Goal: Task Accomplishment & Management: Use online tool/utility

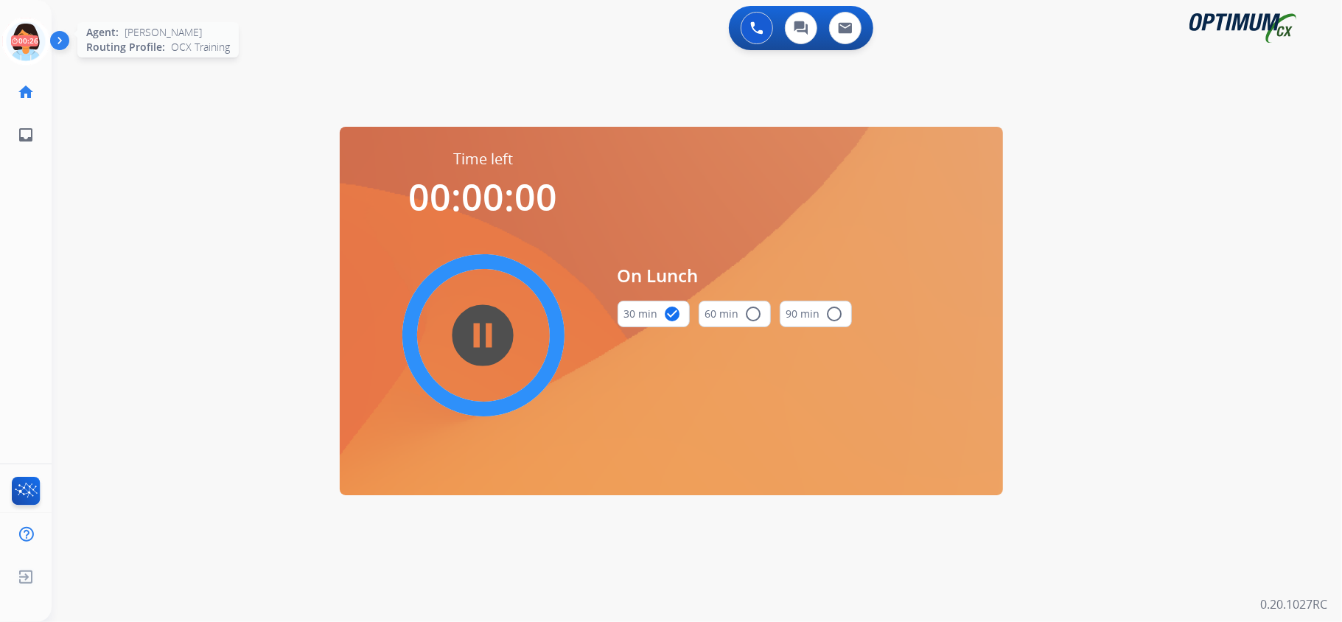
click at [21, 32] on icon at bounding box center [26, 42] width 48 height 48
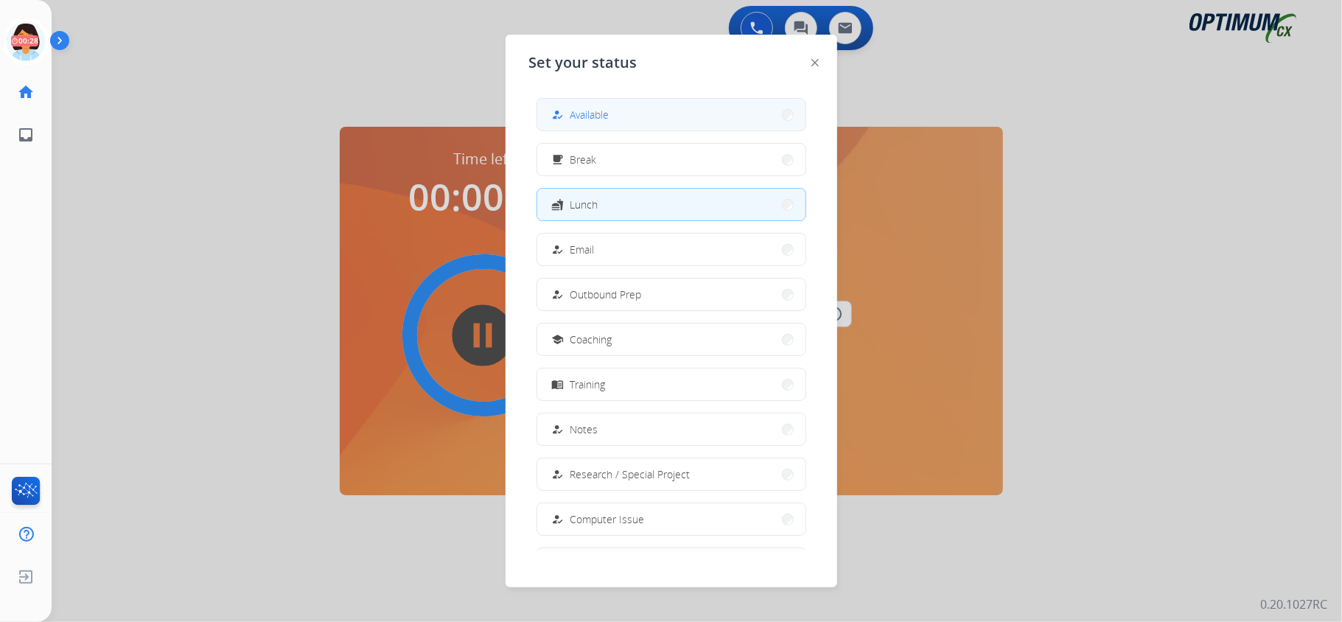
click at [670, 116] on button "how_to_reg Available" at bounding box center [671, 115] width 268 height 32
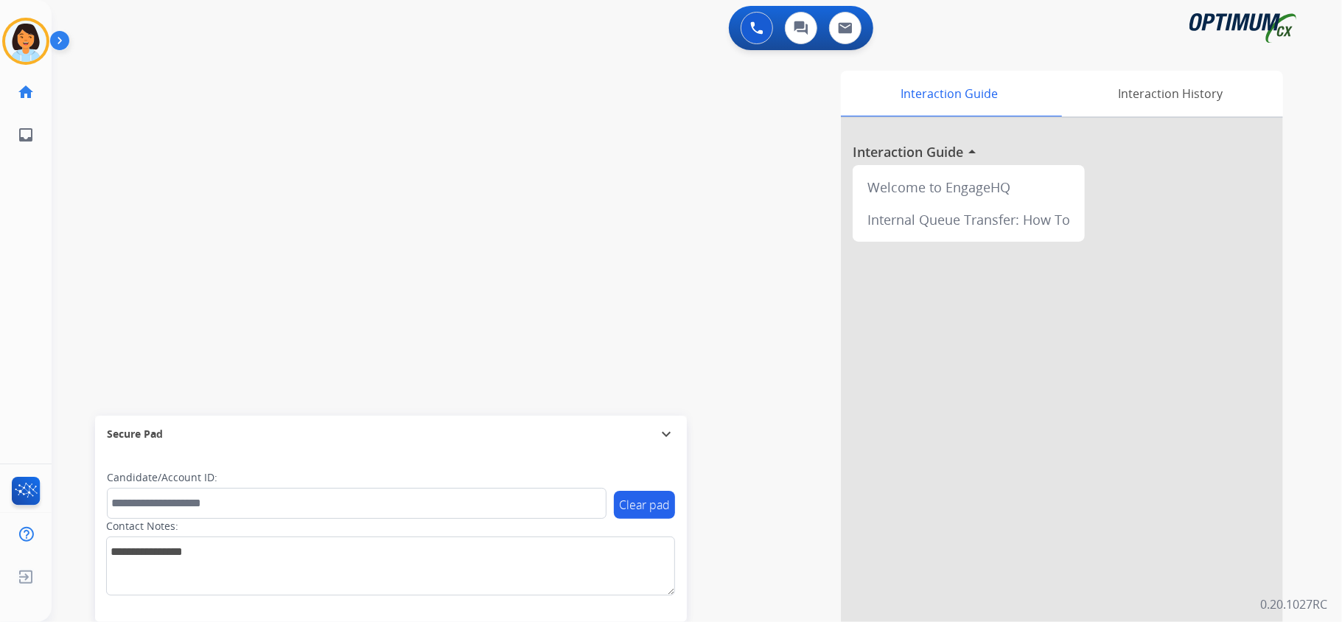
click at [228, 295] on div "swap_horiz Break voice bridge close_fullscreen Connect 3-Way Call merge_type Se…" at bounding box center [679, 360] width 1255 height 614
click at [189, 90] on mat-icon "content_copy" at bounding box center [195, 89] width 13 height 13
click at [286, 122] on img at bounding box center [279, 121] width 18 height 7
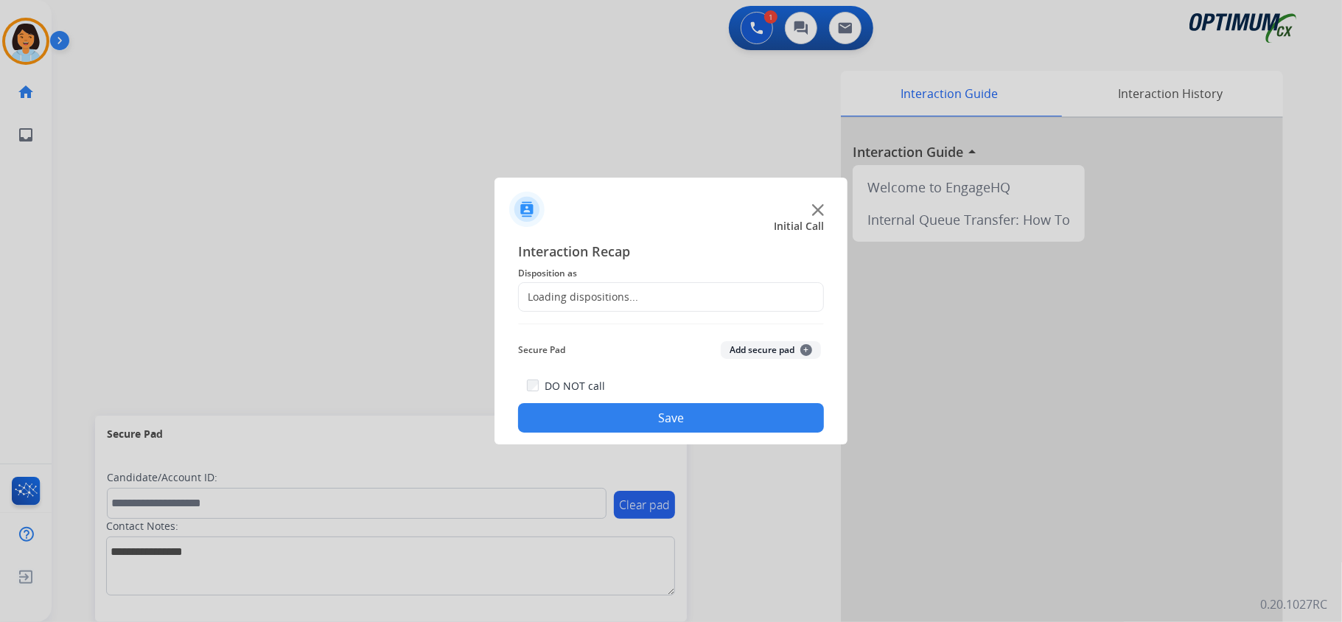
click at [593, 292] on div "Loading dispositions..." at bounding box center [578, 297] width 119 height 15
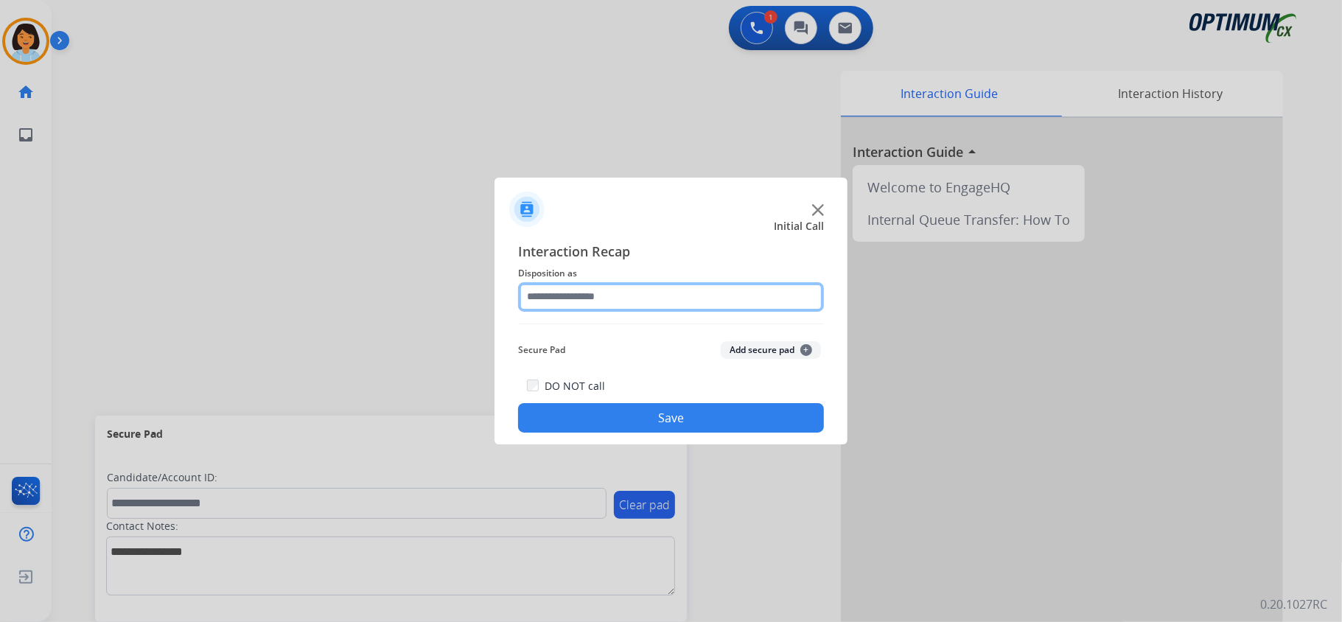
click at [593, 292] on input "text" at bounding box center [671, 296] width 306 height 29
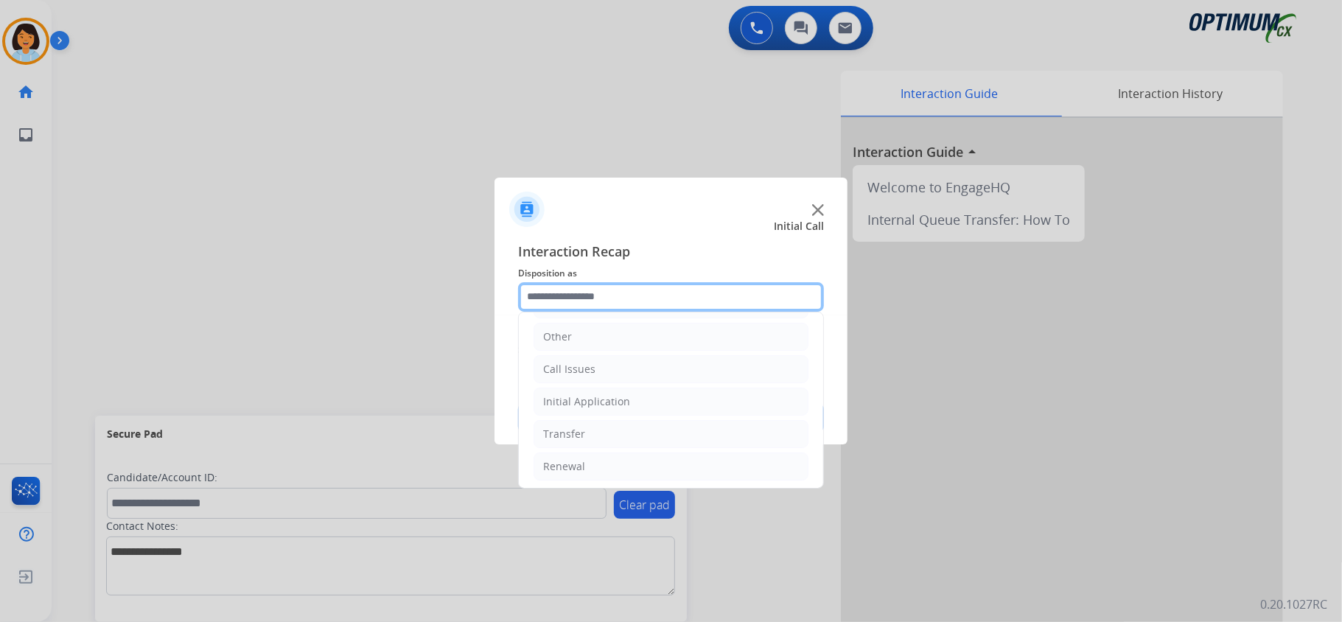
scroll to position [104, 0]
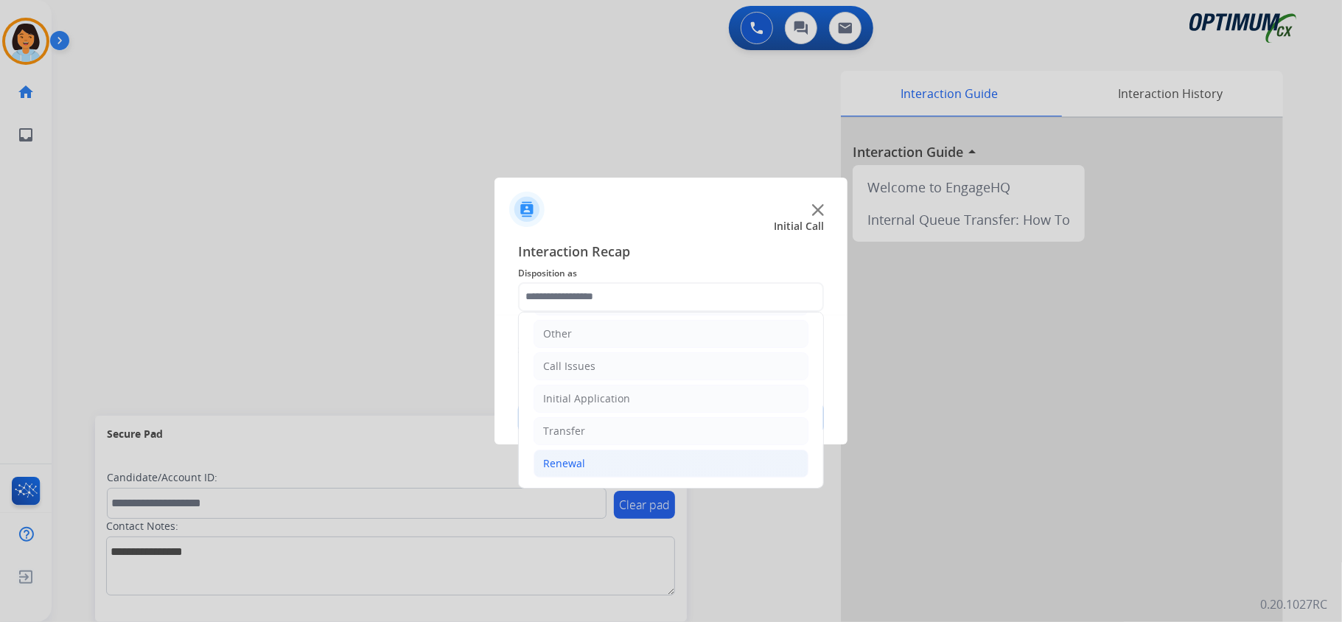
click at [628, 463] on li "Renewal" at bounding box center [670, 463] width 275 height 28
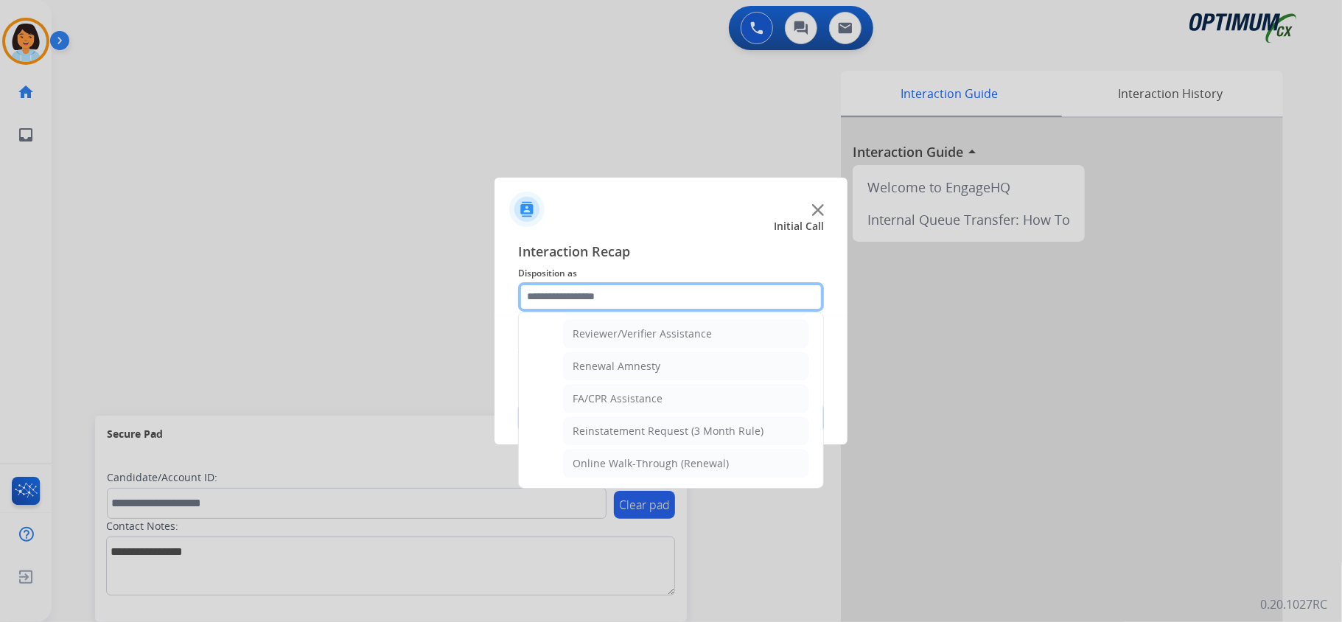
scroll to position [576, 0]
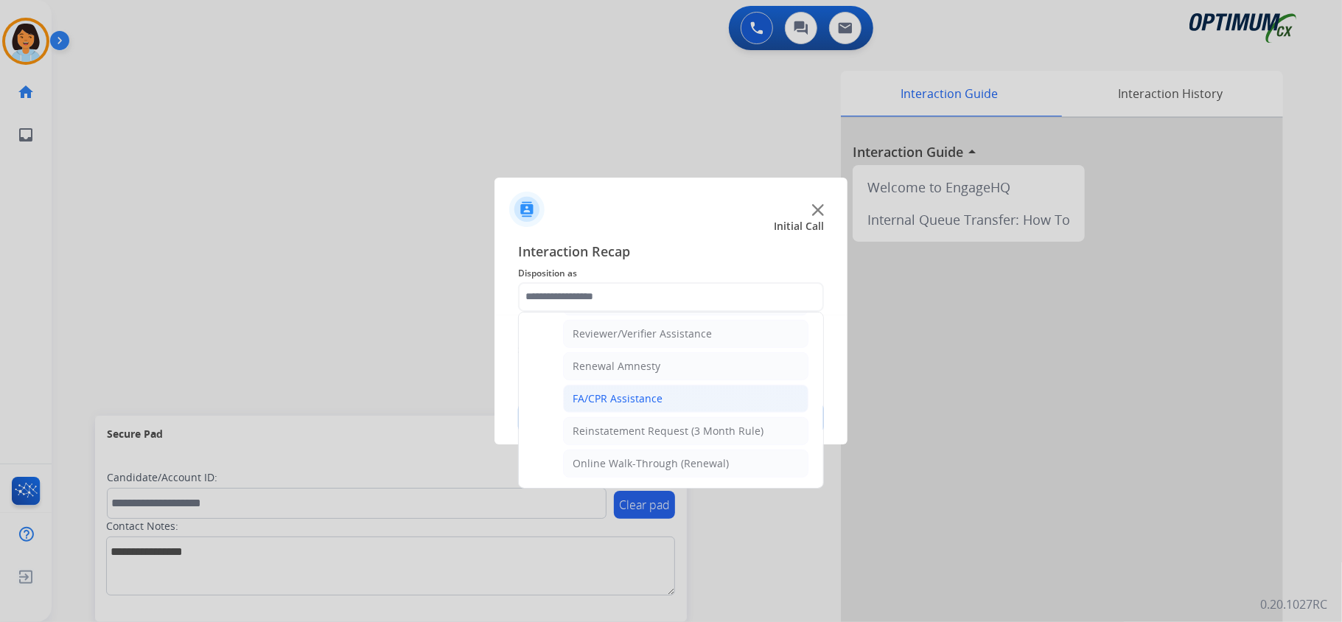
click at [684, 402] on li "FA/CPR Assistance" at bounding box center [685, 399] width 245 height 28
type input "**********"
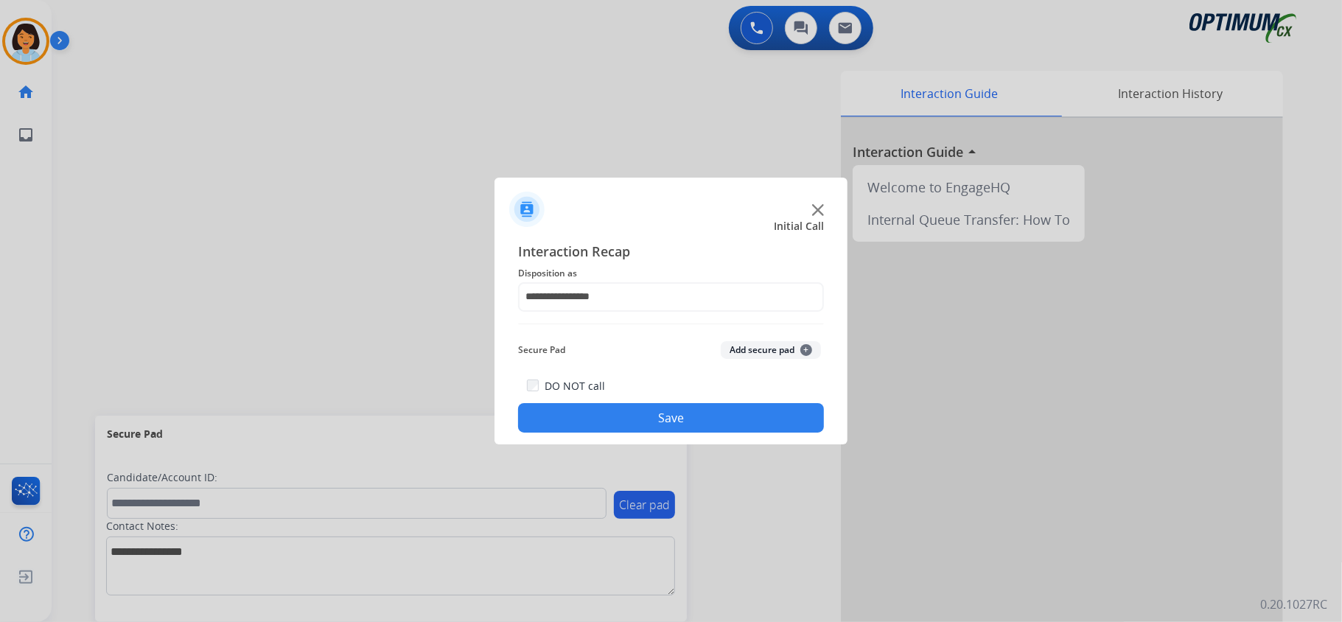
click at [670, 410] on button "Save" at bounding box center [671, 417] width 306 height 29
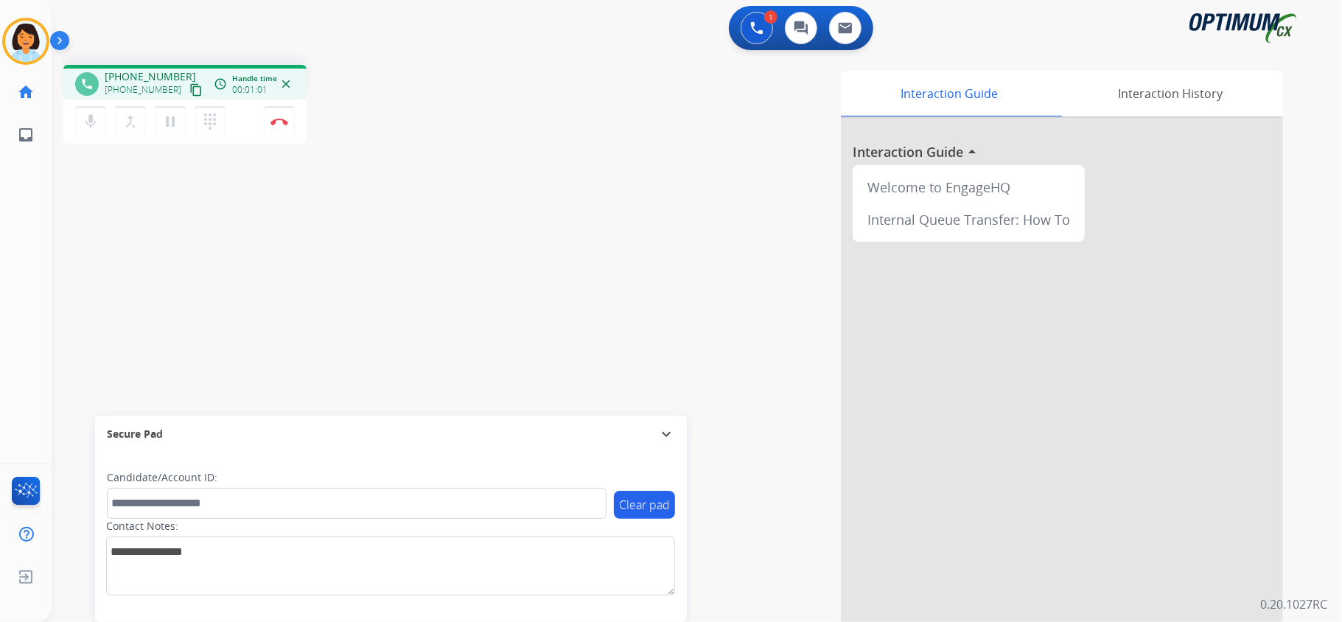
click at [189, 90] on mat-icon "content_copy" at bounding box center [195, 89] width 13 height 13
click at [189, 92] on mat-icon "content_copy" at bounding box center [195, 89] width 13 height 13
click at [284, 115] on button "Disconnect" at bounding box center [279, 121] width 31 height 31
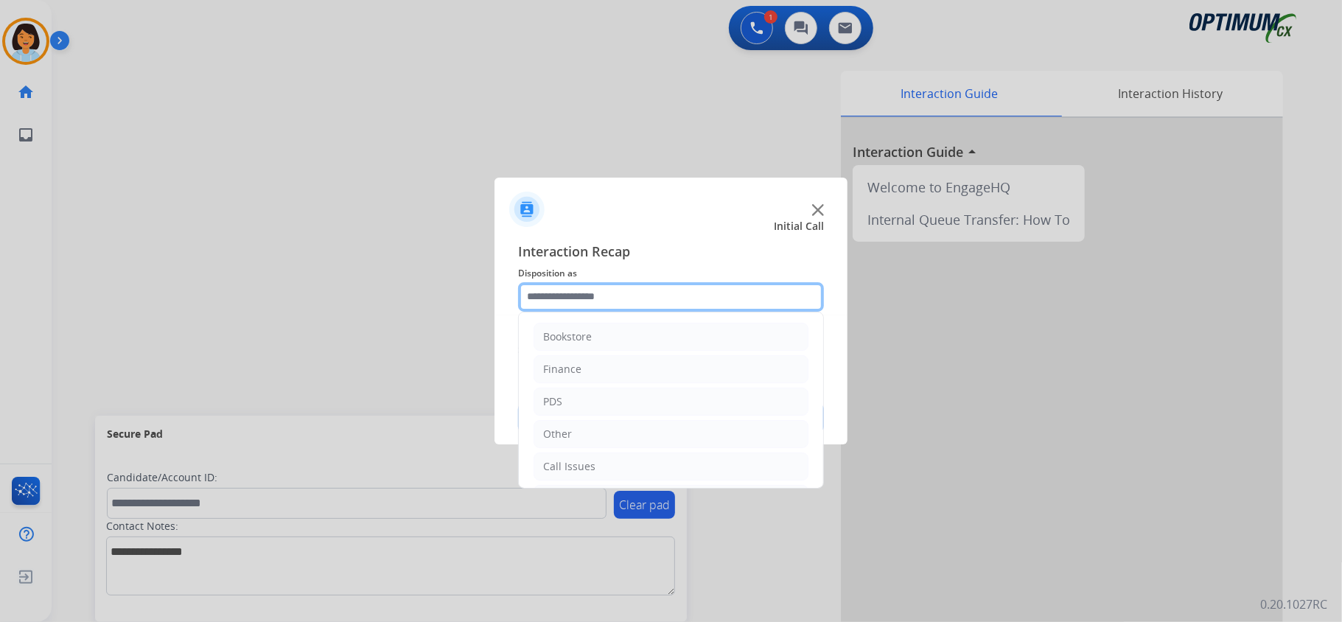
click at [581, 290] on input "text" at bounding box center [671, 296] width 306 height 29
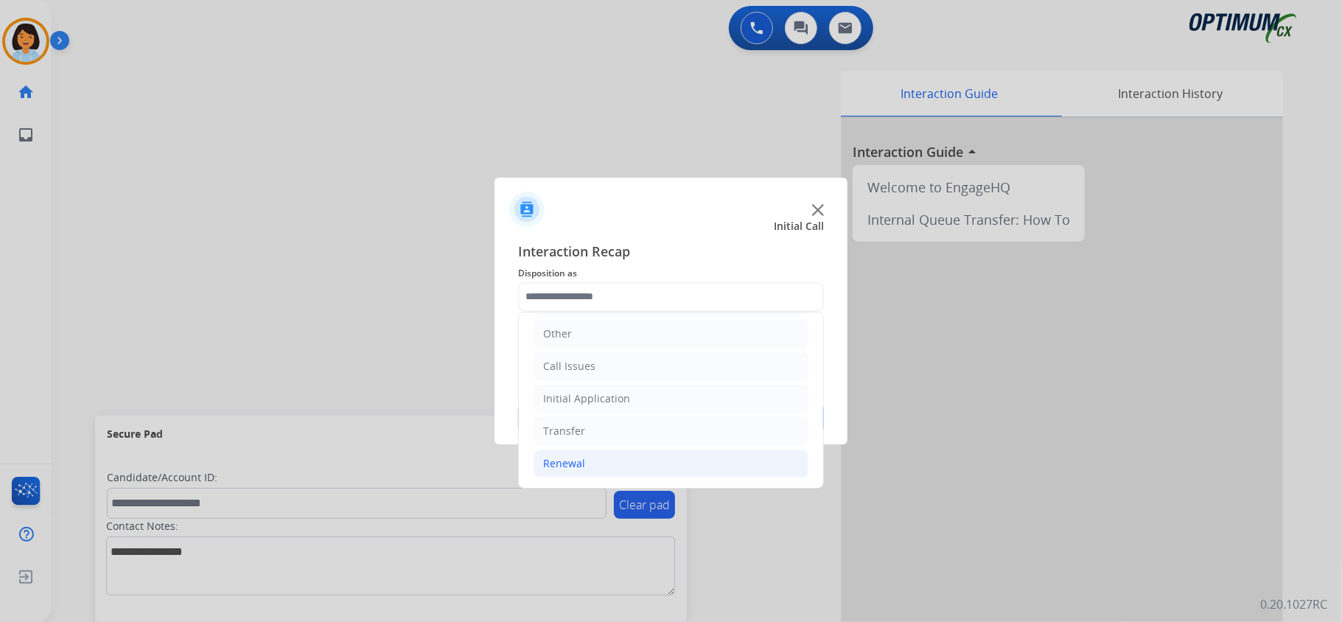
click at [555, 469] on div "Renewal" at bounding box center [564, 463] width 42 height 15
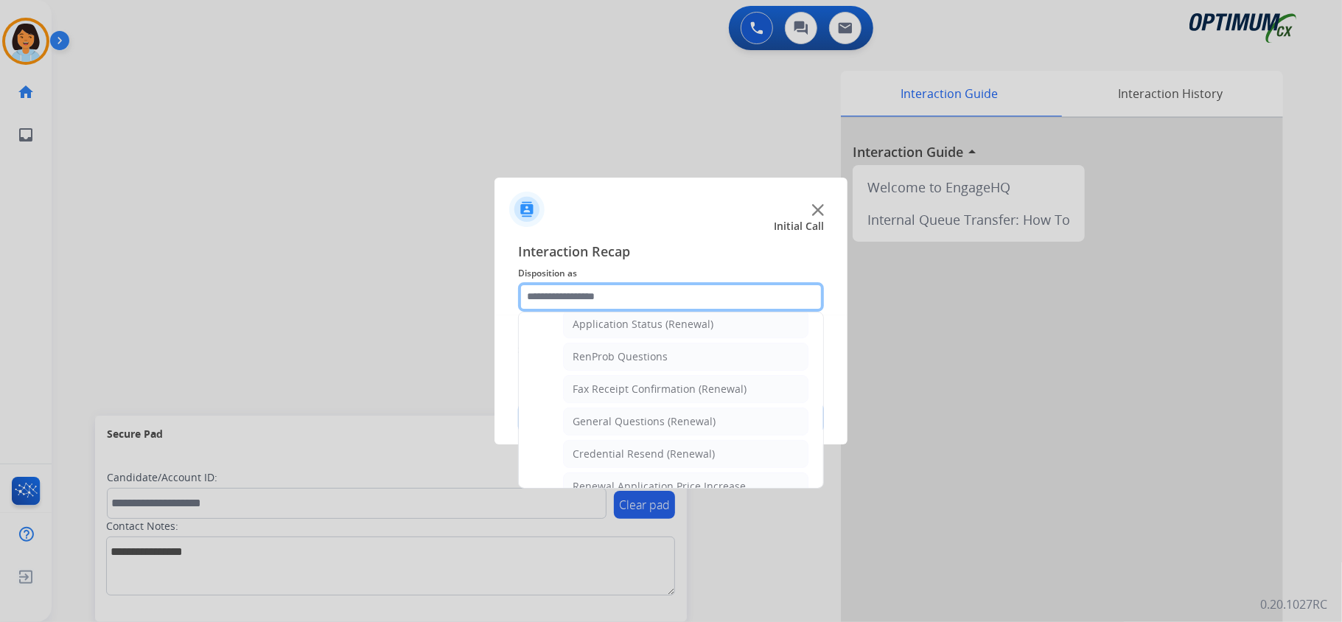
scroll to position [368, 0]
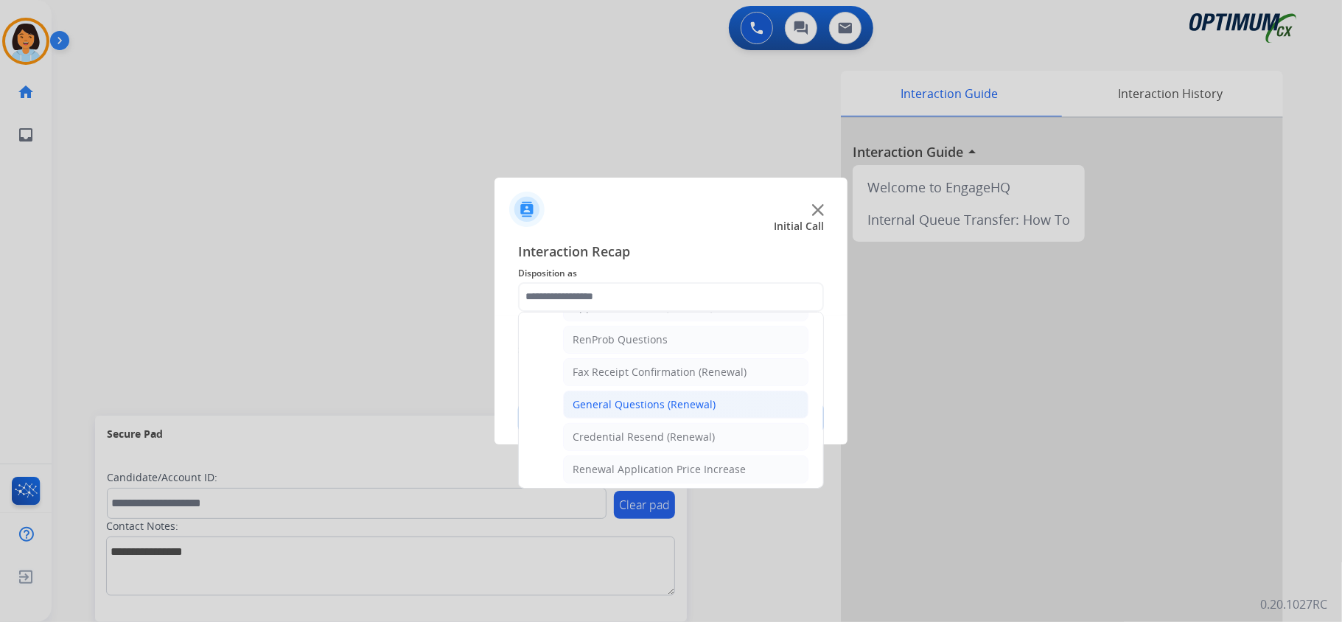
click at [714, 404] on li "General Questions (Renewal)" at bounding box center [685, 405] width 245 height 28
type input "**********"
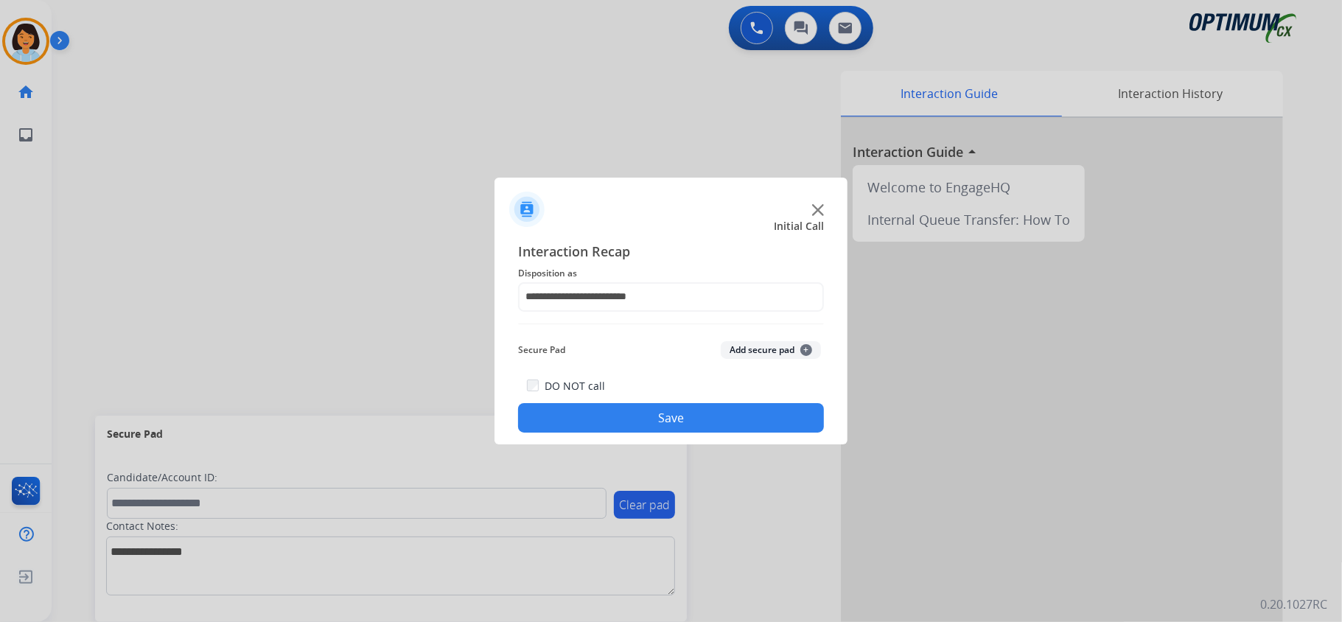
click at [684, 419] on button "Save" at bounding box center [671, 417] width 306 height 29
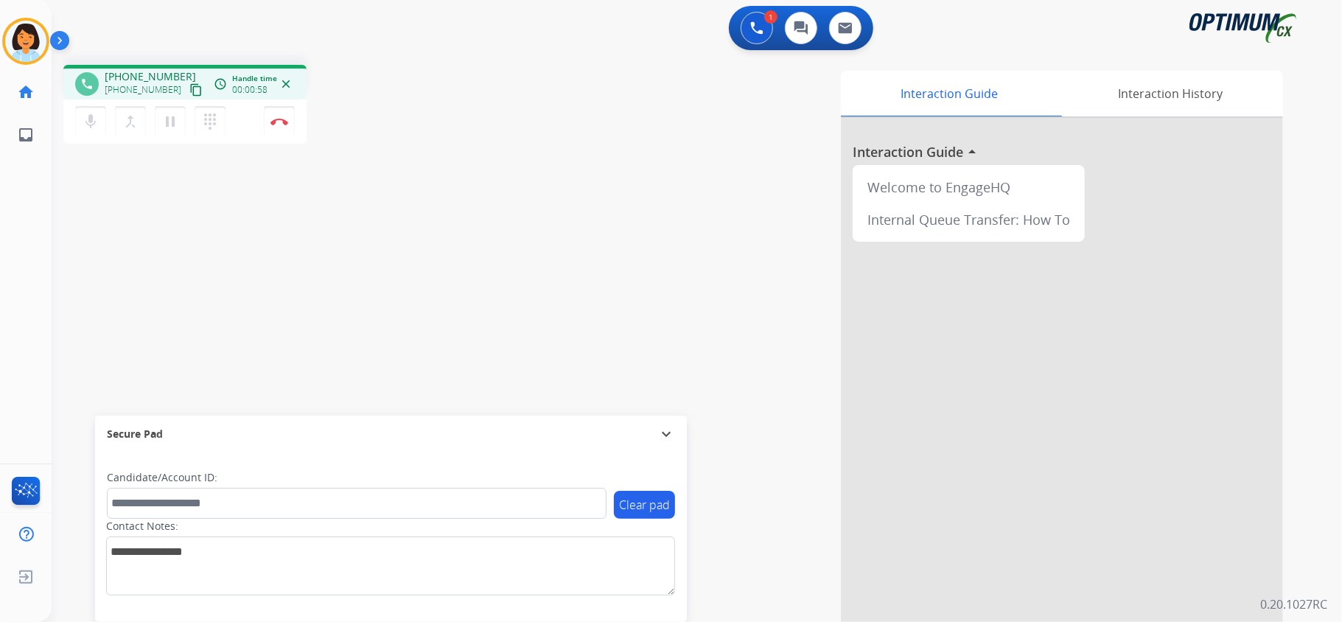
click at [178, 101] on div "mic Mute merge_type Bridge pause Hold dialpad Dialpad Disconnect" at bounding box center [184, 121] width 243 height 44
click at [189, 88] on mat-icon "content_copy" at bounding box center [195, 89] width 13 height 13
click at [284, 127] on button "Disconnect" at bounding box center [279, 121] width 31 height 31
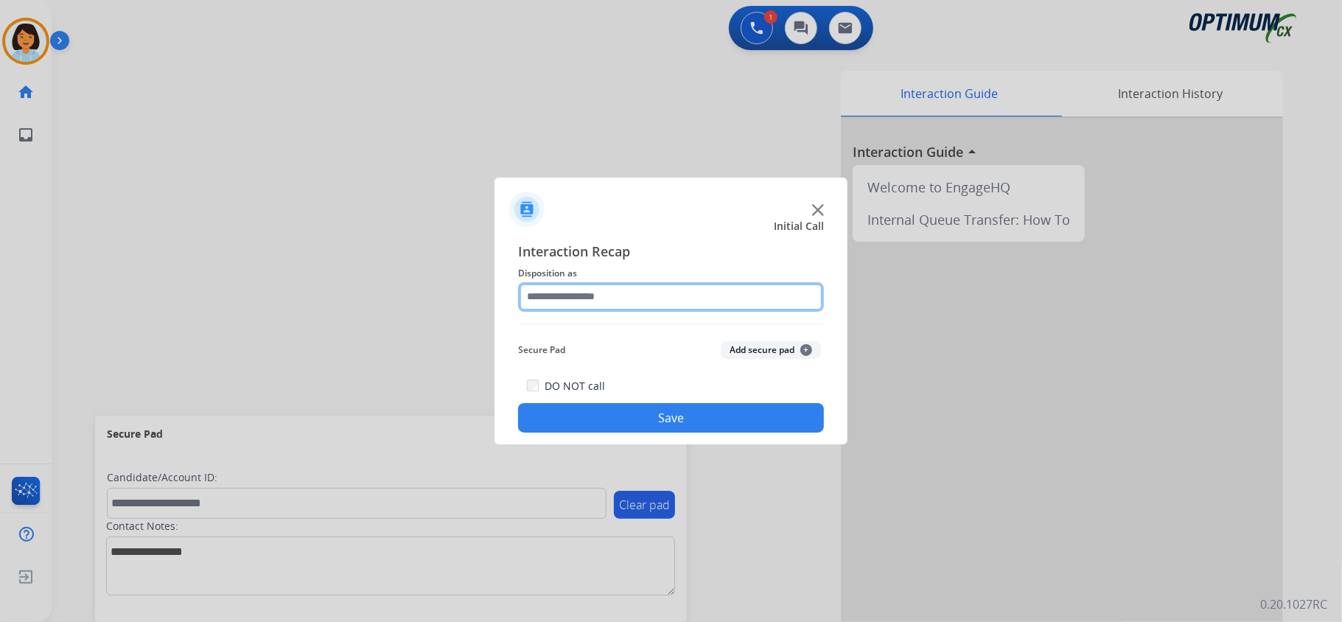
click at [629, 304] on input "text" at bounding box center [671, 296] width 306 height 29
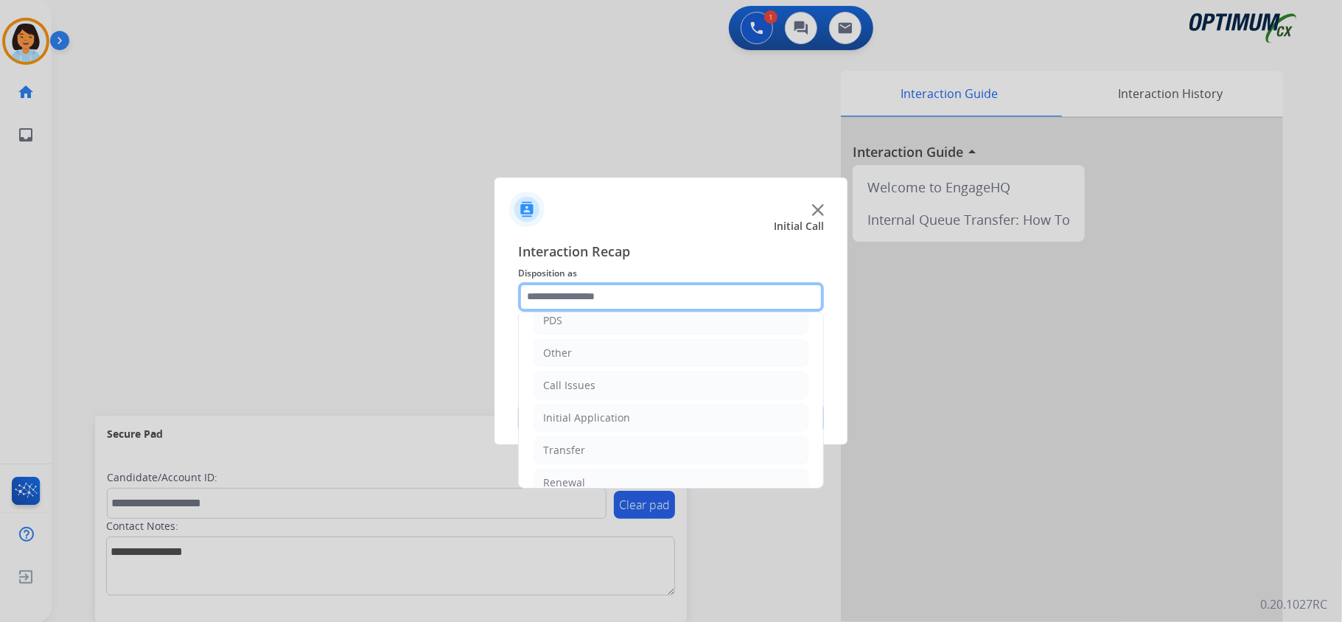
scroll to position [104, 0]
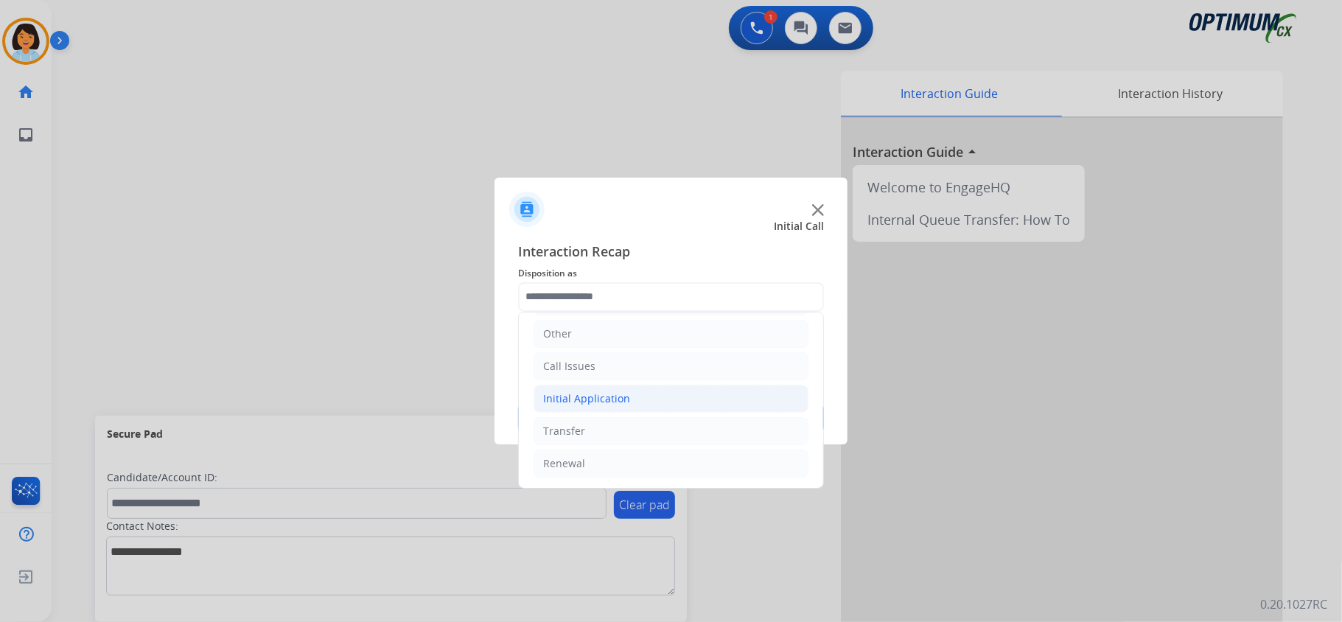
click at [628, 396] on li "Initial Application" at bounding box center [670, 399] width 275 height 28
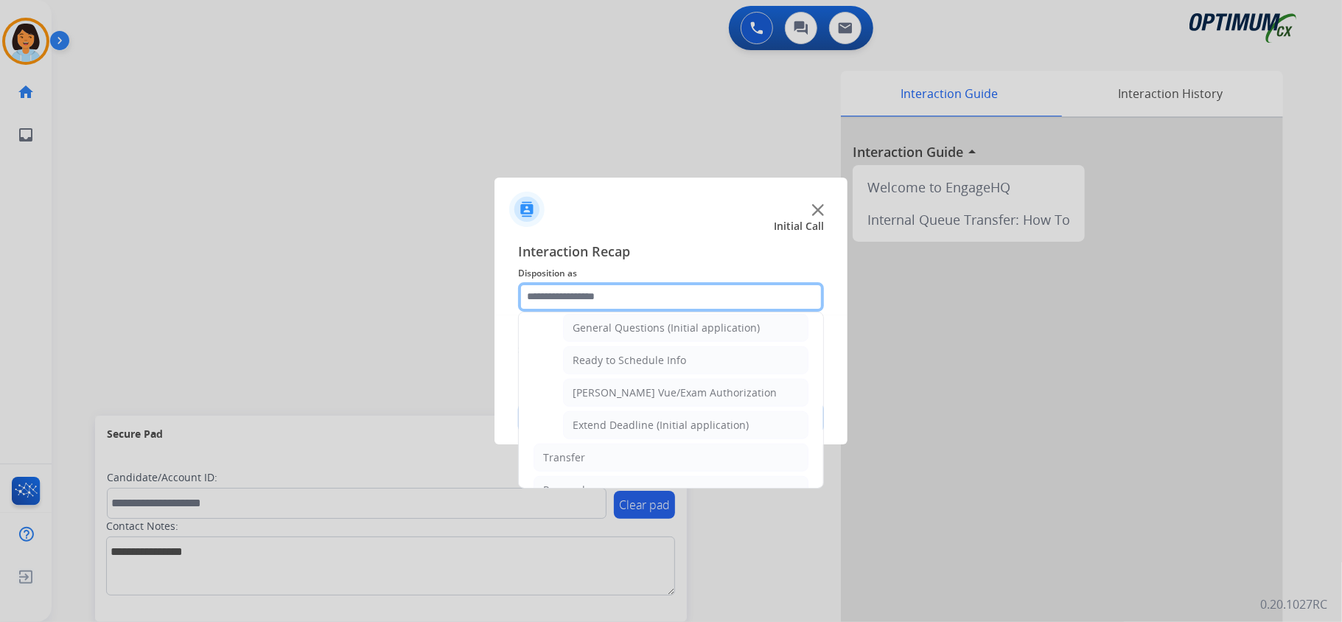
scroll to position [855, 0]
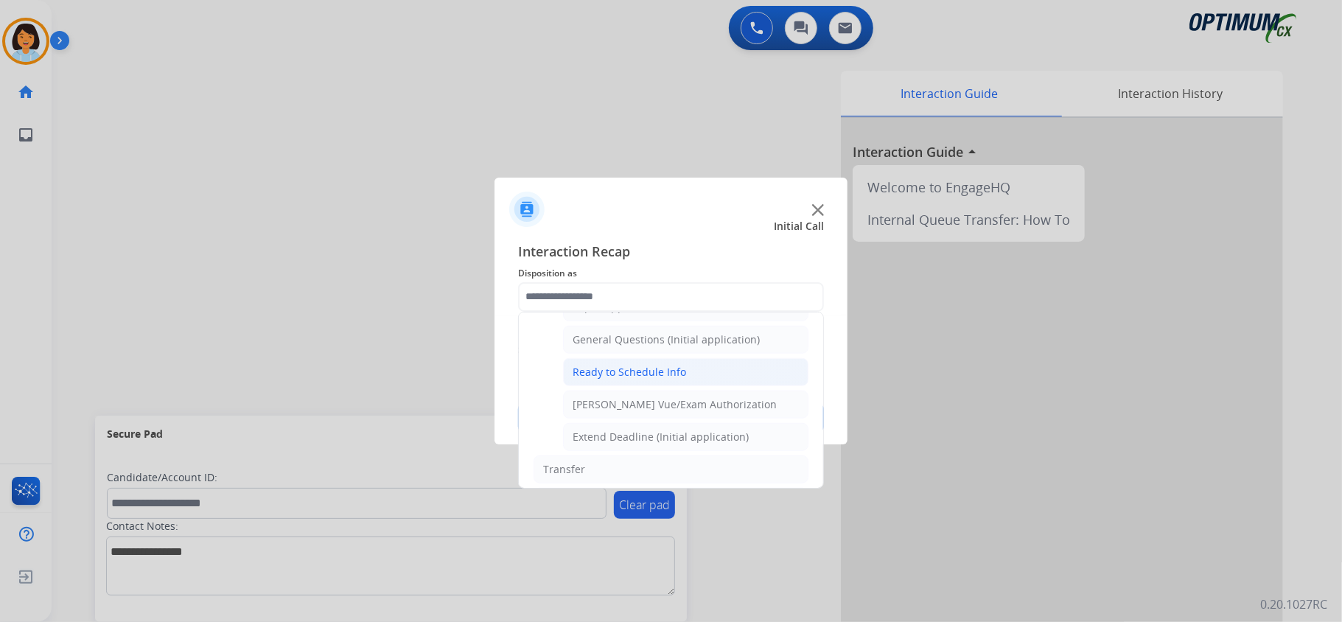
click at [620, 379] on div "Ready to Schedule Info" at bounding box center [628, 372] width 113 height 15
type input "**********"
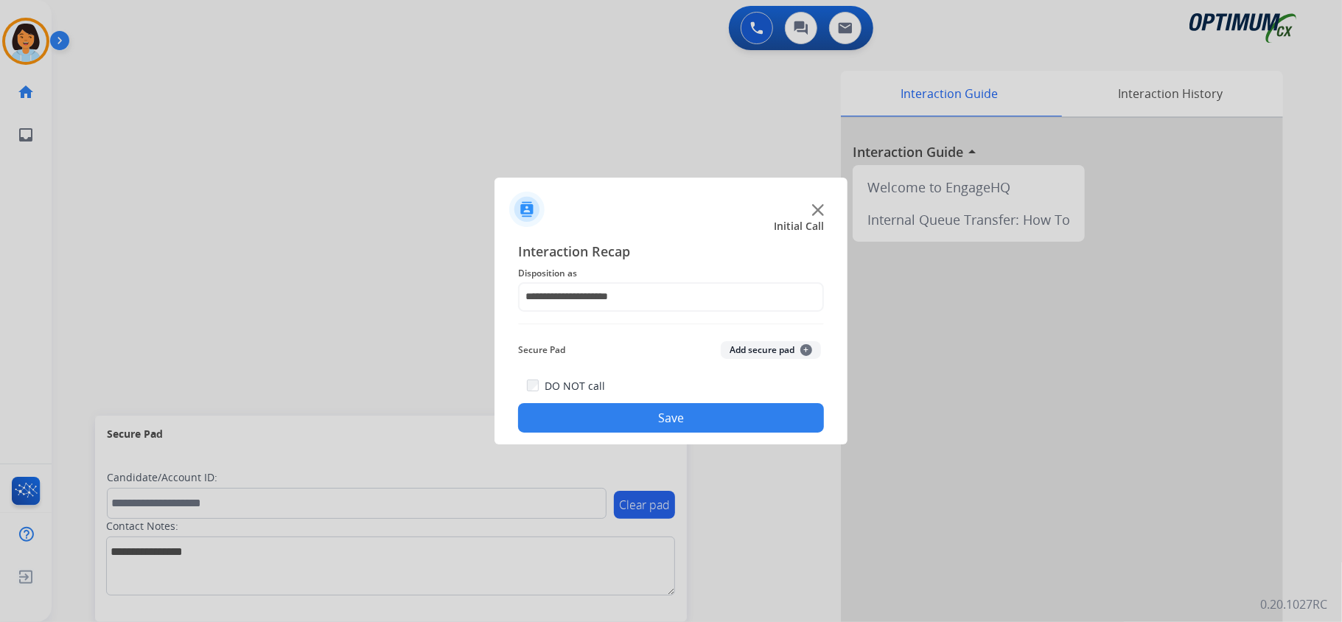
click at [603, 425] on button "Save" at bounding box center [671, 417] width 306 height 29
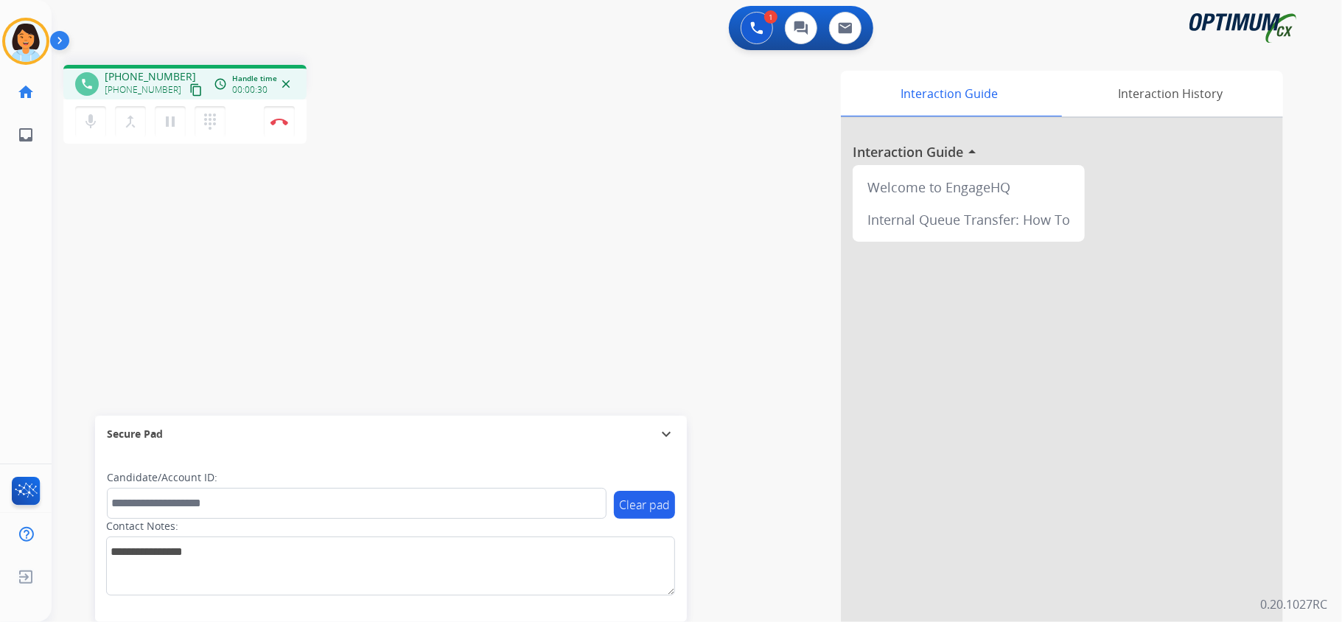
click at [189, 89] on mat-icon "content_copy" at bounding box center [195, 89] width 13 height 13
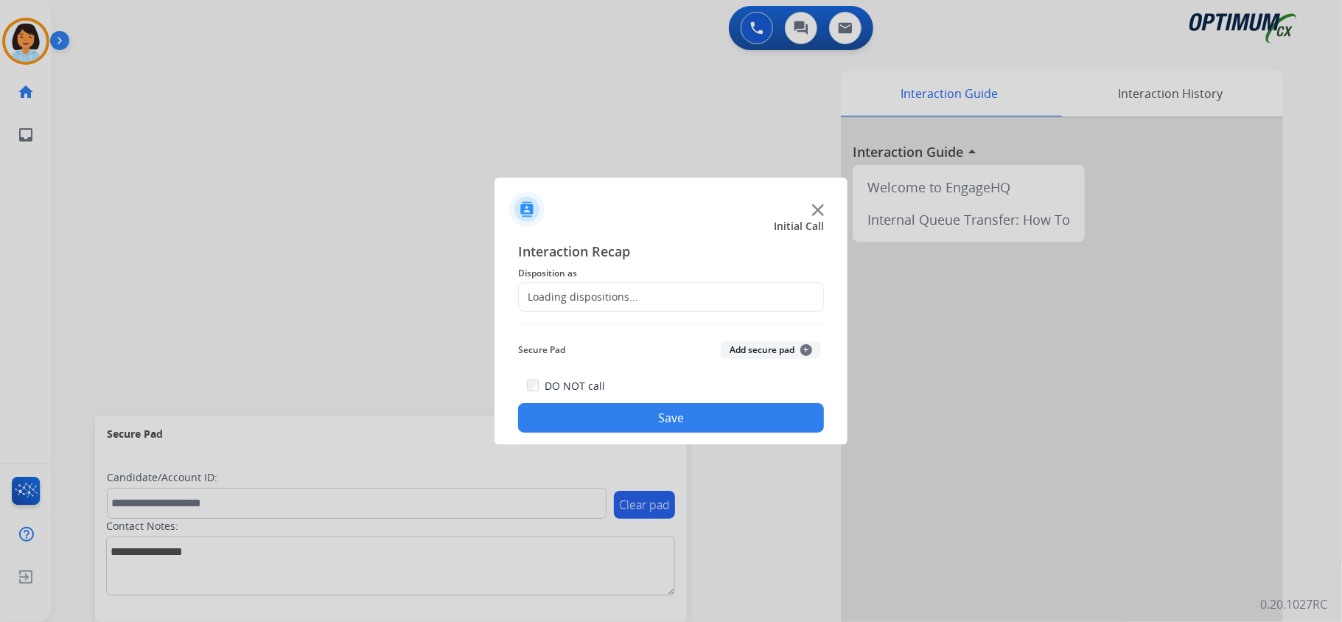
click at [602, 301] on div "Loading dispositions..." at bounding box center [578, 297] width 119 height 15
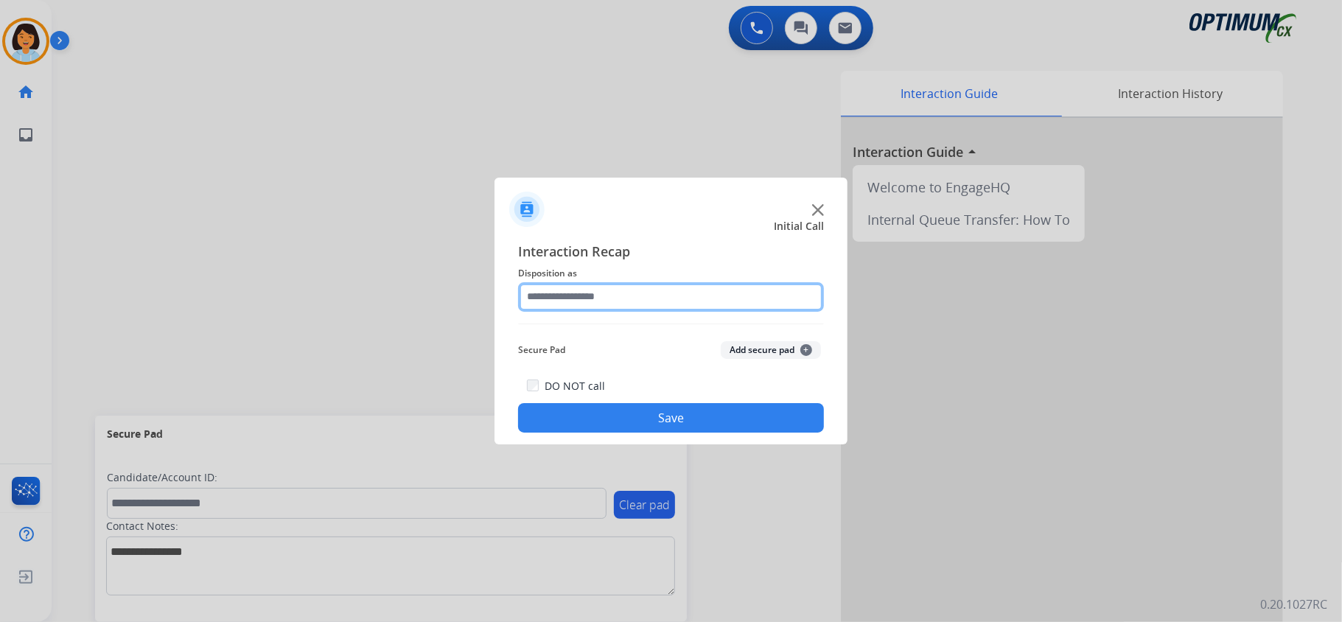
click at [682, 301] on input "text" at bounding box center [671, 296] width 306 height 29
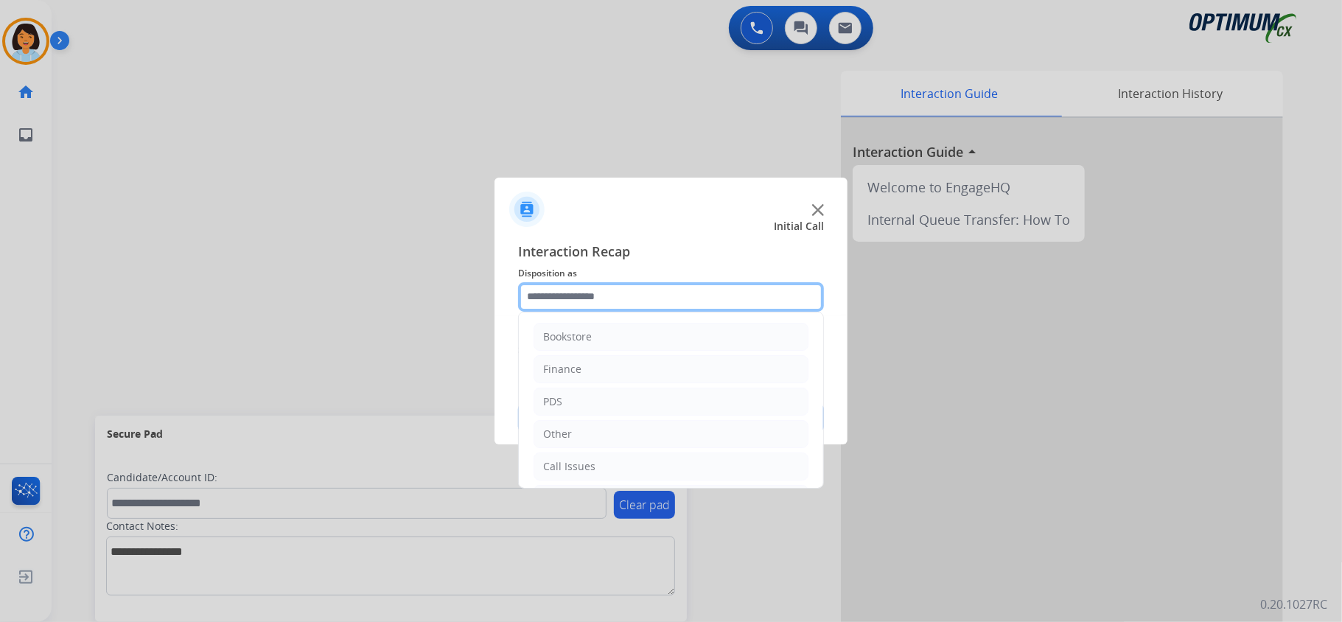
scroll to position [104, 0]
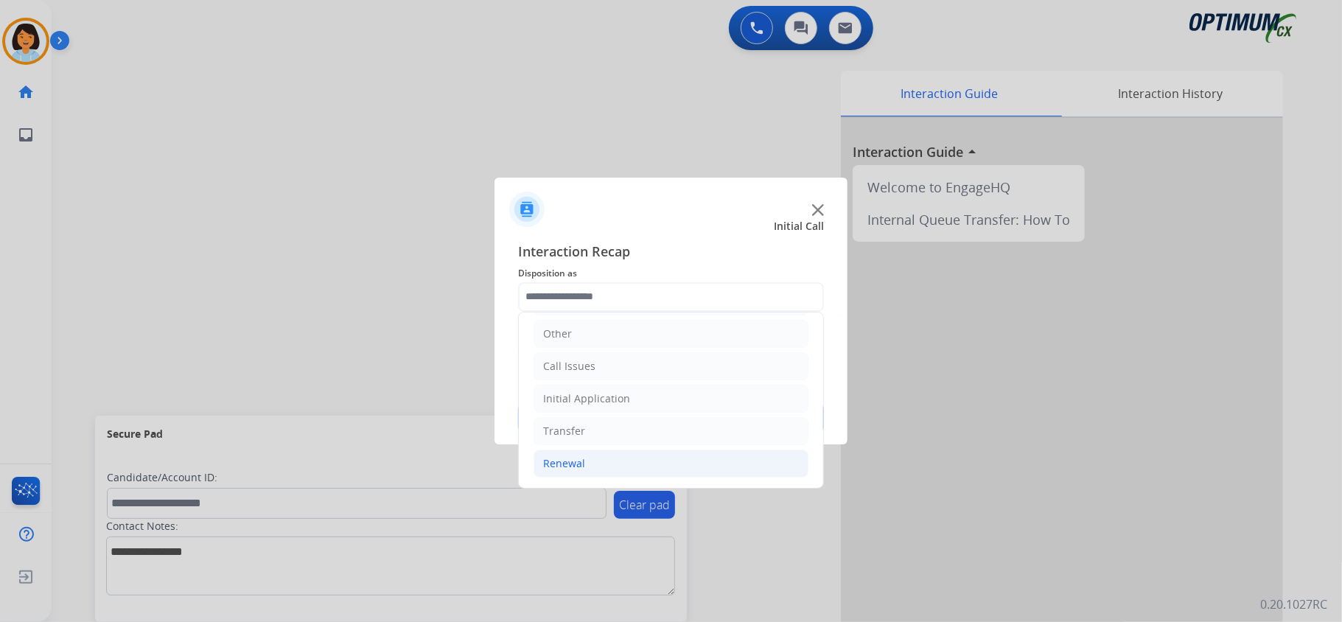
click at [684, 458] on li "Renewal" at bounding box center [670, 463] width 275 height 28
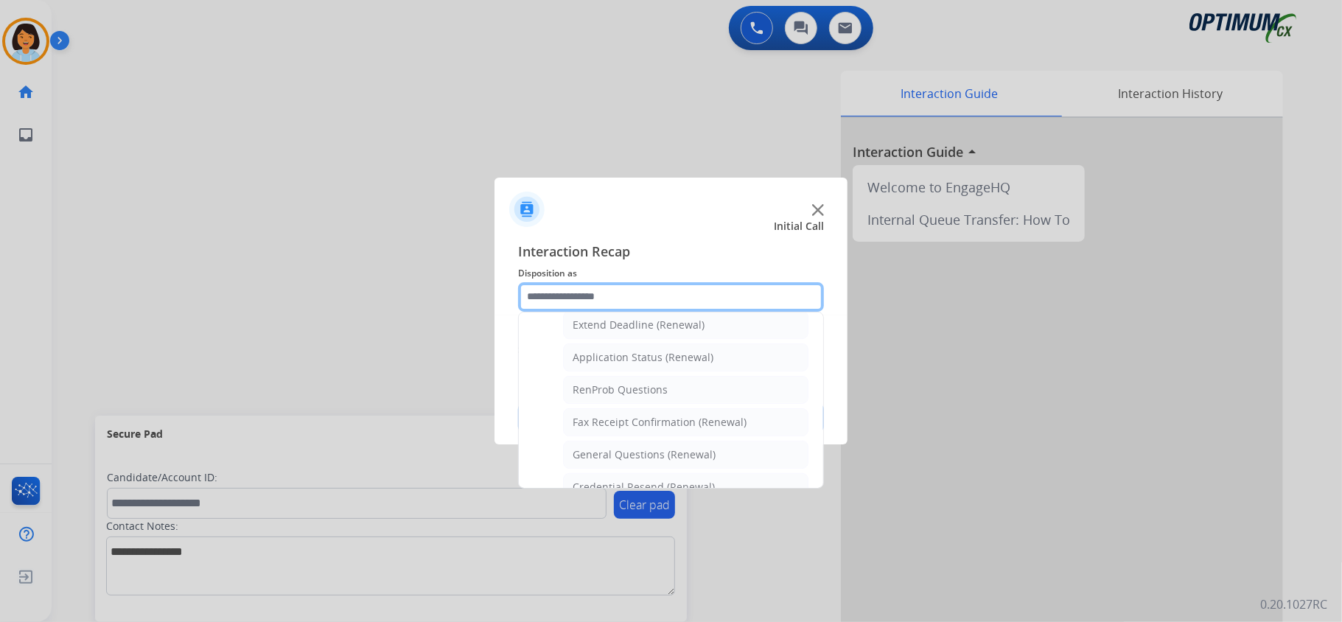
scroll to position [372, 0]
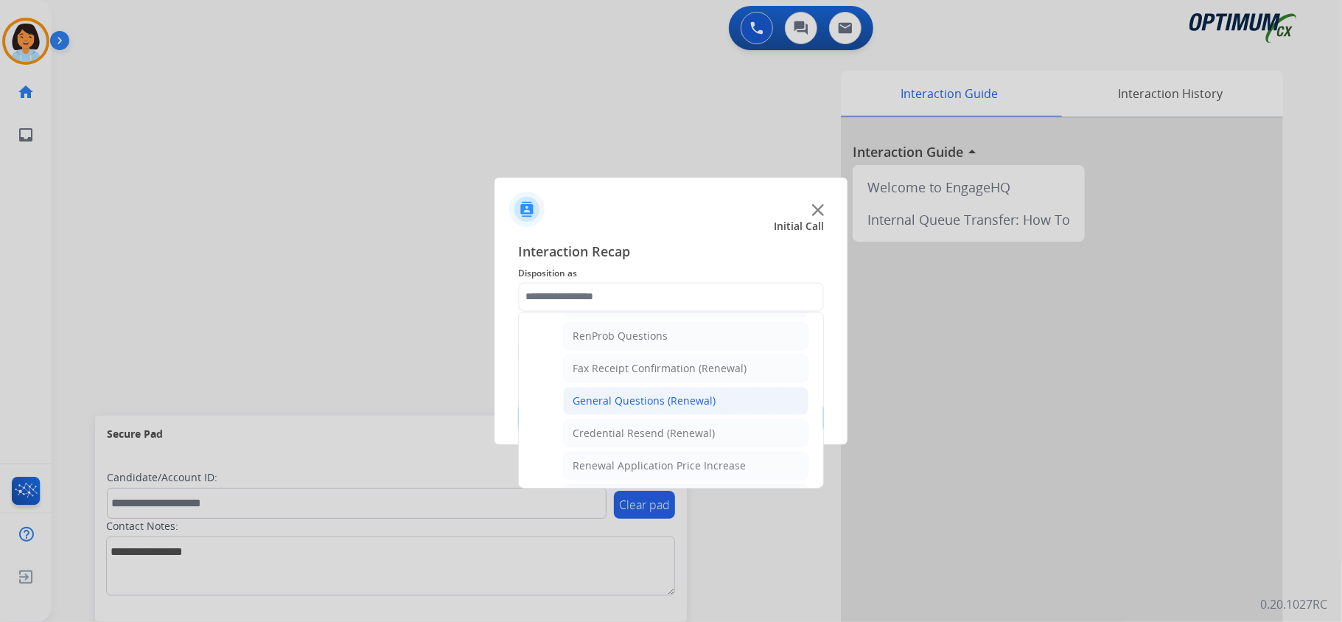
click at [710, 402] on div "General Questions (Renewal)" at bounding box center [643, 400] width 143 height 15
type input "**********"
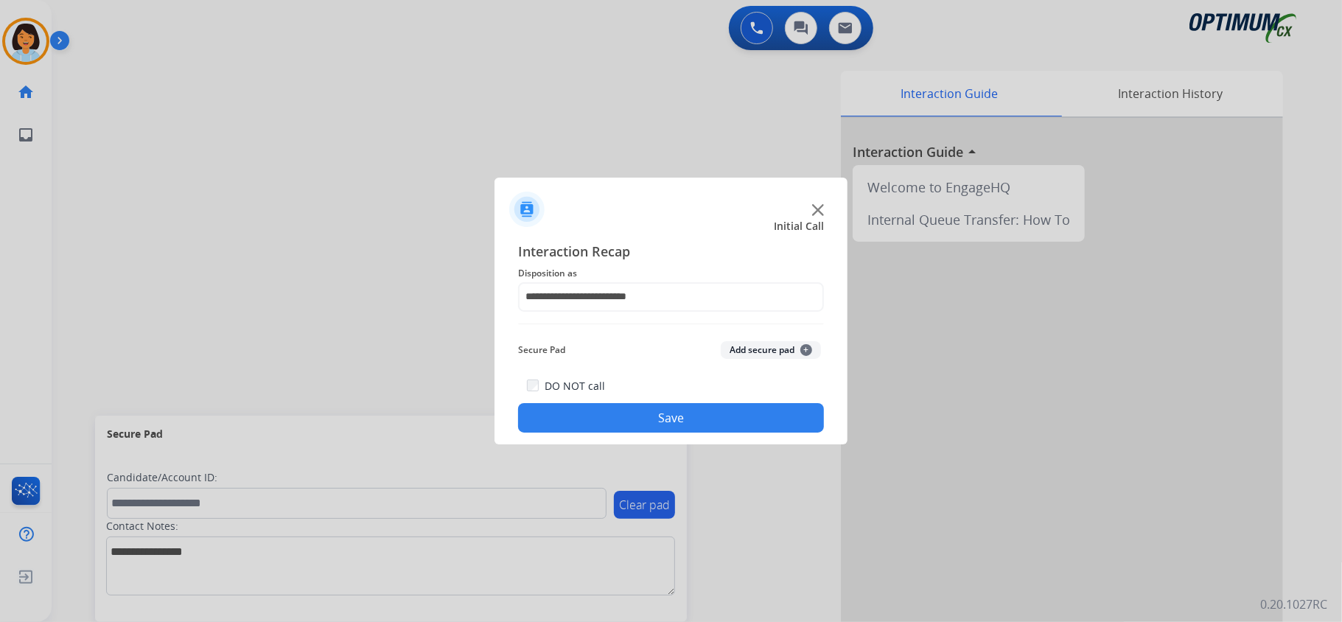
click at [697, 407] on button "Save" at bounding box center [671, 417] width 306 height 29
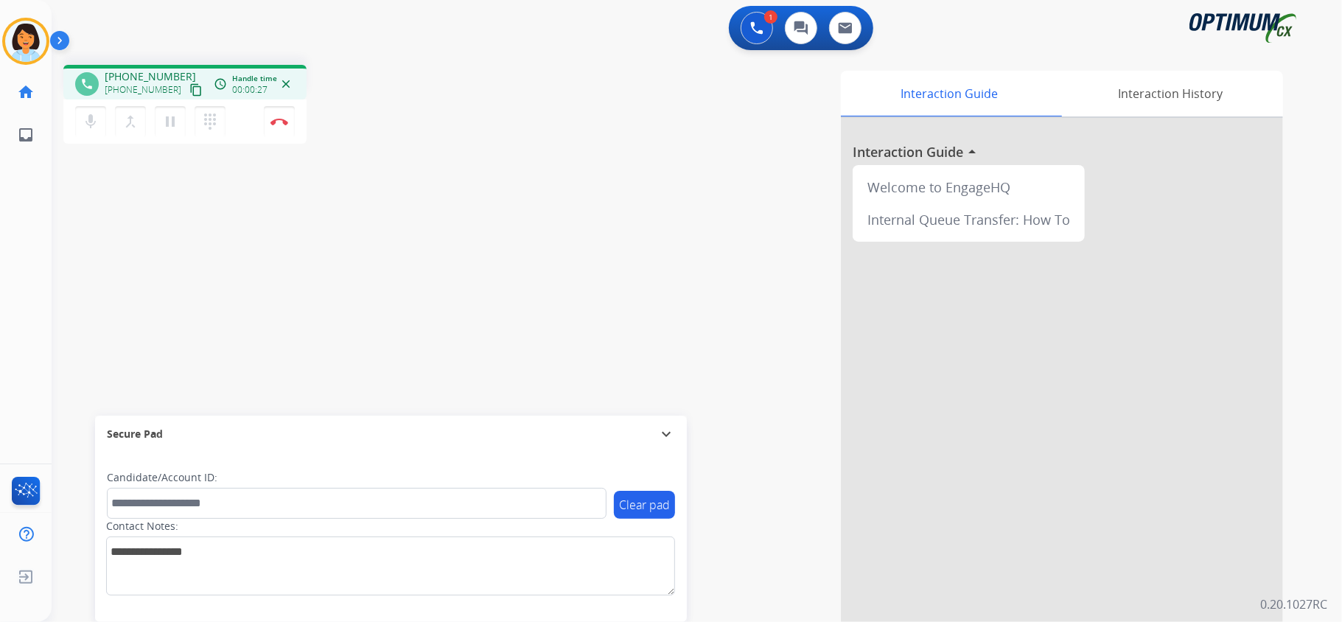
click at [189, 83] on mat-icon "content_copy" at bounding box center [195, 89] width 13 height 13
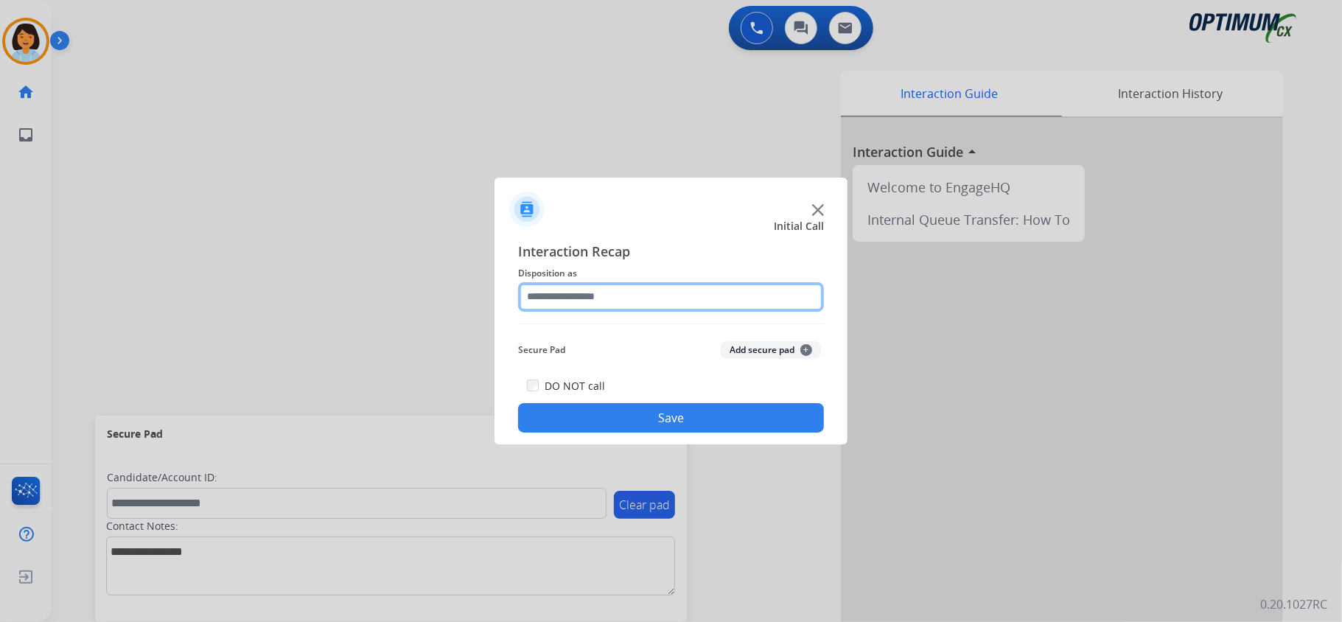
click at [659, 295] on input "text" at bounding box center [671, 296] width 306 height 29
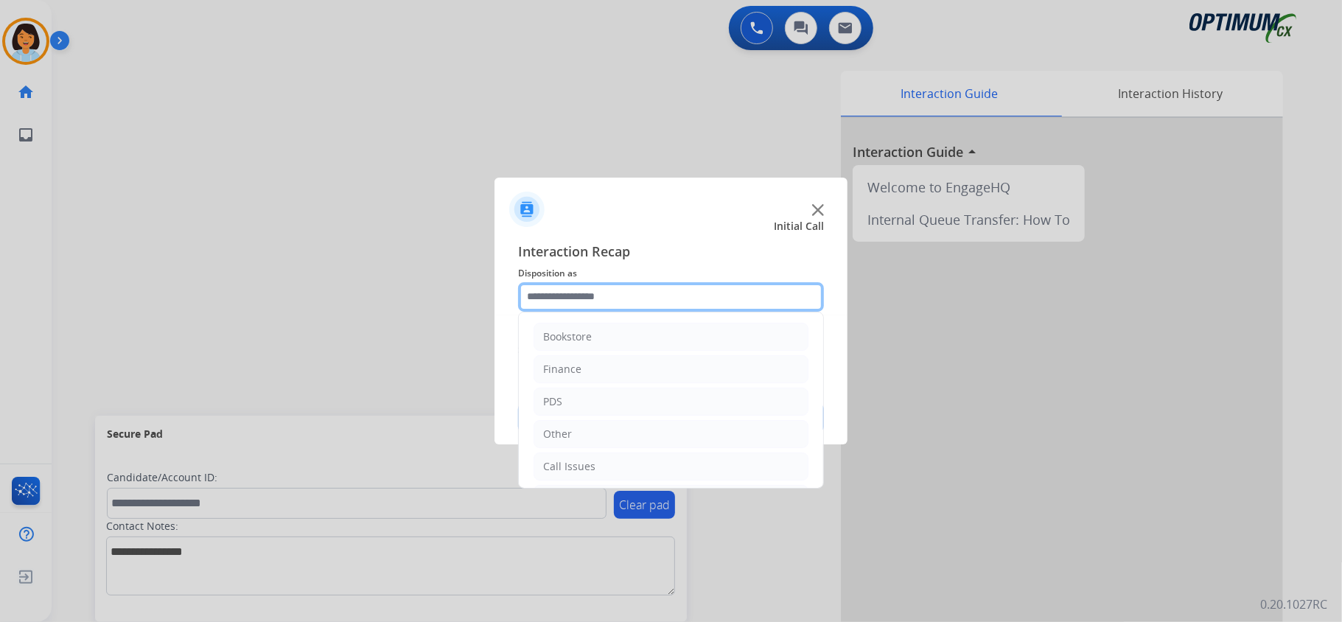
scroll to position [104, 0]
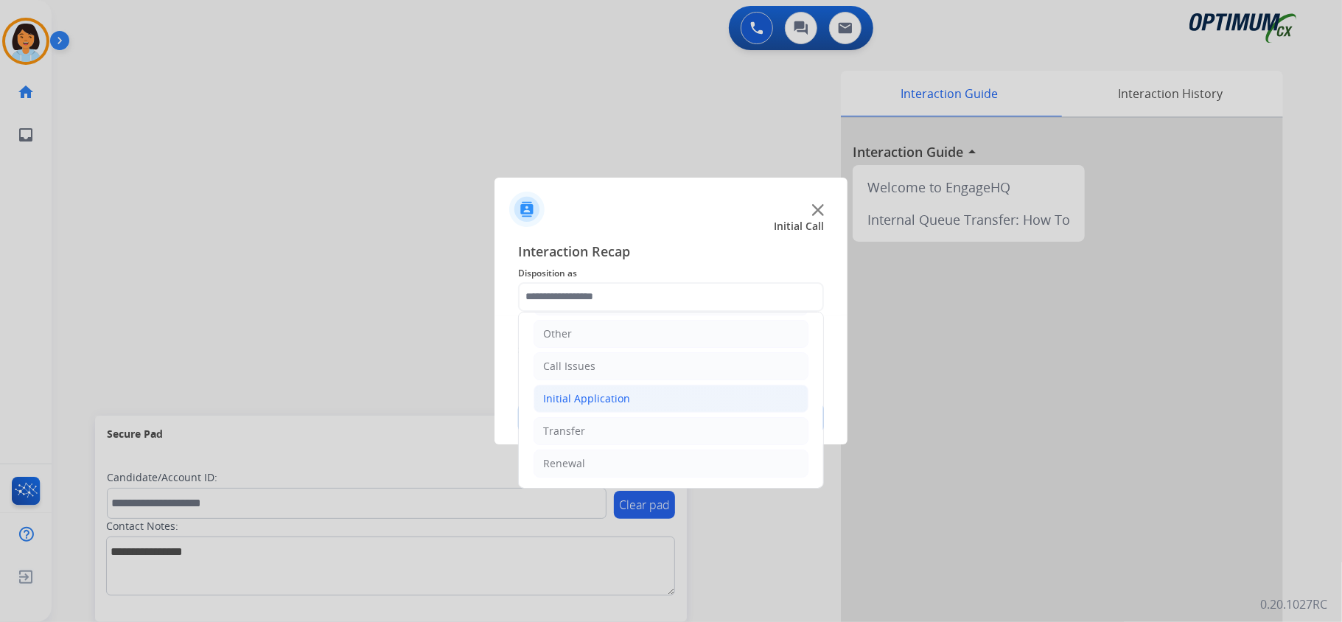
click at [641, 388] on li "Initial Application" at bounding box center [670, 399] width 275 height 28
click at [640, 428] on div "Credential Resend (Initial application)" at bounding box center [665, 427] width 186 height 15
type input "**********"
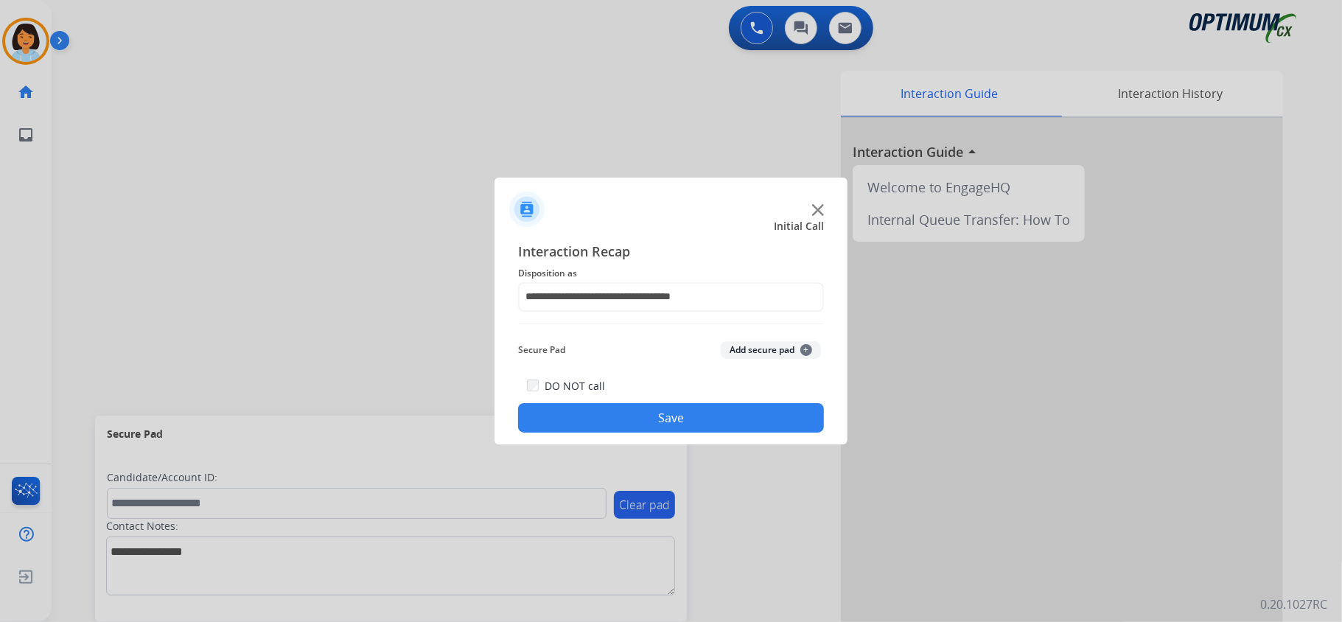
click at [634, 438] on div "**********" at bounding box center [670, 337] width 353 height 216
click at [623, 420] on button "Save" at bounding box center [671, 417] width 306 height 29
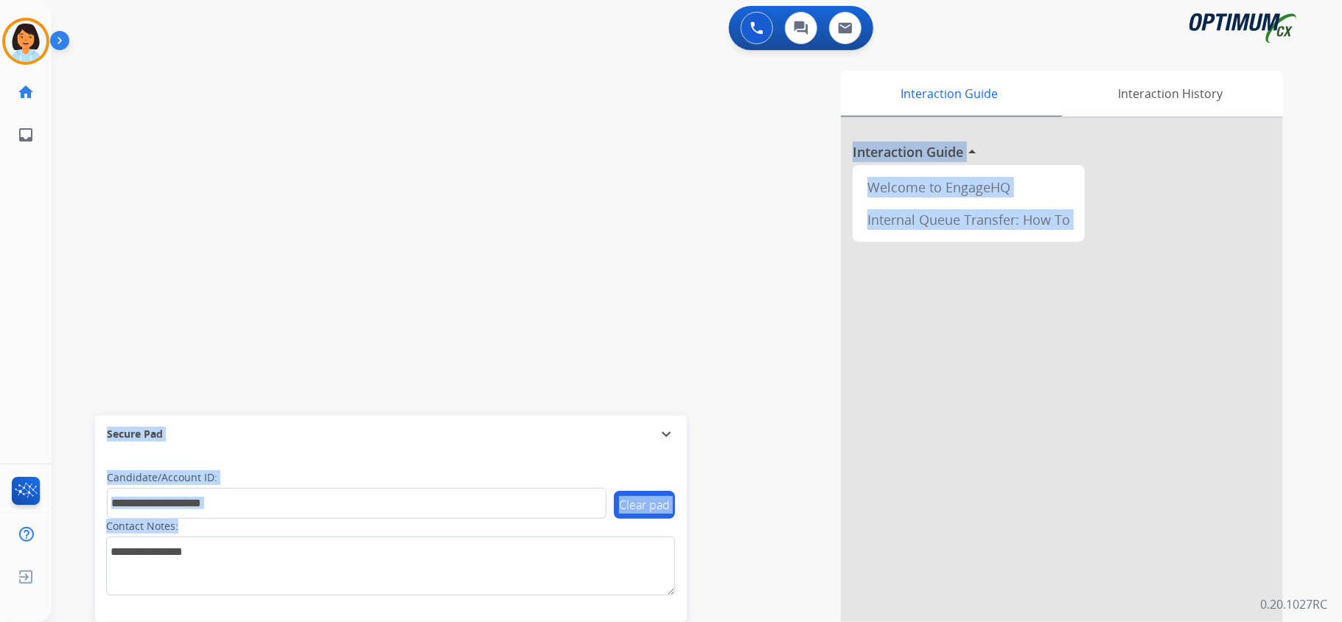
scroll to position [46, 0]
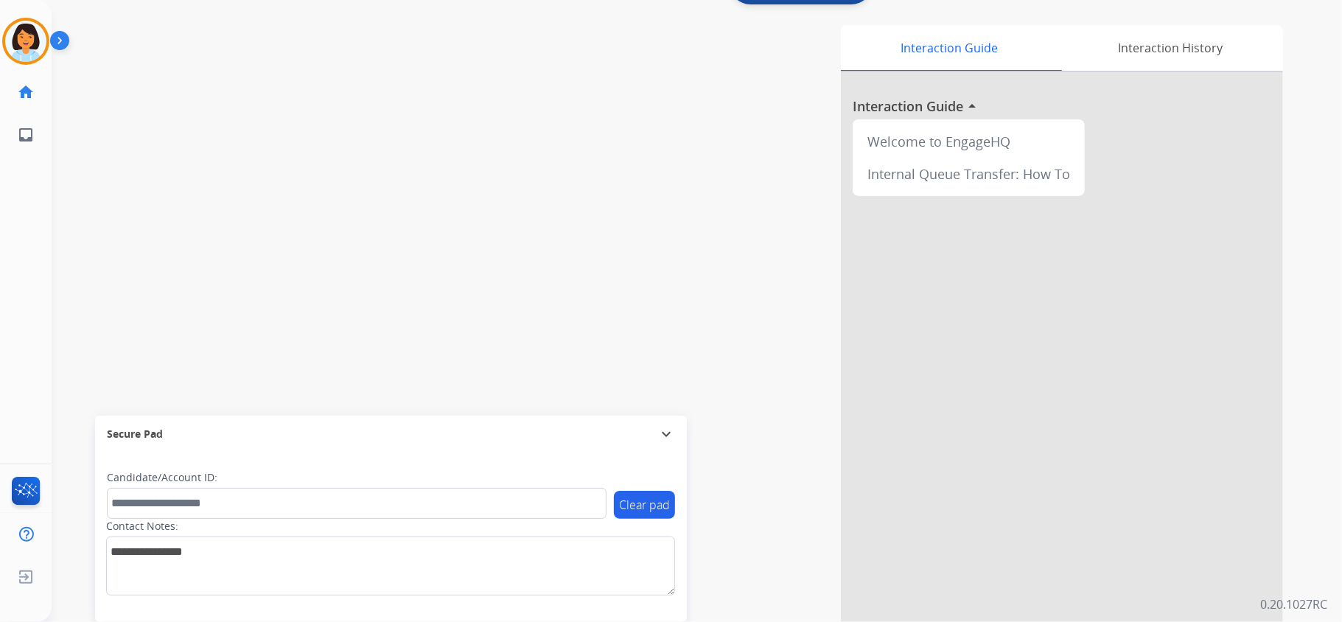
drag, startPoint x: 392, startPoint y: 293, endPoint x: 528, endPoint y: 640, distance: 372.6
click at [528, 621] on html "Outbound call Quit Outbound call Quit Schedule interaction + Add to my list Cus…" at bounding box center [671, 311] width 1342 height 622
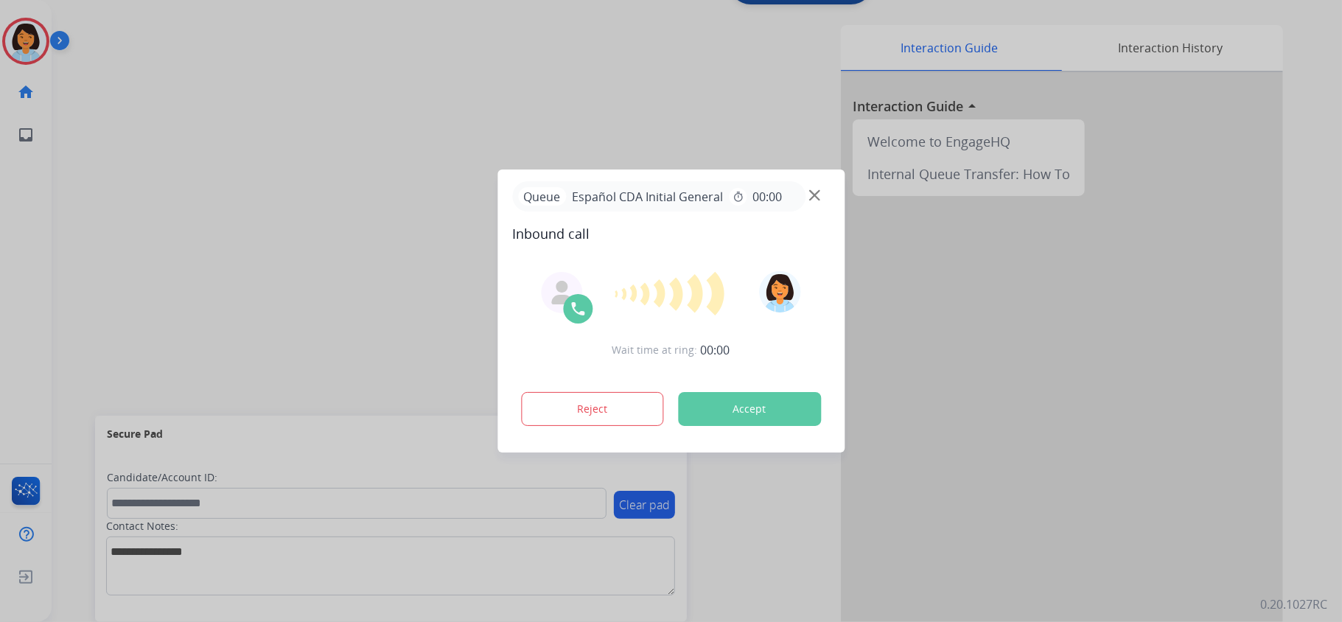
click at [716, 416] on button "Accept" at bounding box center [749, 409] width 143 height 34
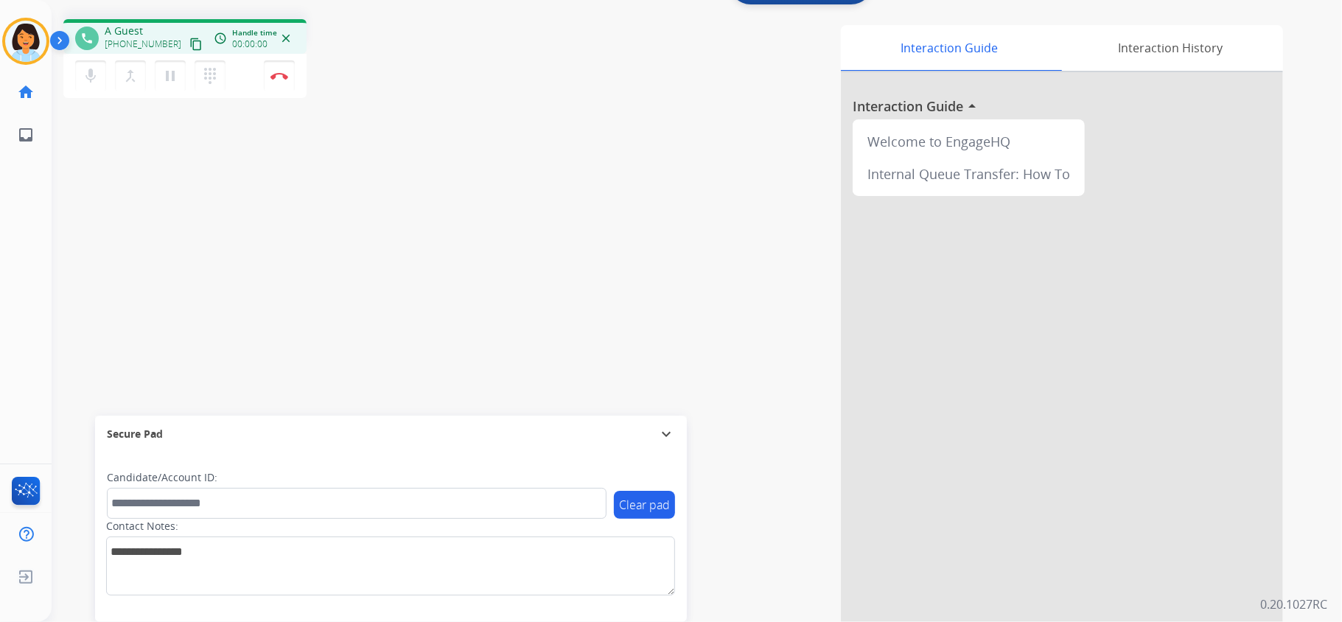
click at [440, 330] on div "phone A Guest [PHONE_NUMBER] content_copy access_time Call metrics Queue 00:17 …" at bounding box center [679, 314] width 1255 height 614
click at [189, 40] on mat-icon "content_copy" at bounding box center [195, 44] width 13 height 13
click at [279, 77] on img at bounding box center [279, 75] width 18 height 7
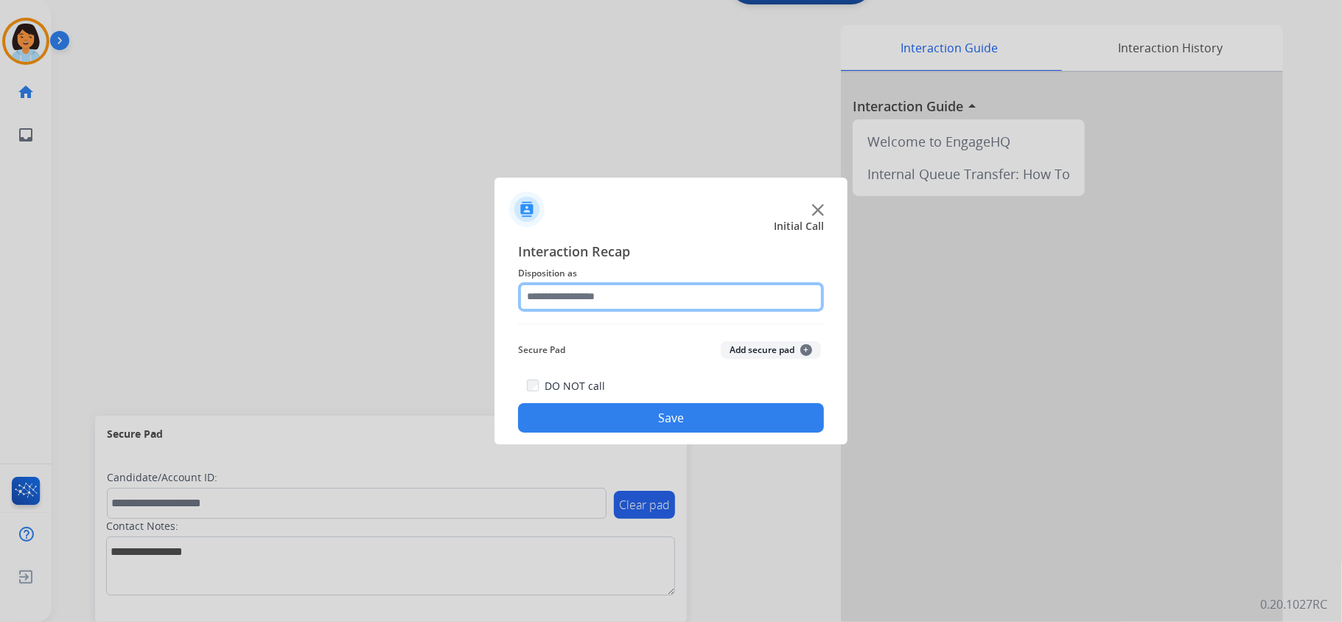
click at [678, 290] on input "text" at bounding box center [671, 296] width 306 height 29
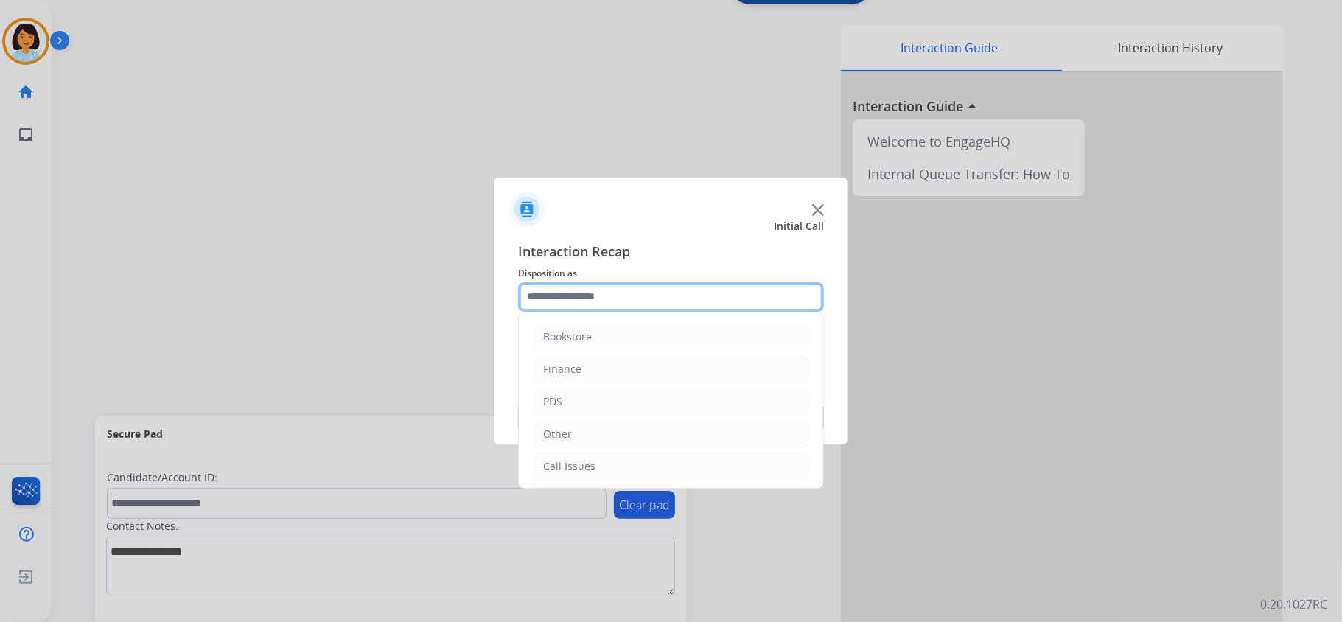
scroll to position [104, 0]
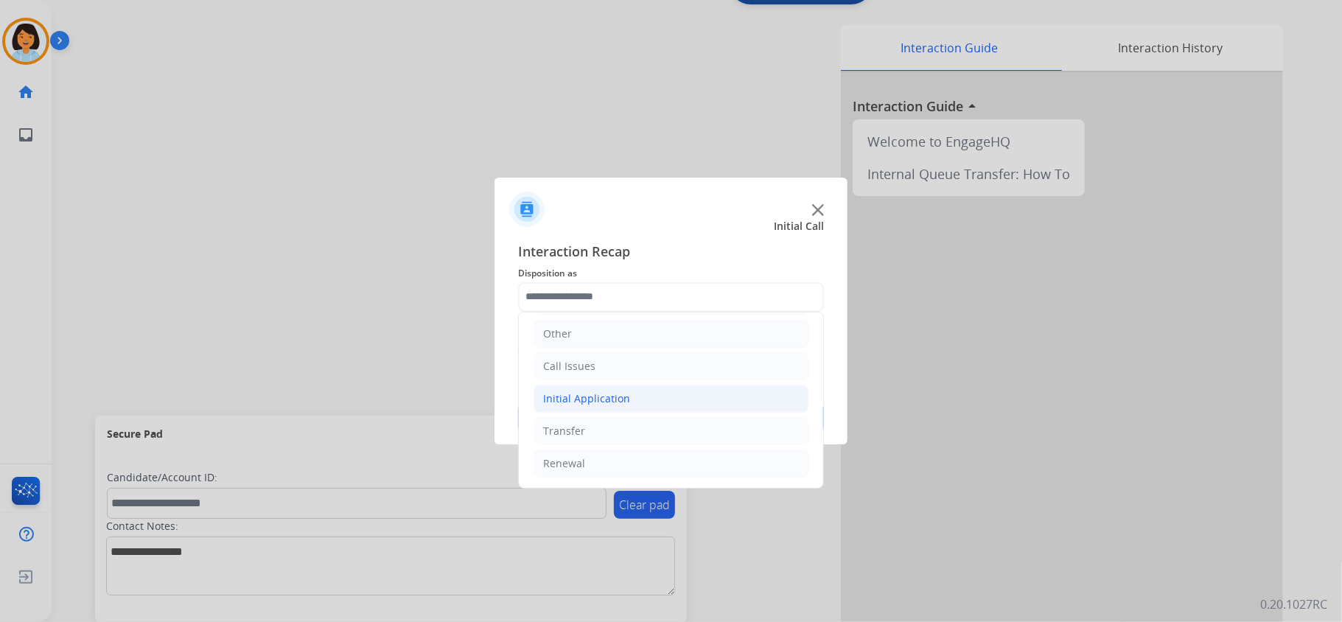
click at [642, 396] on li "Initial Application" at bounding box center [670, 399] width 275 height 28
click at [640, 396] on li "Initial Application" at bounding box center [670, 395] width 275 height 28
click at [575, 388] on li "Initial Application" at bounding box center [670, 399] width 275 height 28
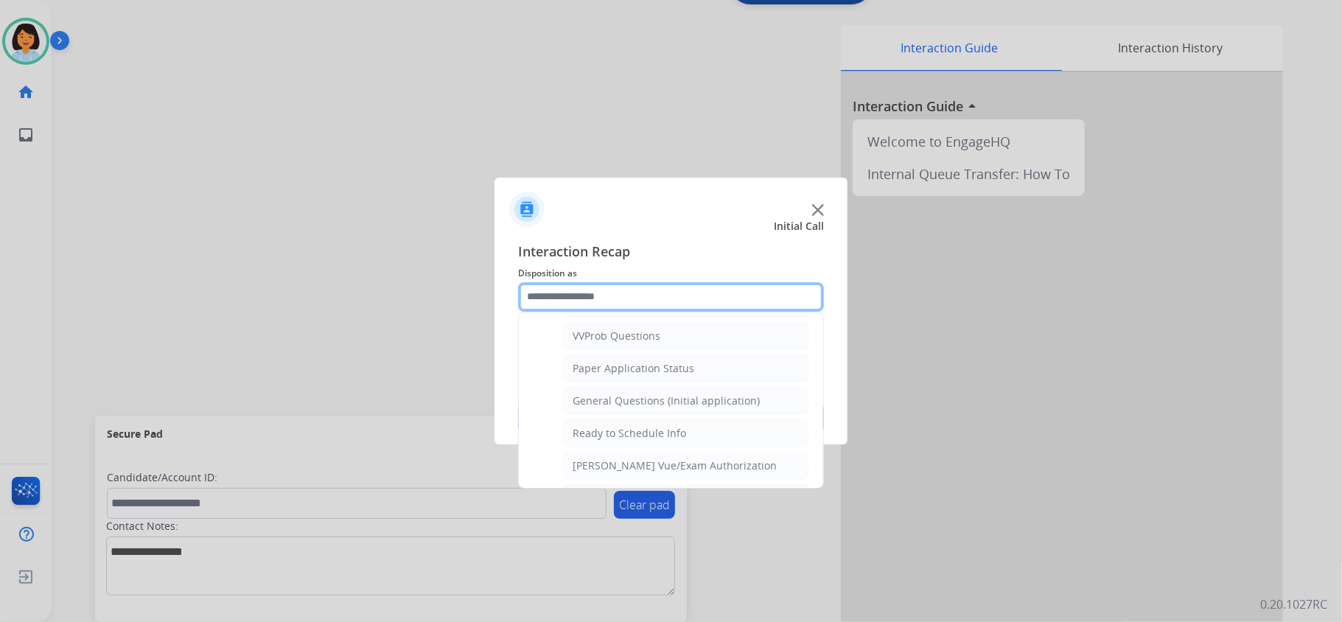
scroll to position [811, 0]
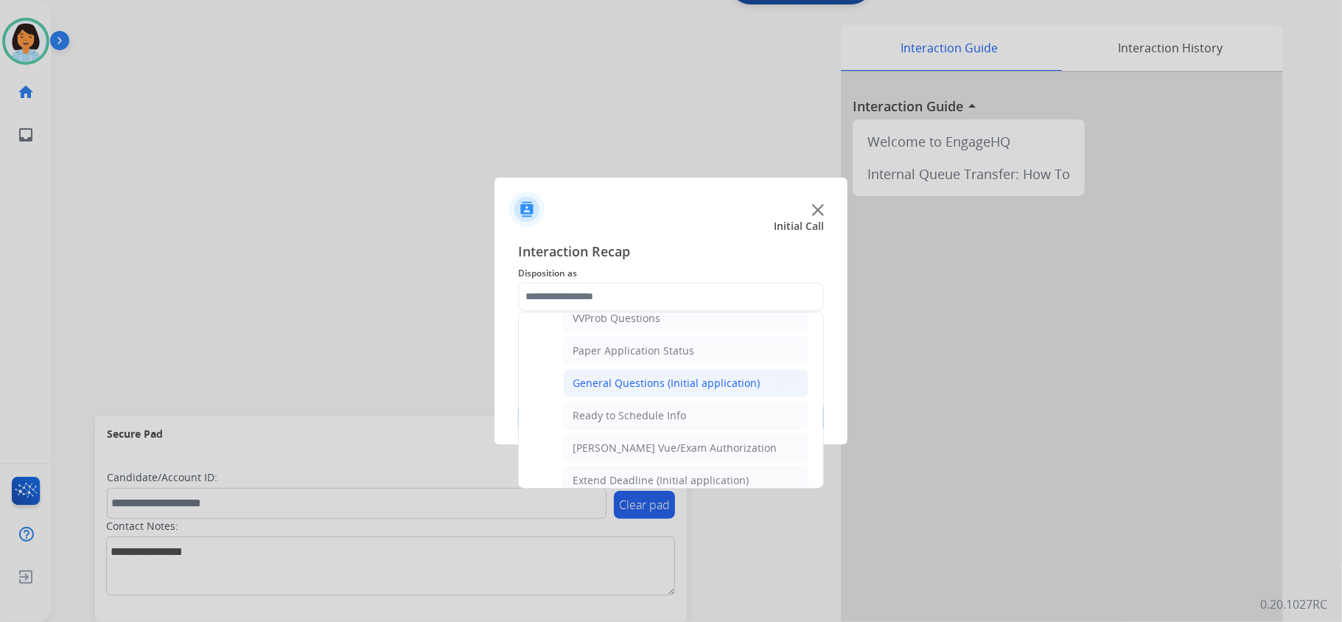
click at [737, 391] on div "General Questions (Initial application)" at bounding box center [665, 383] width 187 height 15
type input "**********"
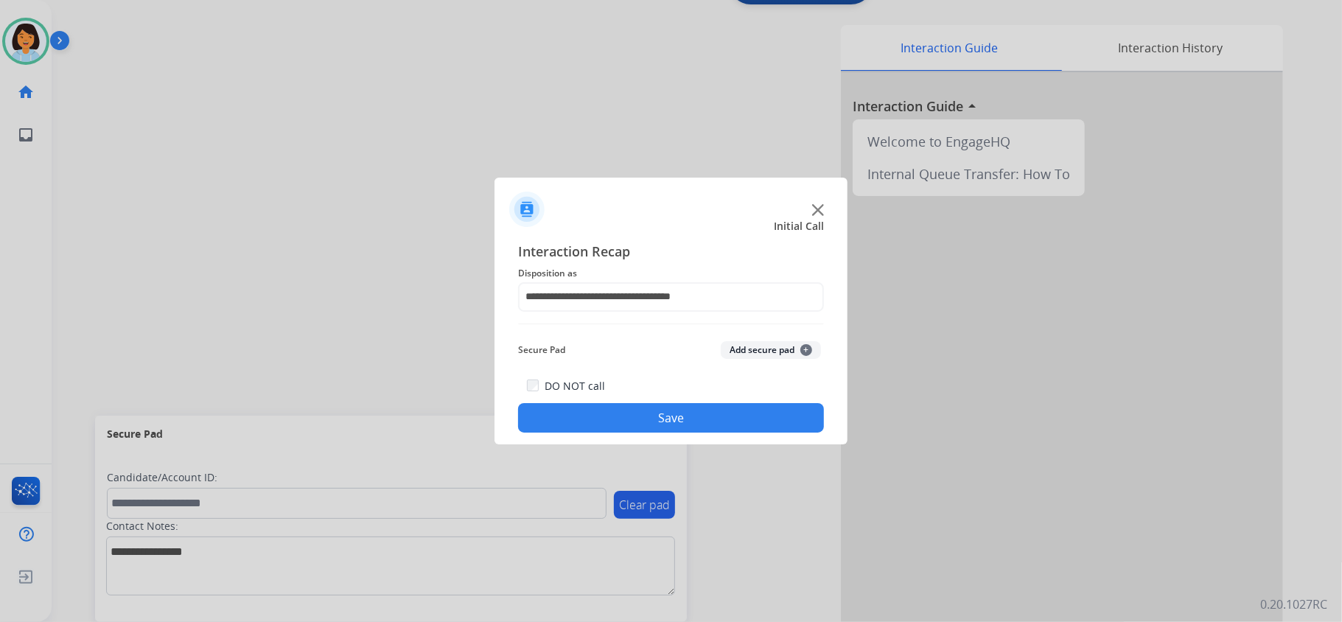
click at [698, 422] on button "Save" at bounding box center [671, 417] width 306 height 29
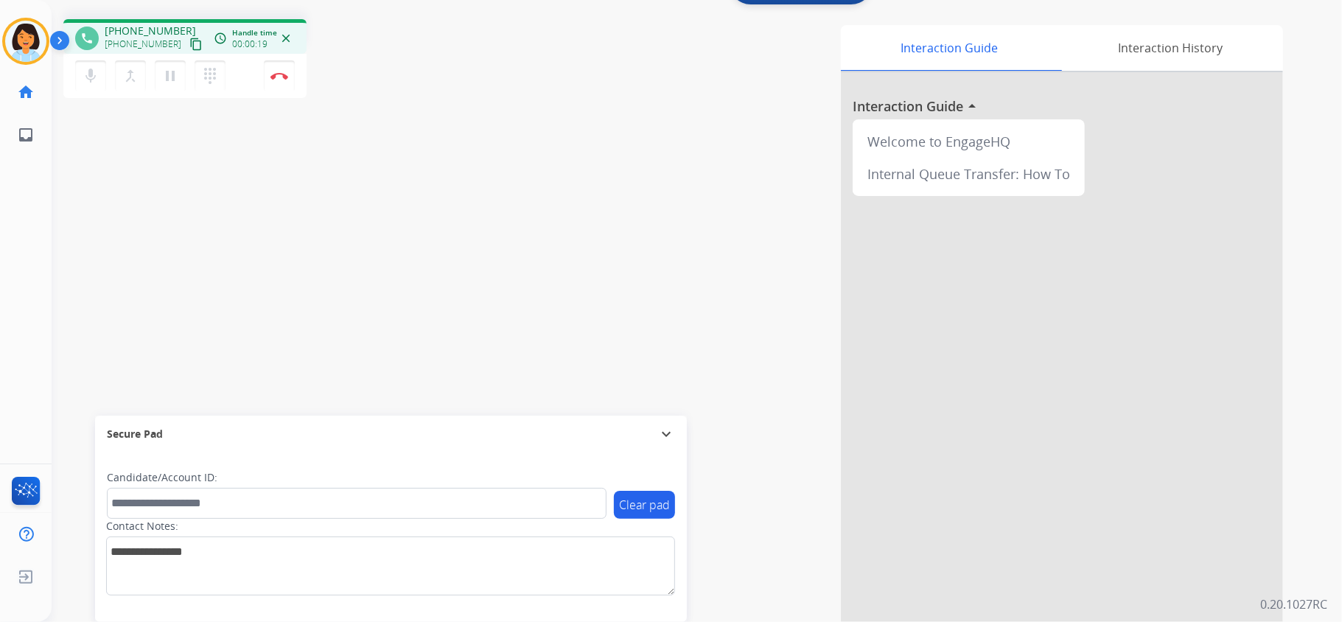
click at [181, 52] on div "phone [PHONE_NUMBER] [PHONE_NUMBER] content_copy access_time Call metrics Queue…" at bounding box center [184, 36] width 243 height 35
click at [189, 43] on mat-icon "content_copy" at bounding box center [195, 44] width 13 height 13
click at [289, 81] on button "Disconnect" at bounding box center [279, 75] width 31 height 31
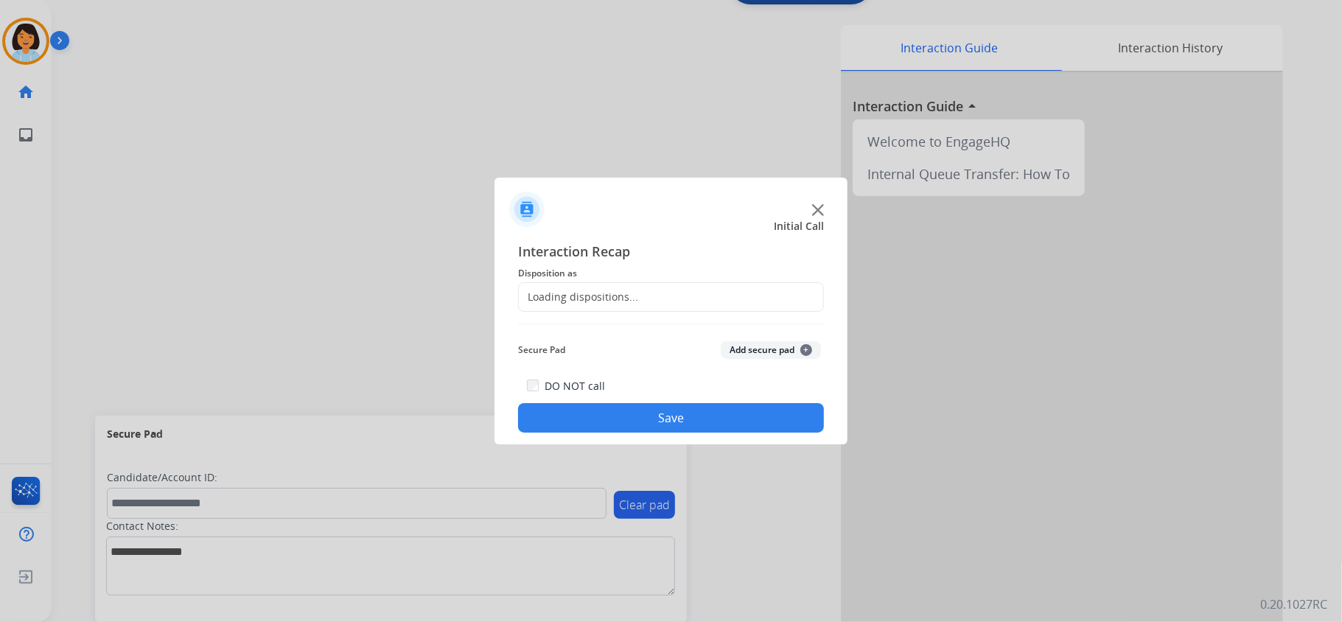
click at [617, 307] on div "Loading dispositions..." at bounding box center [671, 296] width 306 height 29
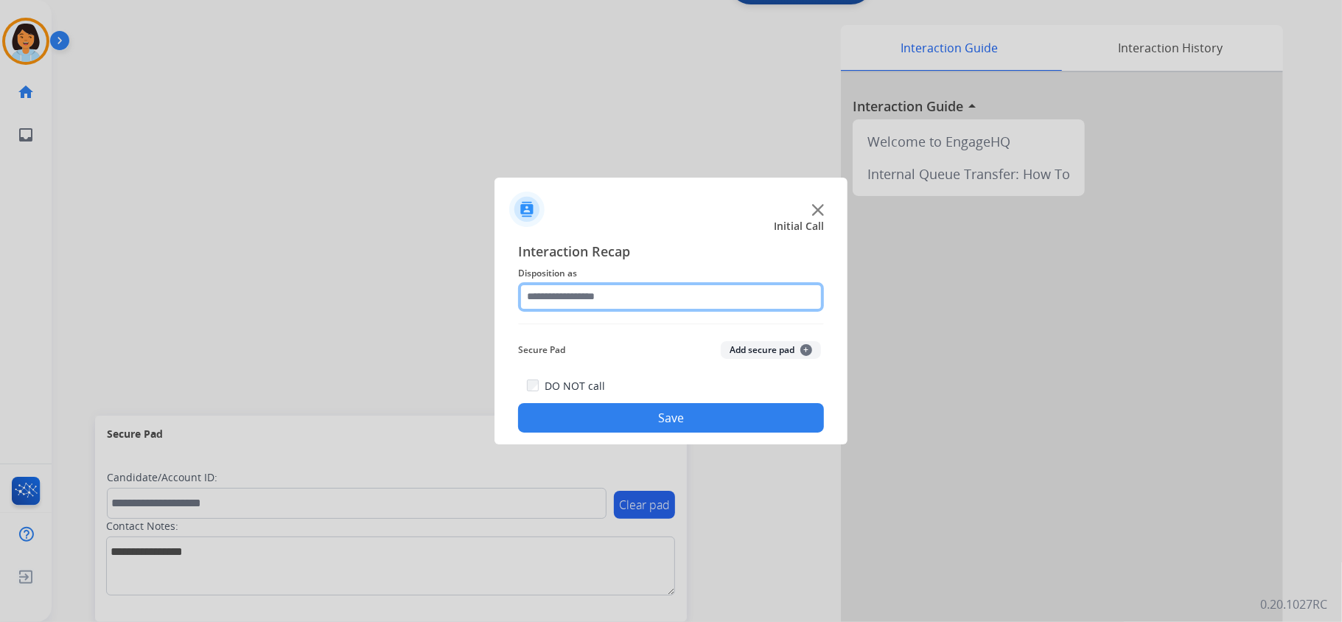
click at [684, 301] on input "text" at bounding box center [671, 296] width 306 height 29
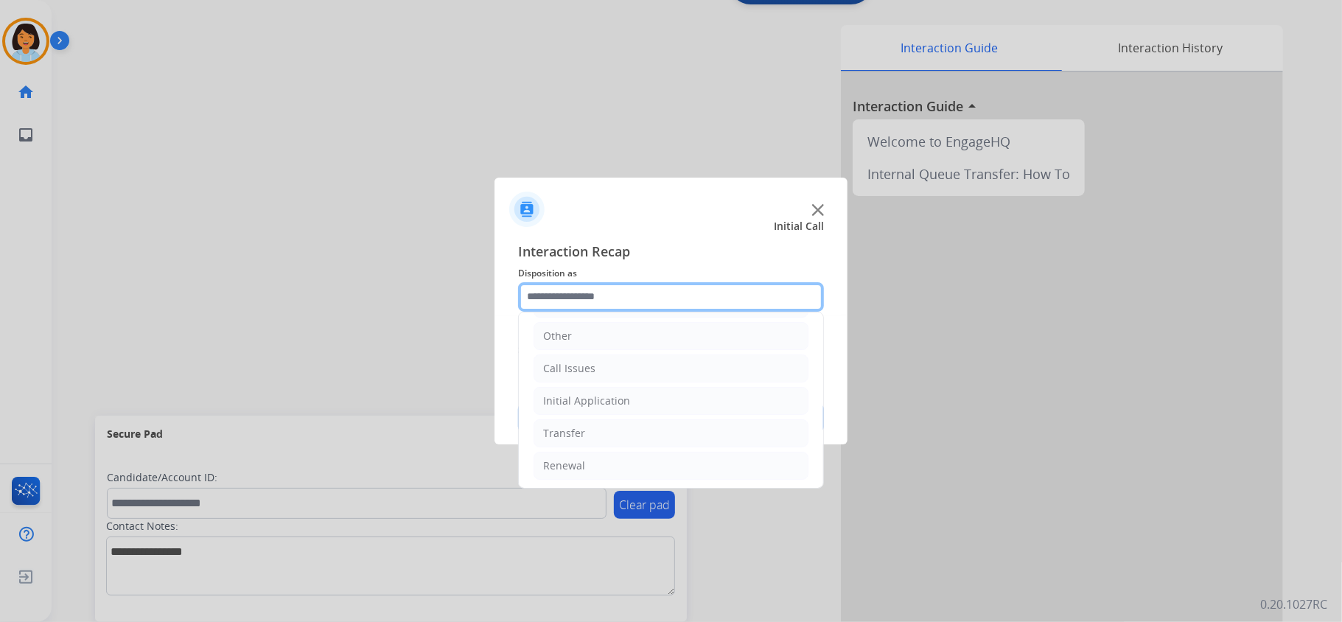
scroll to position [104, 0]
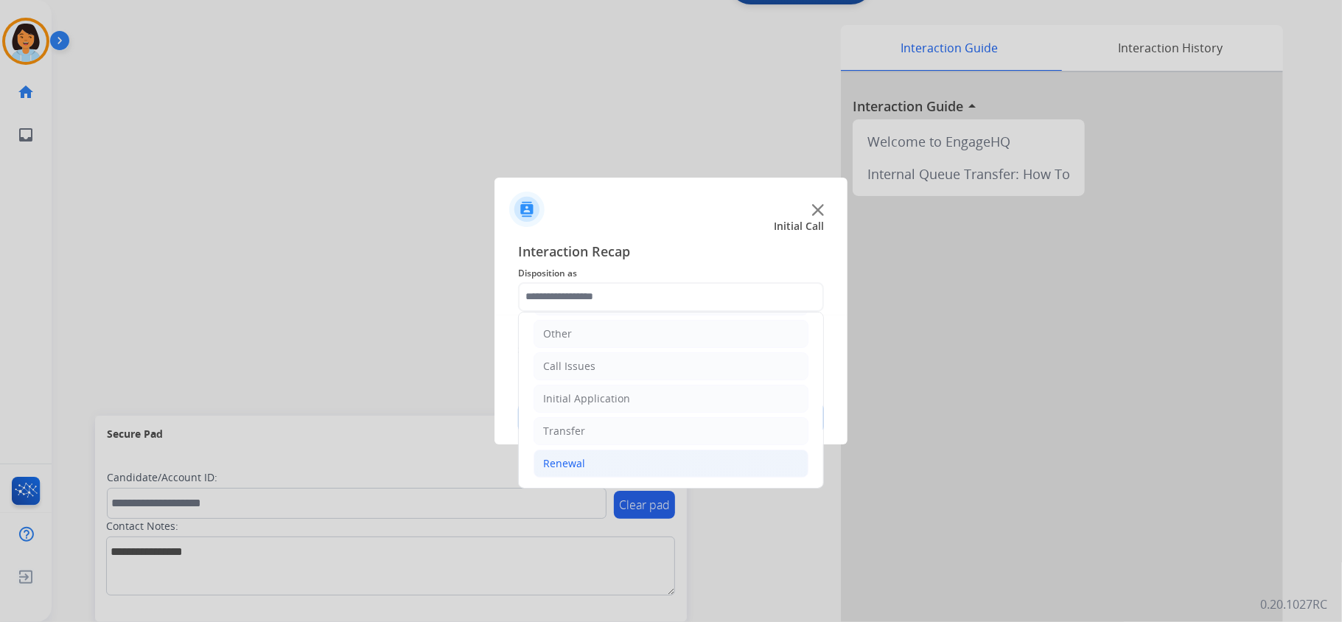
click at [670, 463] on li "Renewal" at bounding box center [670, 463] width 275 height 28
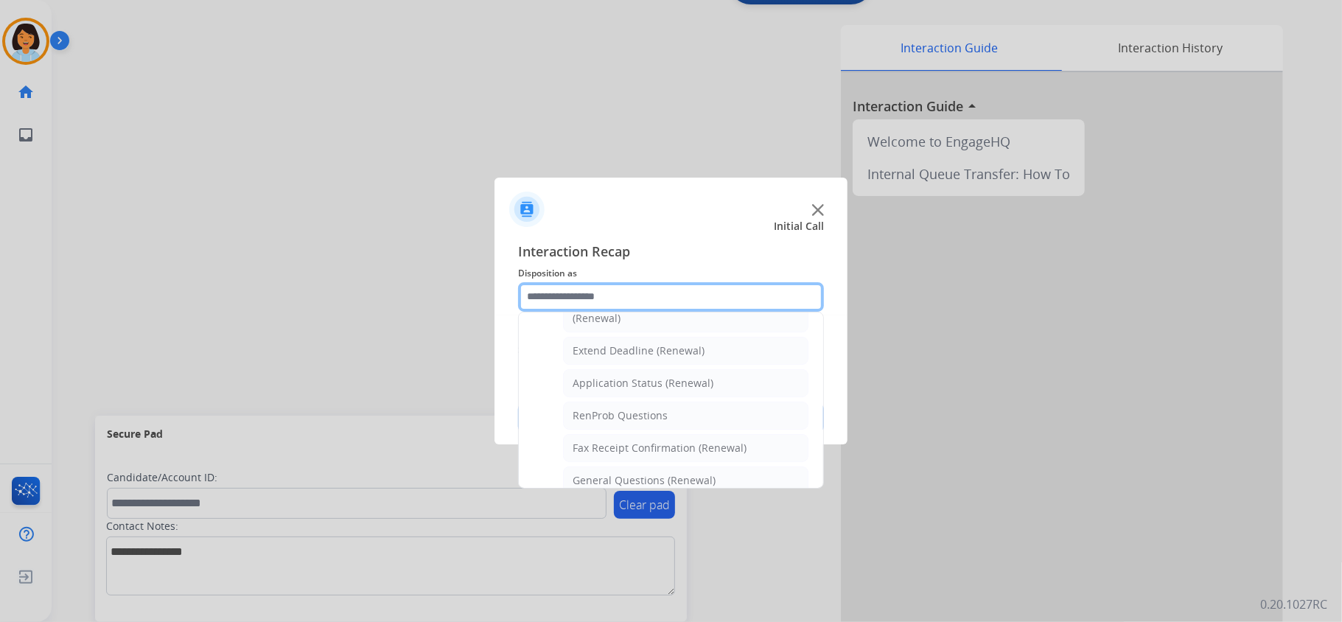
scroll to position [301, 0]
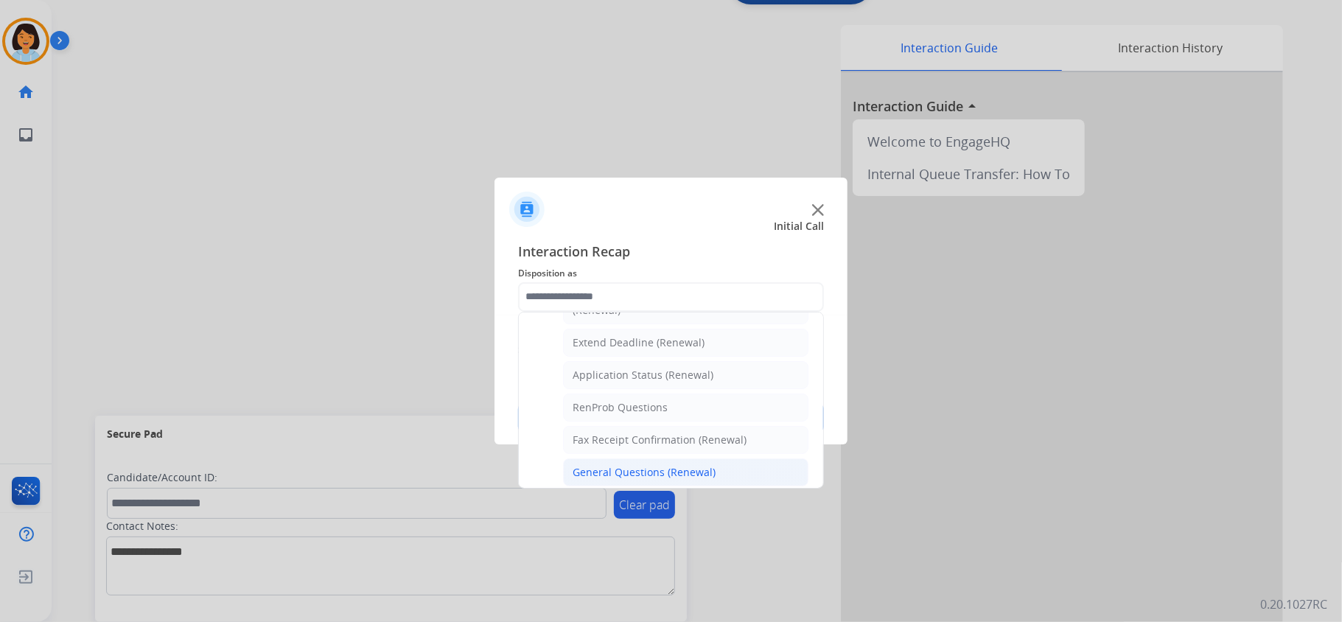
click at [631, 469] on li "General Questions (Renewal)" at bounding box center [685, 472] width 245 height 28
type input "**********"
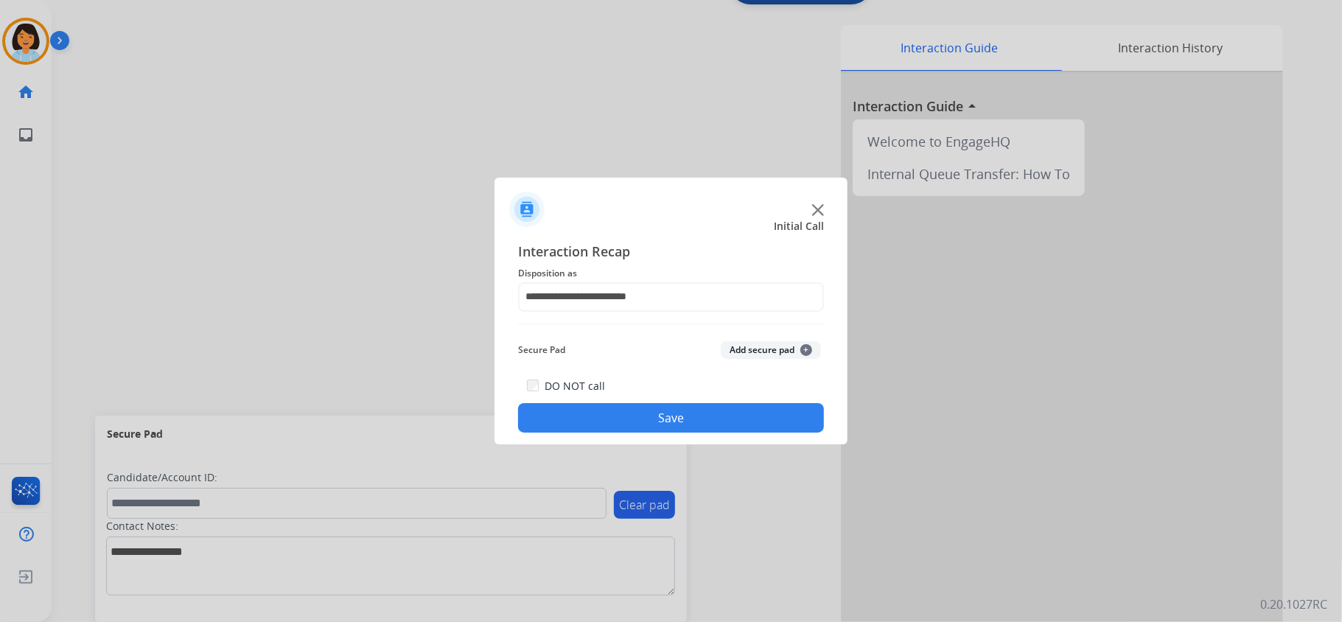
click at [610, 414] on button "Save" at bounding box center [671, 417] width 306 height 29
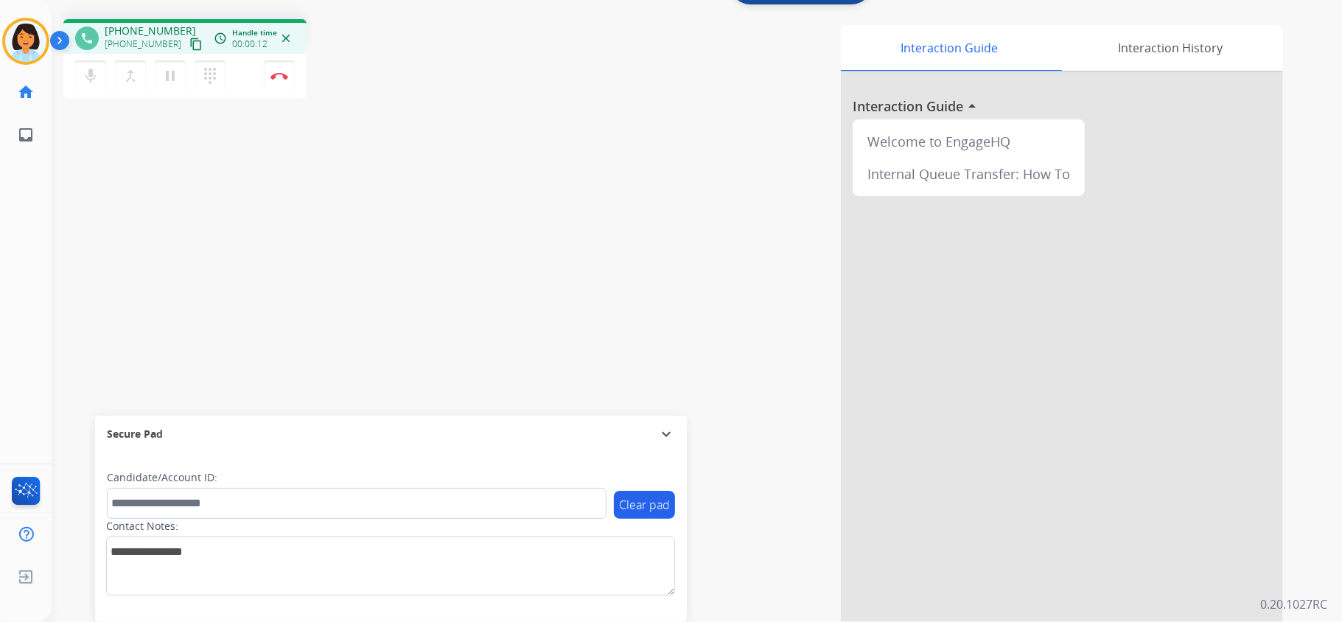
click at [189, 42] on mat-icon "content_copy" at bounding box center [195, 44] width 13 height 13
click at [279, 74] on img at bounding box center [279, 75] width 18 height 7
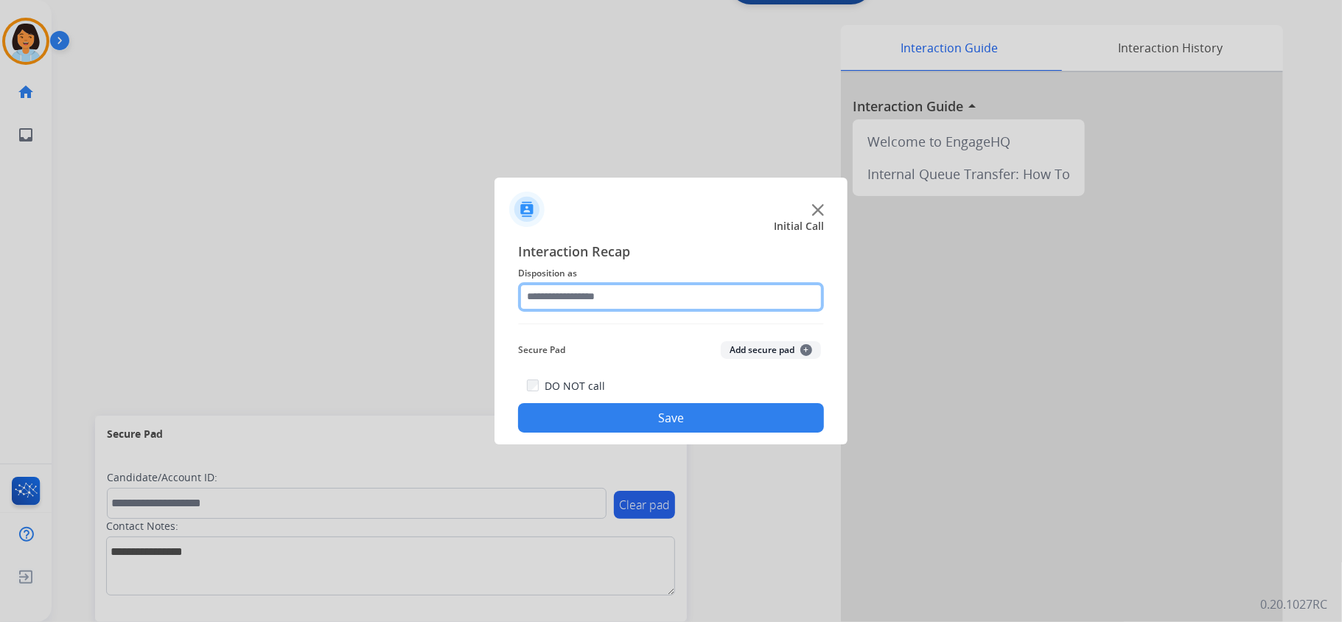
click at [662, 290] on input "text" at bounding box center [671, 296] width 306 height 29
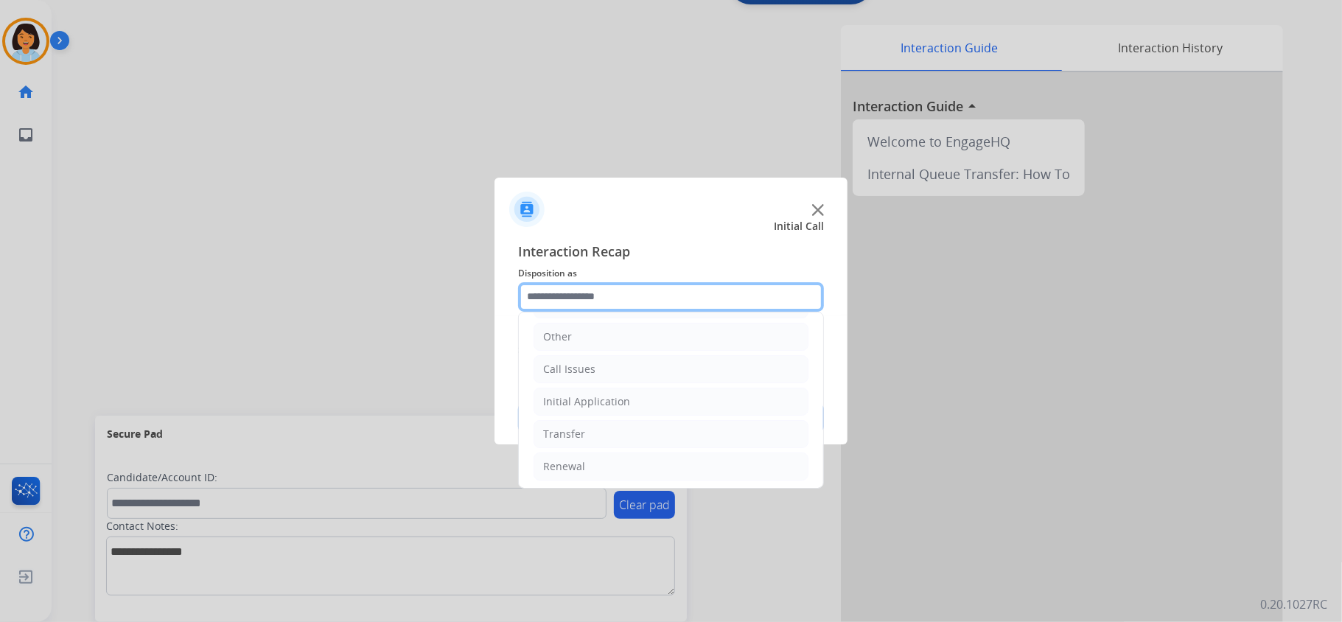
scroll to position [104, 0]
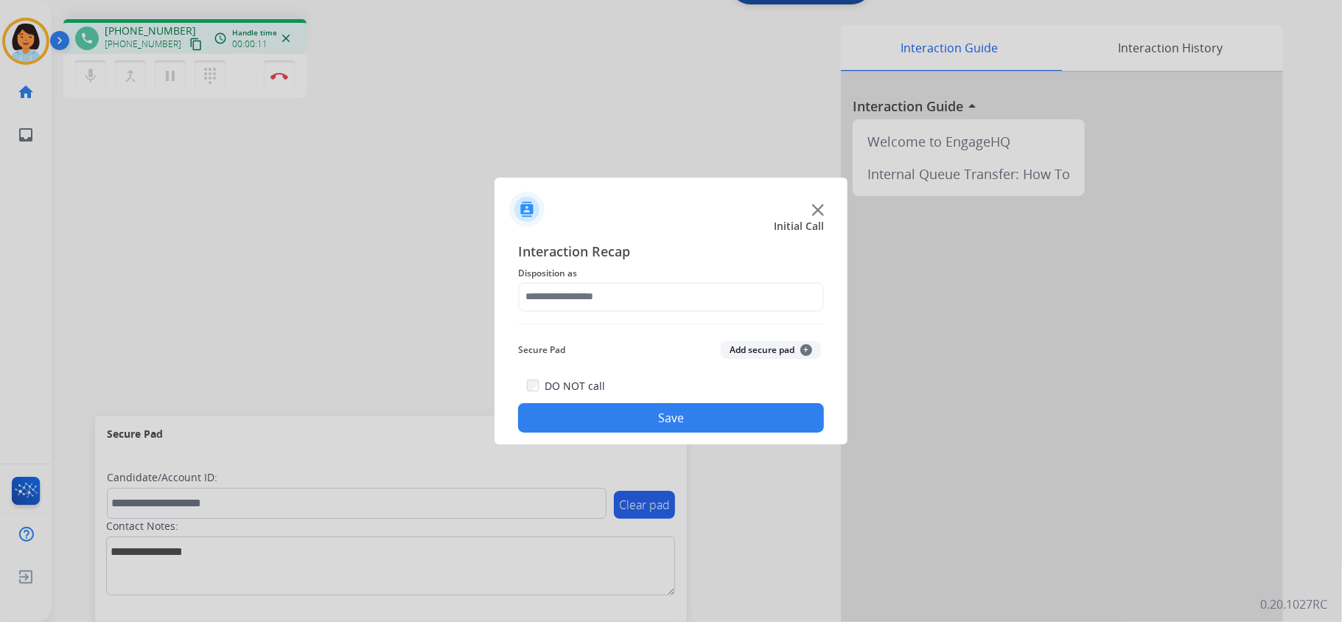
click at [287, 281] on div at bounding box center [671, 311] width 1342 height 622
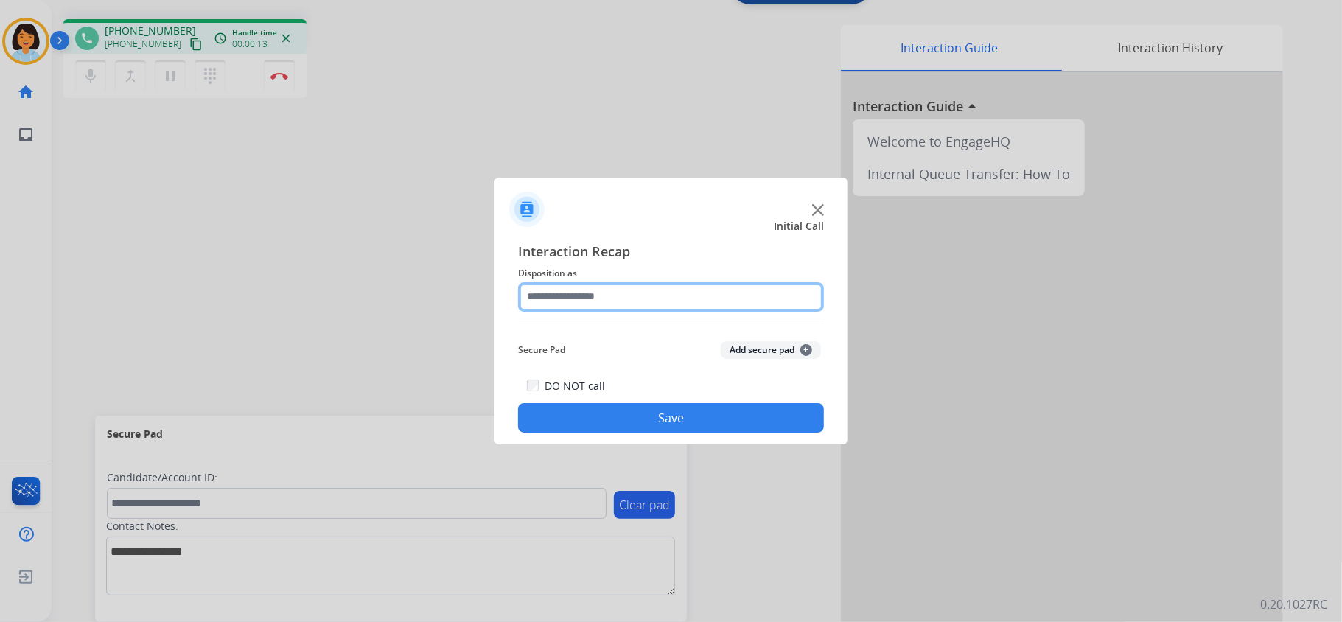
click at [778, 290] on input "text" at bounding box center [671, 296] width 306 height 29
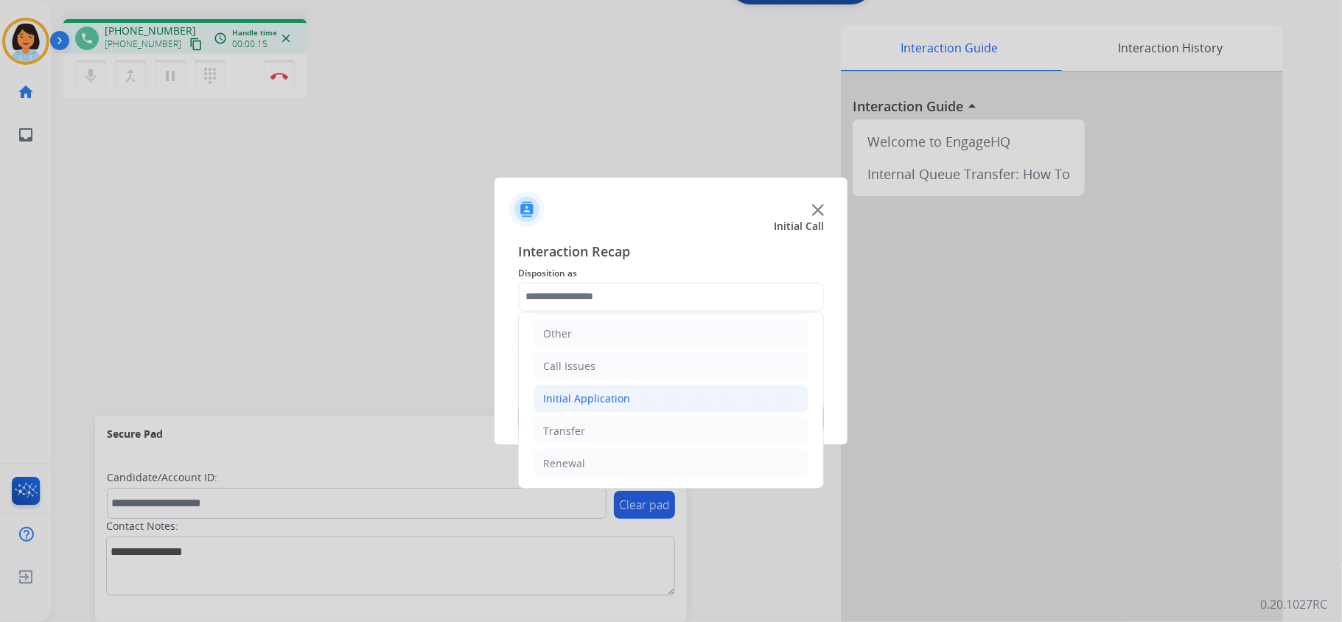
click at [660, 399] on li "Initial Application" at bounding box center [670, 399] width 275 height 28
click at [656, 463] on li "Appeals" at bounding box center [685, 460] width 245 height 28
type input "*******"
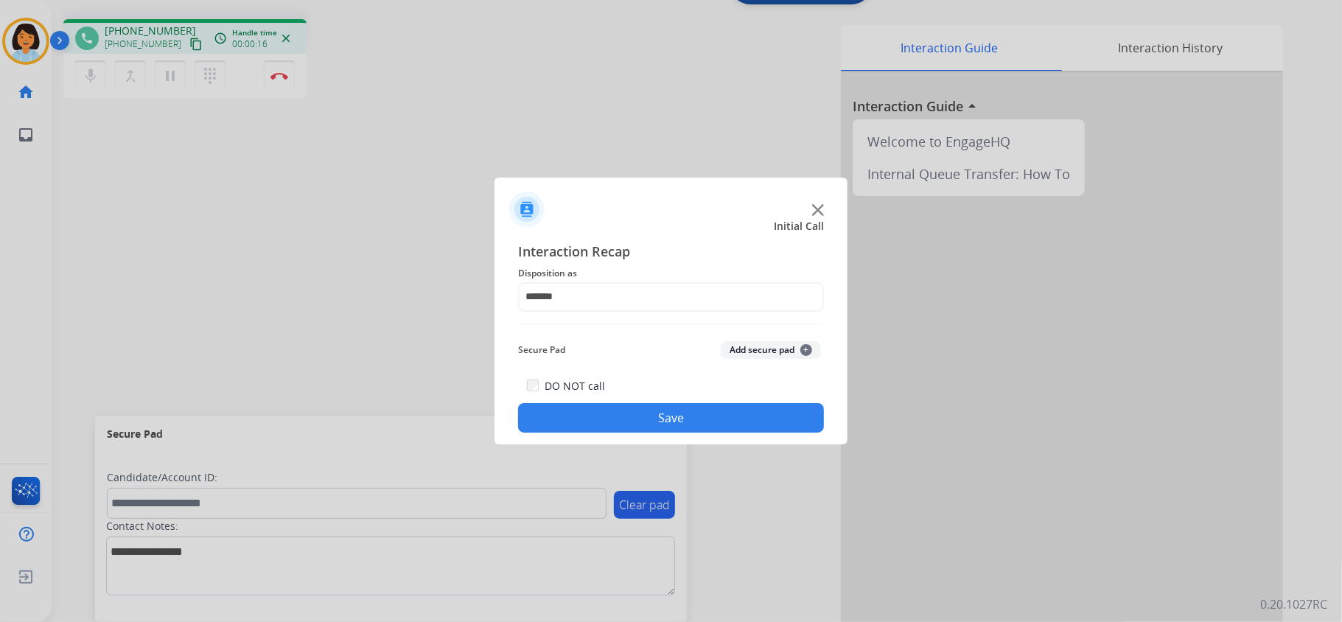
click at [685, 407] on button "Save" at bounding box center [671, 417] width 306 height 29
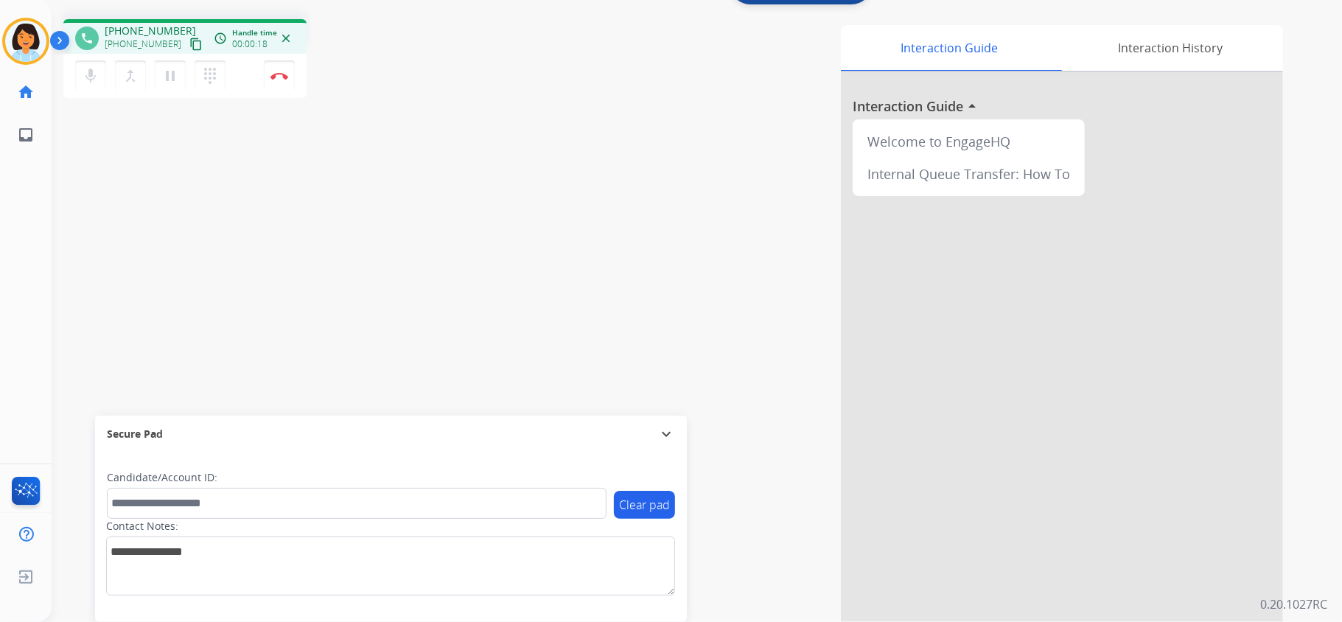
click at [189, 39] on mat-icon "content_copy" at bounding box center [195, 44] width 13 height 13
click at [281, 74] on img at bounding box center [279, 75] width 18 height 7
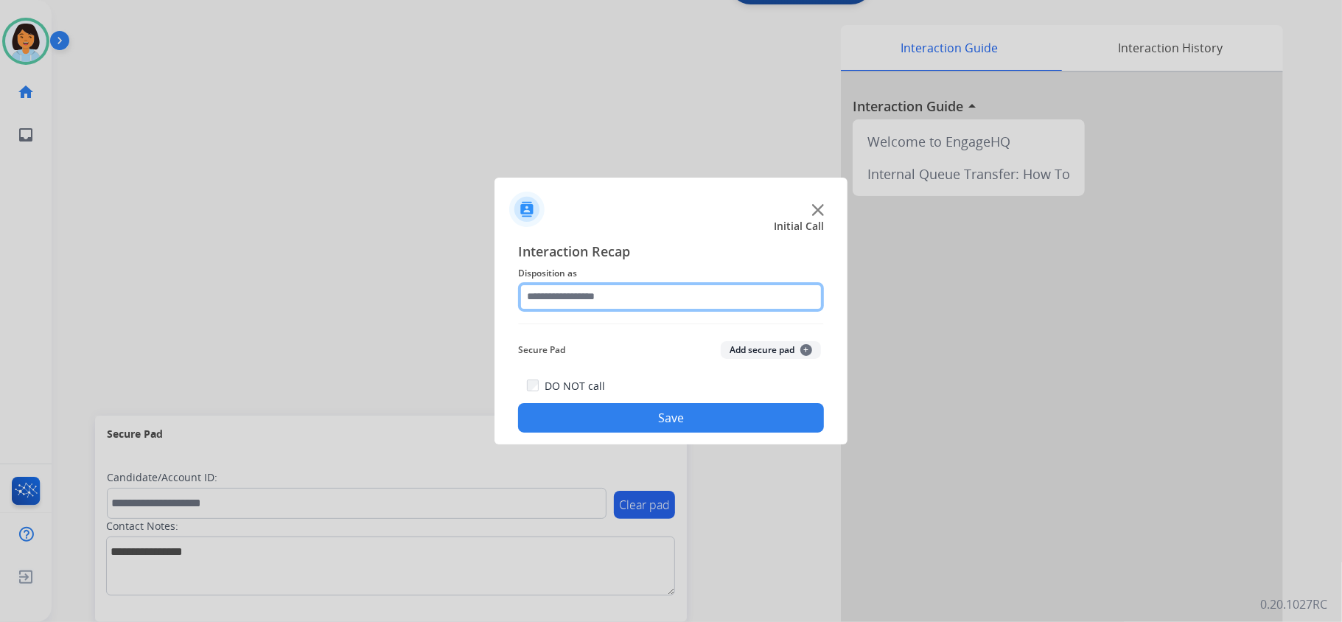
click at [690, 290] on input "text" at bounding box center [671, 296] width 306 height 29
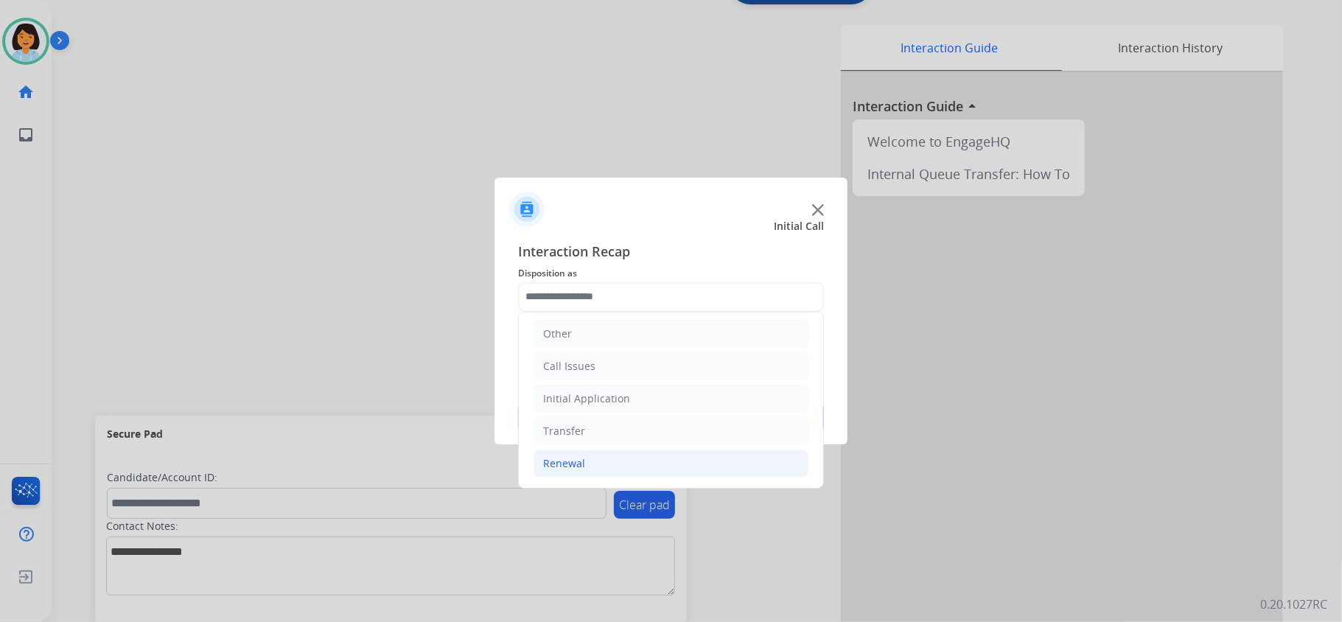
click at [629, 457] on li "Renewal" at bounding box center [670, 463] width 275 height 28
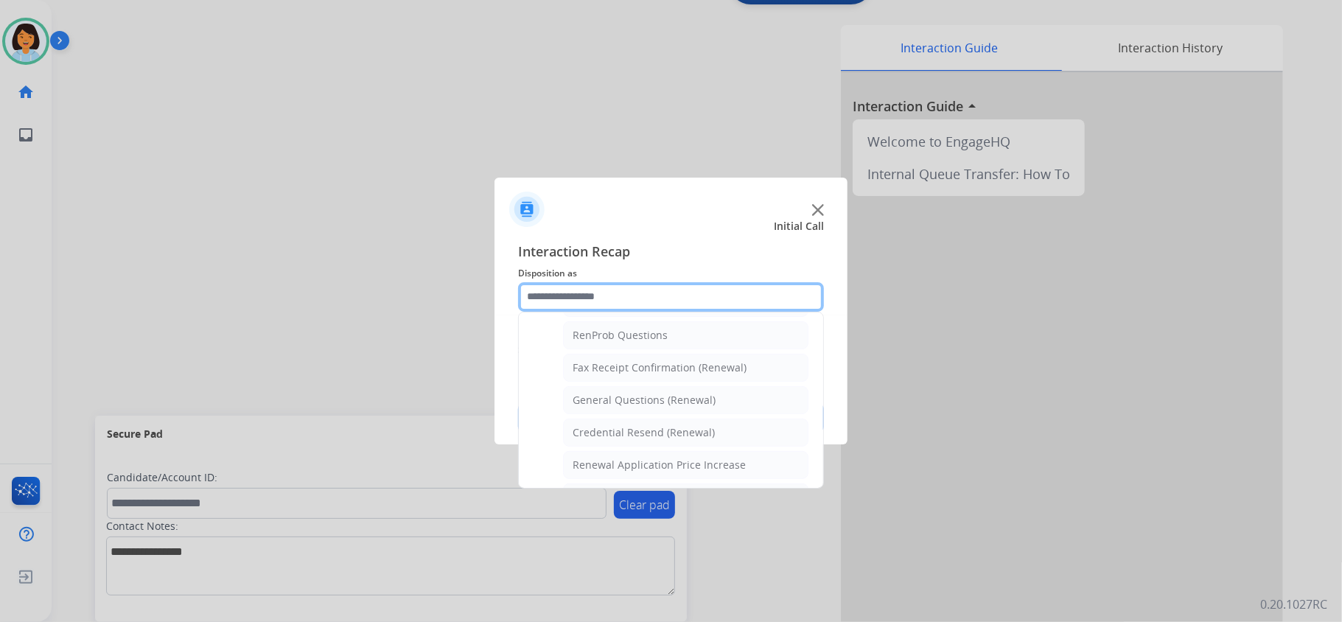
scroll to position [377, 0]
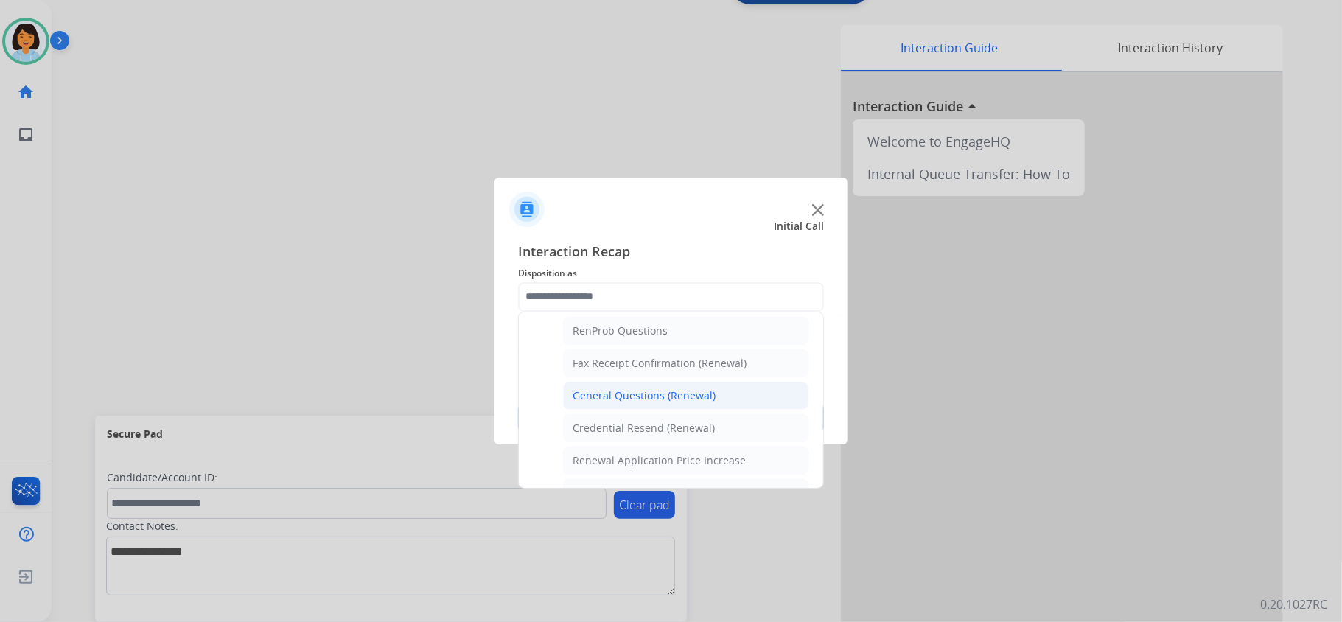
click at [690, 393] on div "General Questions (Renewal)" at bounding box center [643, 395] width 143 height 15
type input "**********"
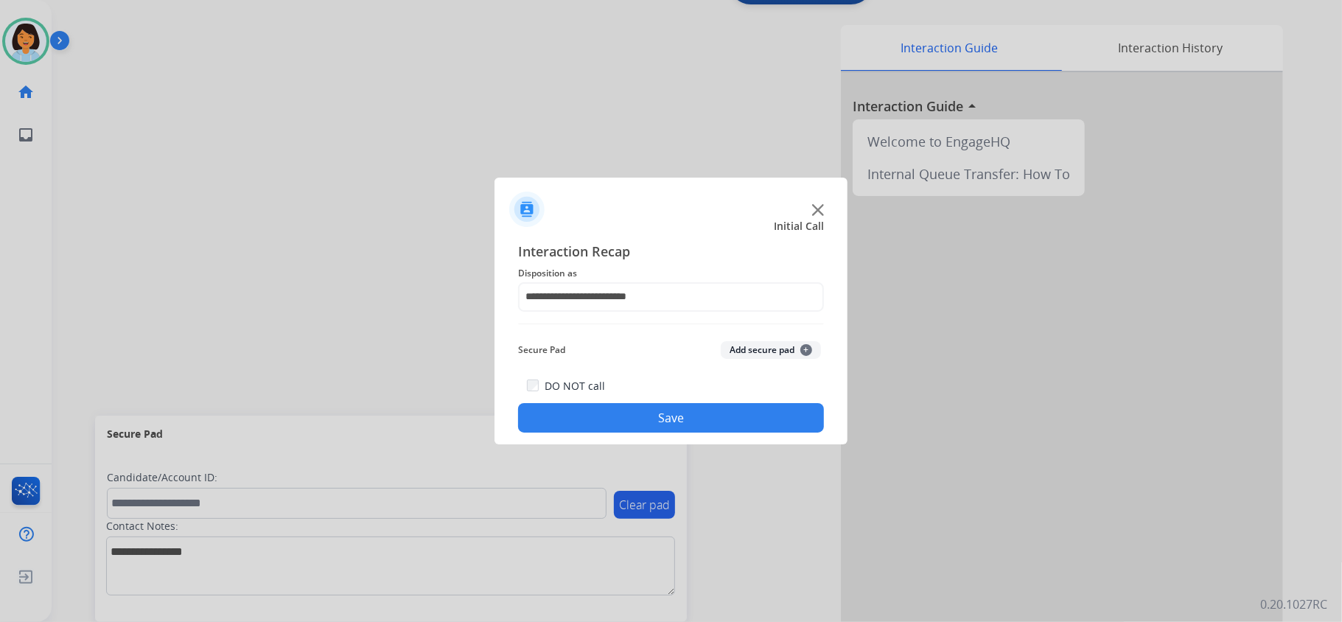
click at [681, 416] on button "Save" at bounding box center [671, 417] width 306 height 29
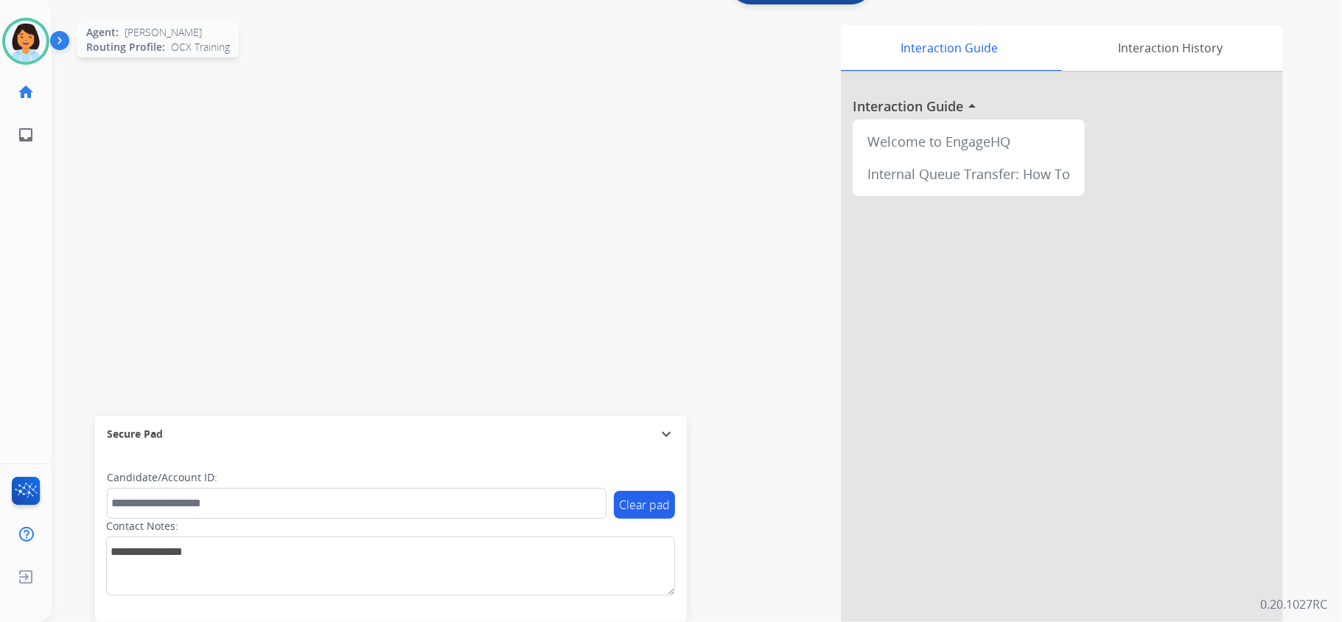
click at [39, 39] on img at bounding box center [25, 41] width 41 height 41
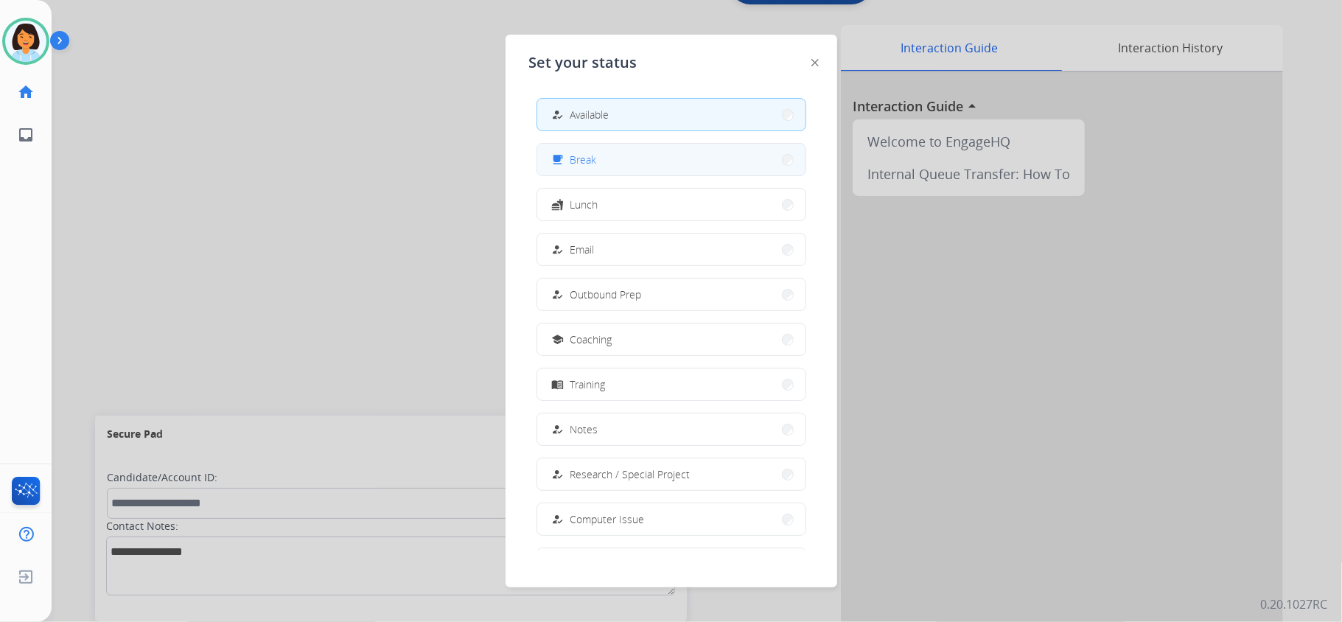
click at [567, 161] on div "free_breakfast" at bounding box center [559, 160] width 21 height 18
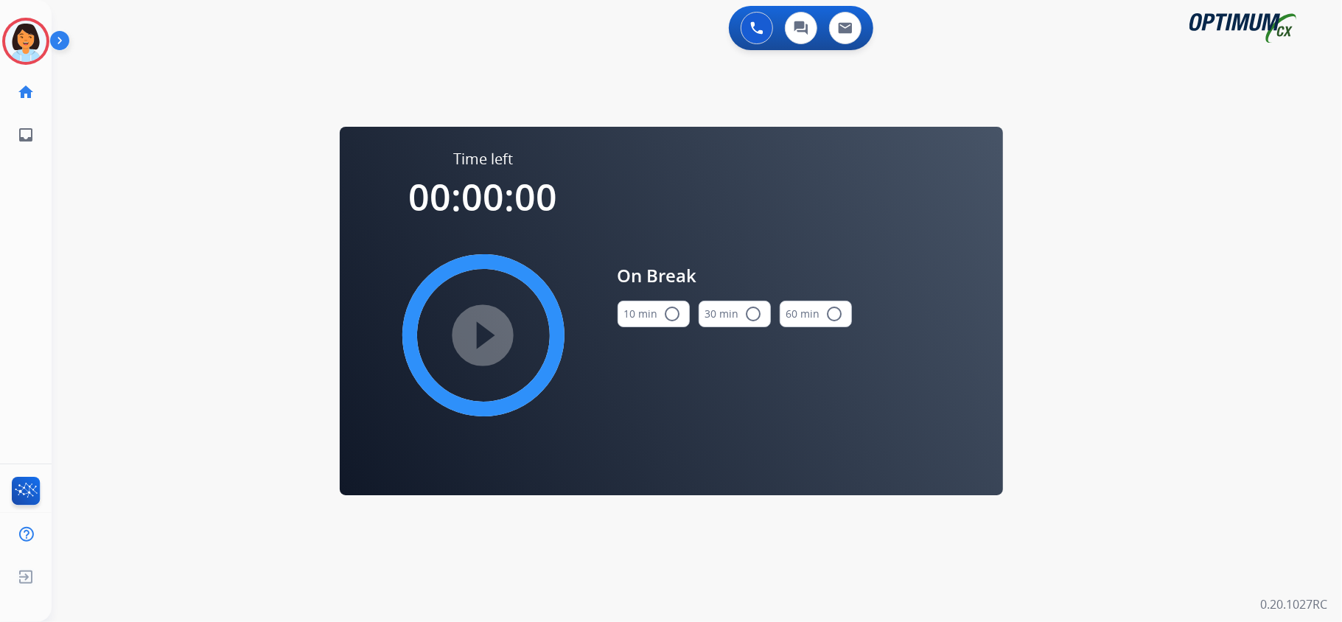
scroll to position [0, 0]
click at [655, 319] on button "10 min radio_button_unchecked" at bounding box center [653, 314] width 72 height 27
click at [492, 326] on mat-icon "play_circle_filled" at bounding box center [483, 335] width 18 height 18
click at [31, 32] on icon at bounding box center [26, 42] width 48 height 48
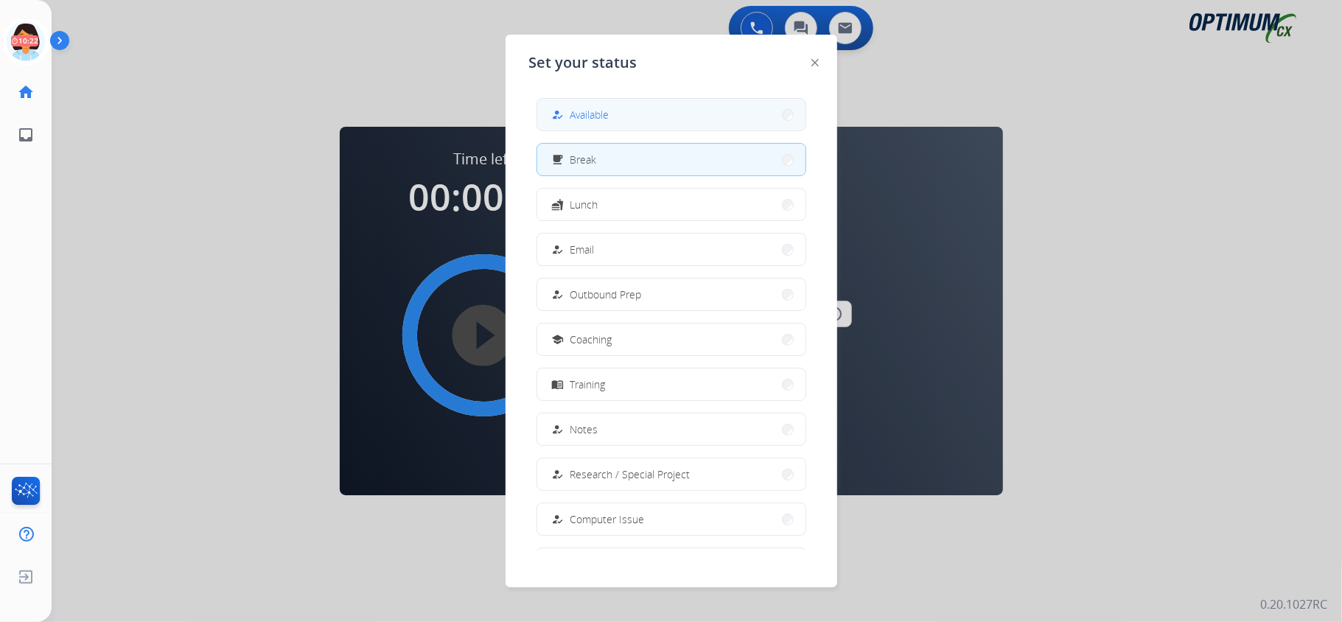
click at [626, 122] on button "how_to_reg Available" at bounding box center [671, 115] width 268 height 32
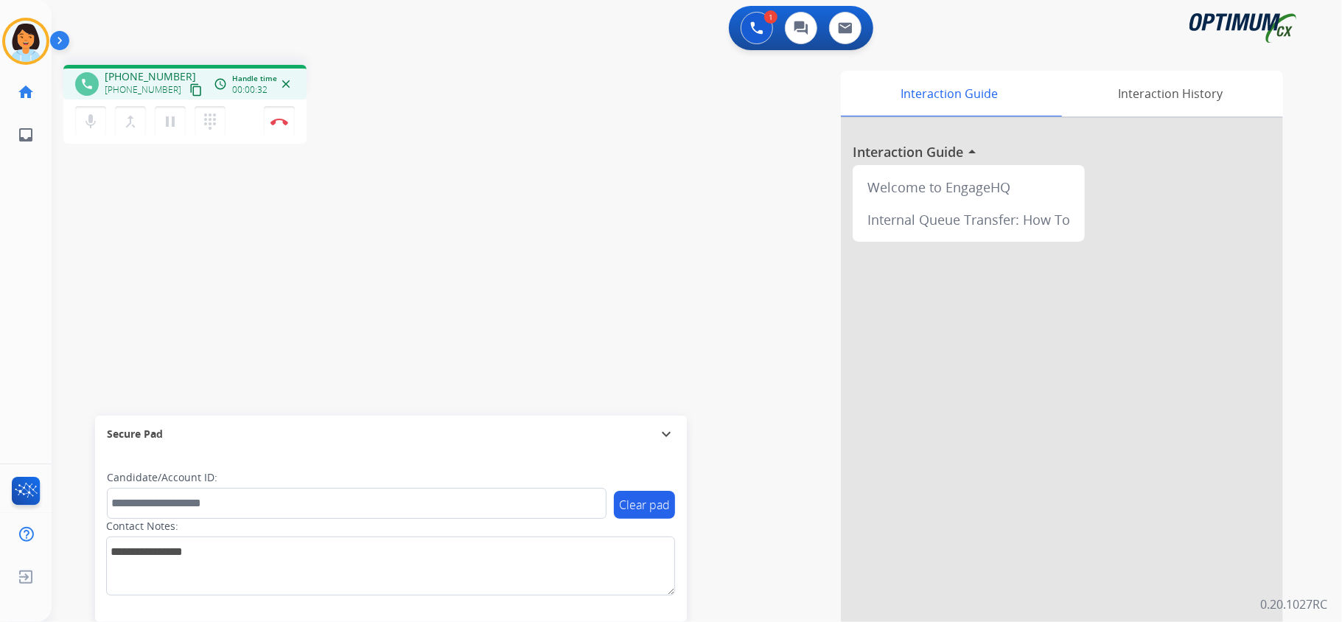
click at [189, 89] on mat-icon "content_copy" at bounding box center [195, 89] width 13 height 13
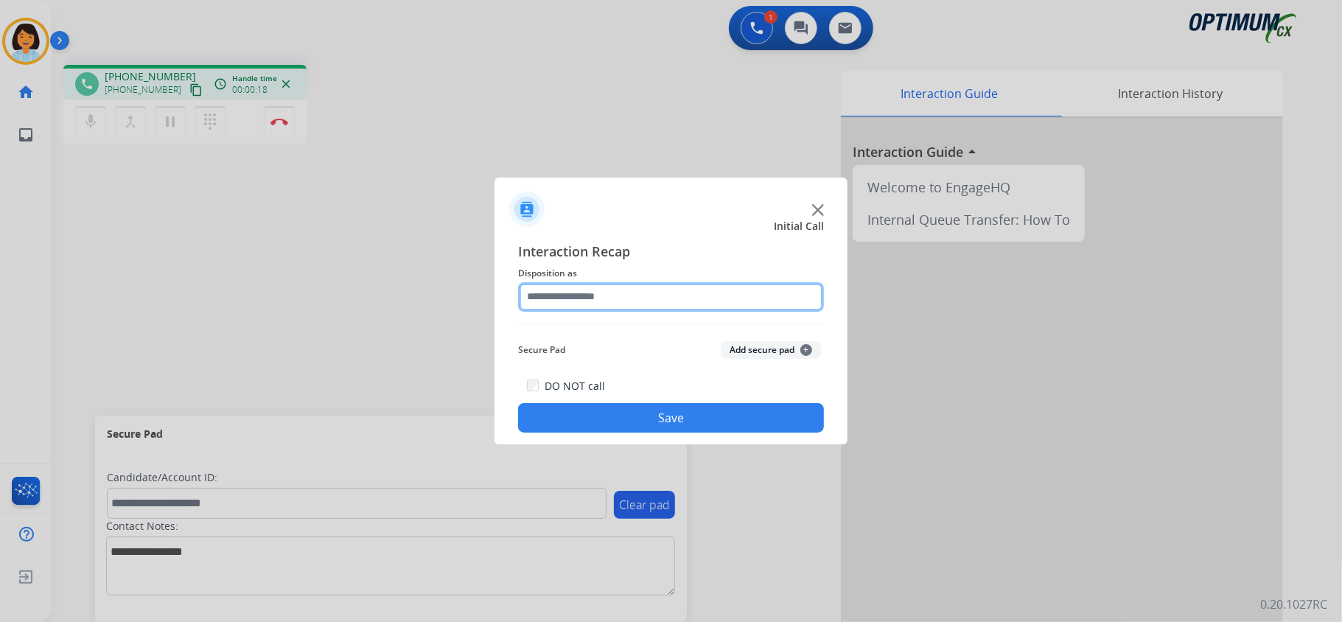
click at [662, 299] on input "text" at bounding box center [671, 296] width 306 height 29
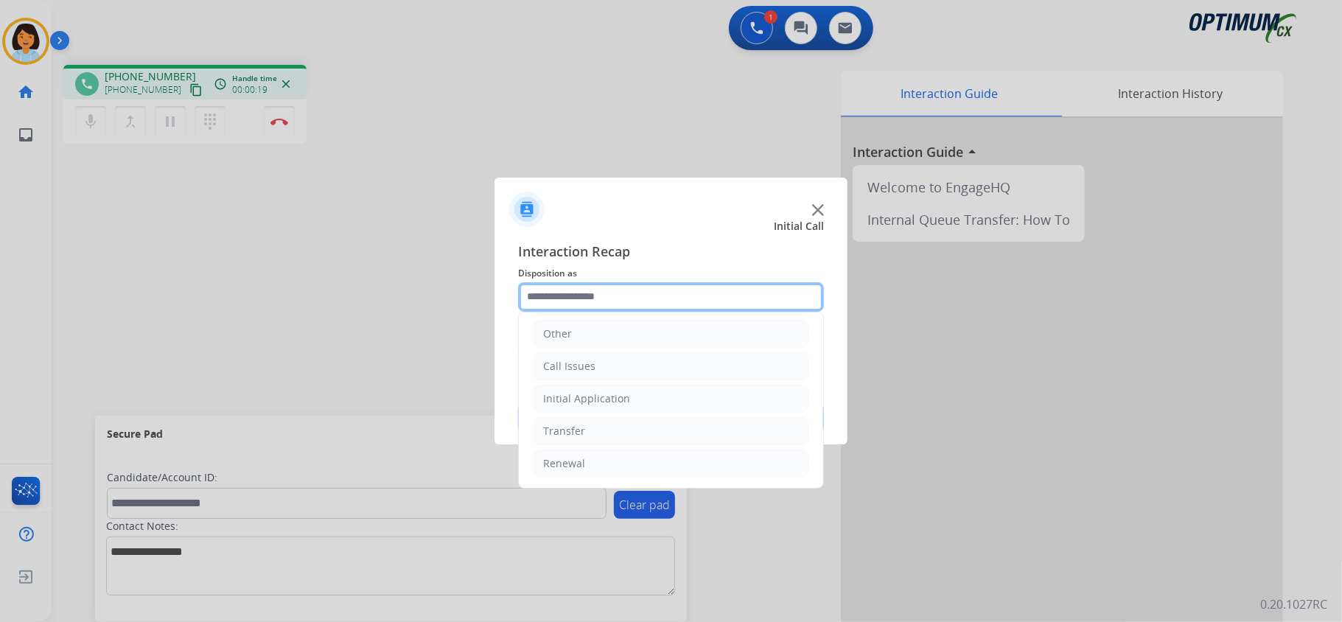
scroll to position [104, 0]
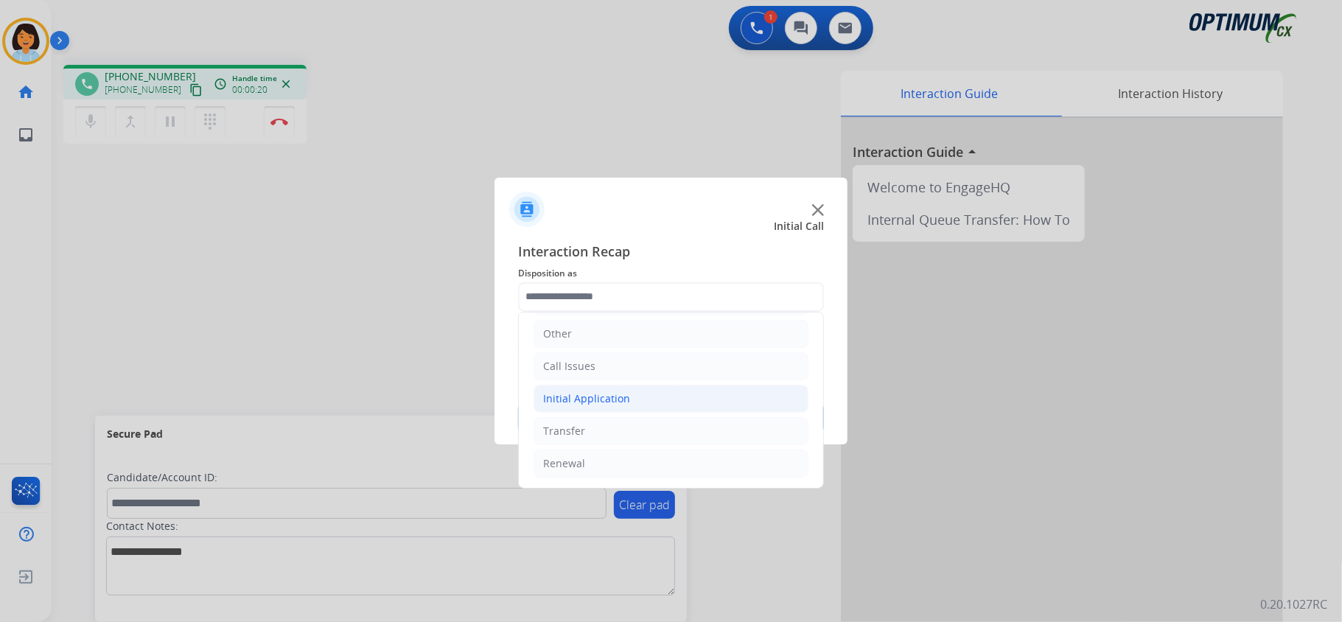
click at [662, 396] on li "Initial Application" at bounding box center [670, 399] width 275 height 28
click at [644, 427] on div "Credential Resend (Initial application)" at bounding box center [665, 427] width 186 height 15
type input "**********"
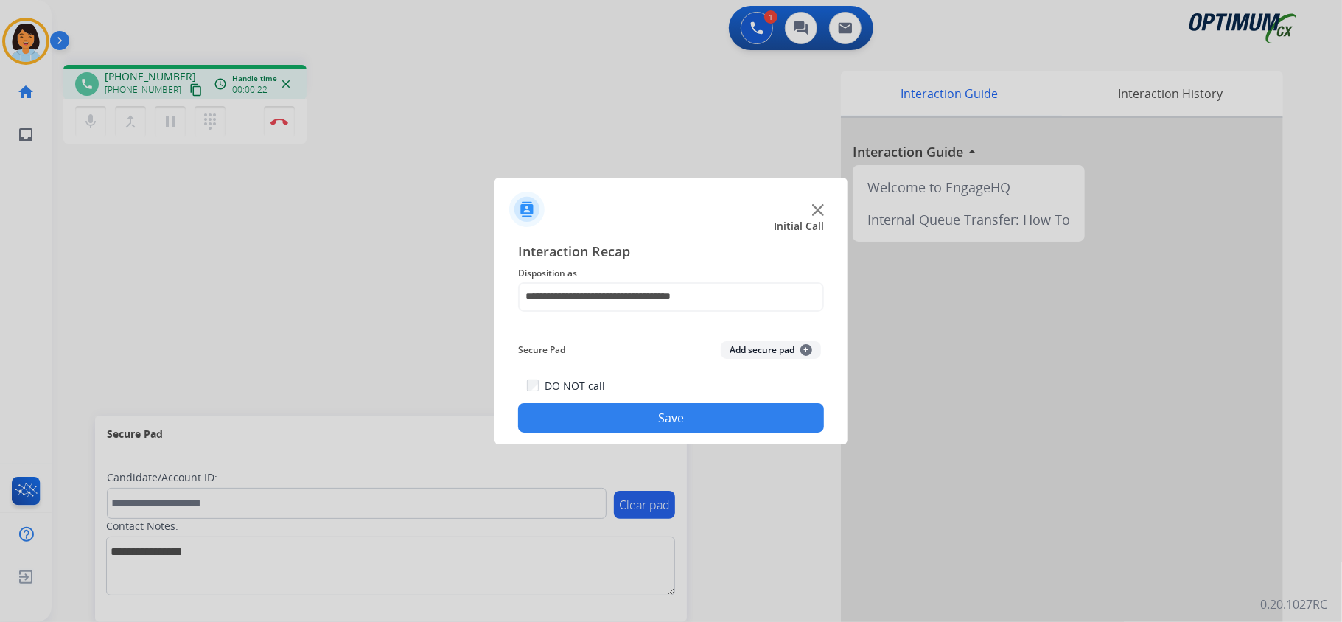
click at [625, 417] on button "Save" at bounding box center [671, 417] width 306 height 29
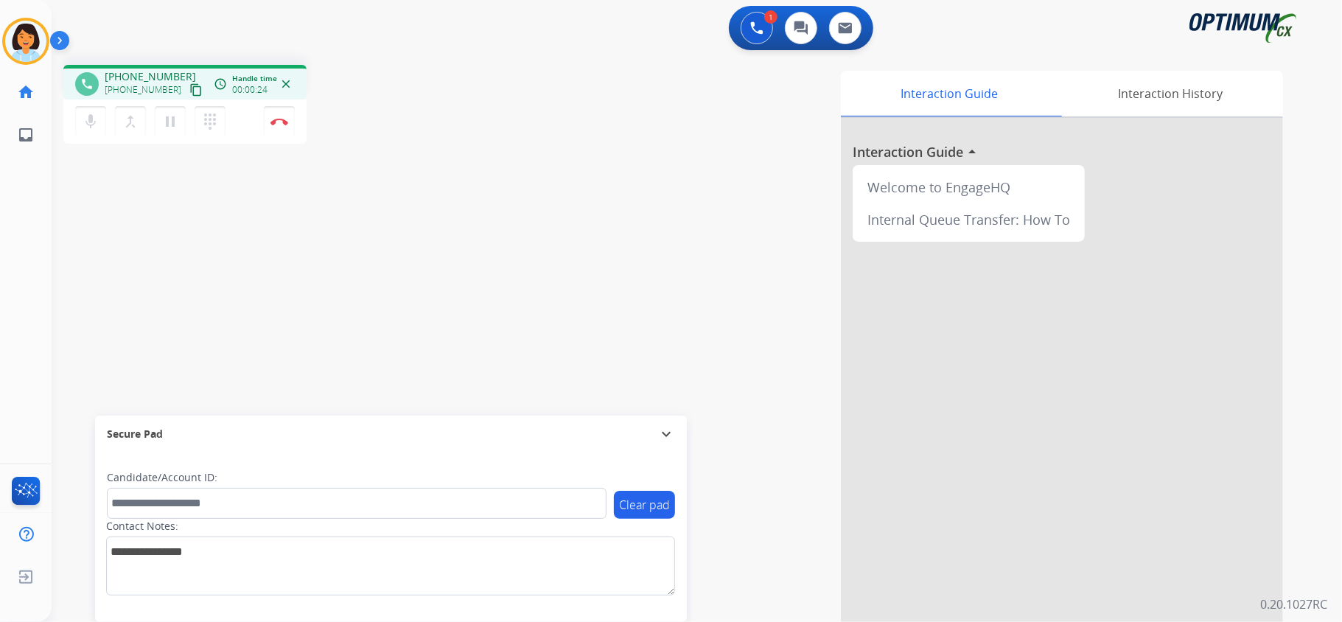
click at [189, 86] on mat-icon "content_copy" at bounding box center [195, 89] width 13 height 13
click at [281, 116] on button "Disconnect" at bounding box center [279, 121] width 31 height 31
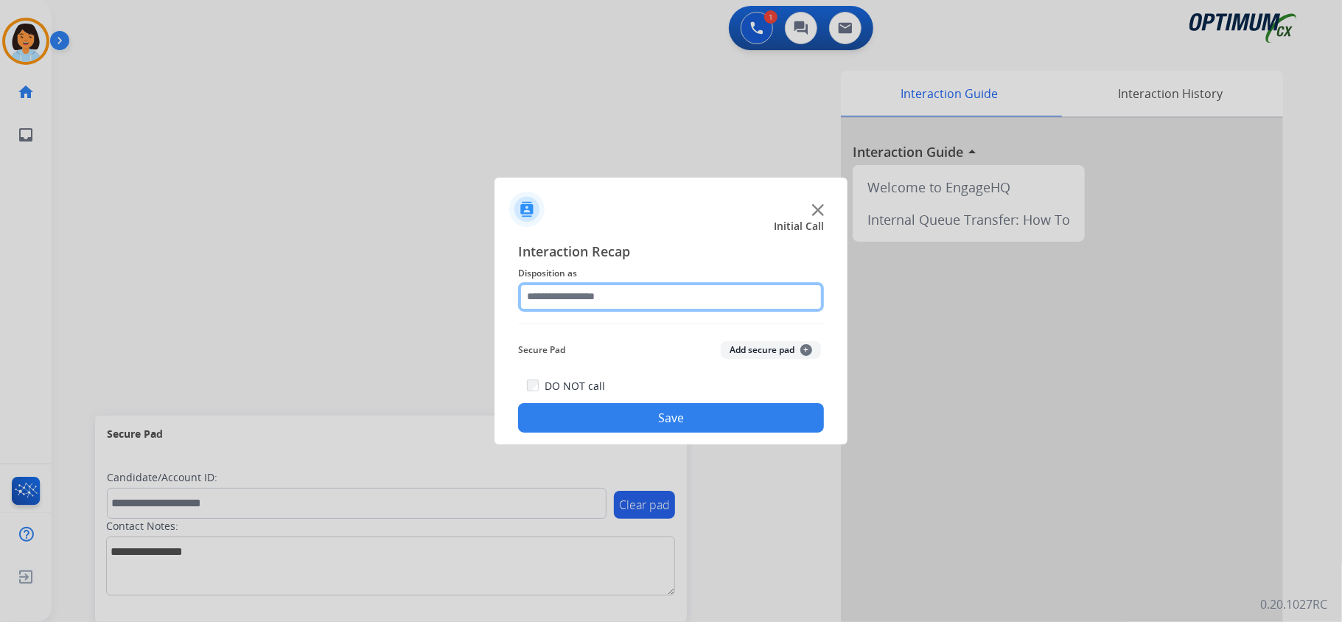
click at [729, 289] on input "text" at bounding box center [671, 296] width 306 height 29
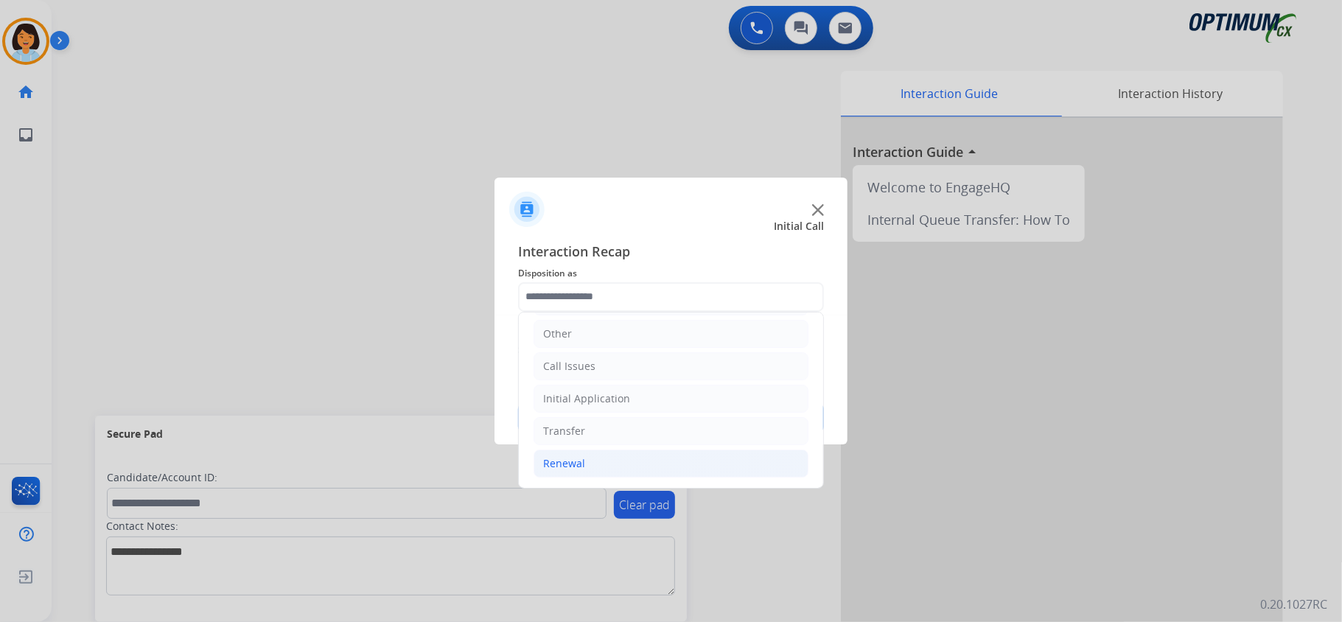
click at [710, 460] on li "Renewal" at bounding box center [670, 463] width 275 height 28
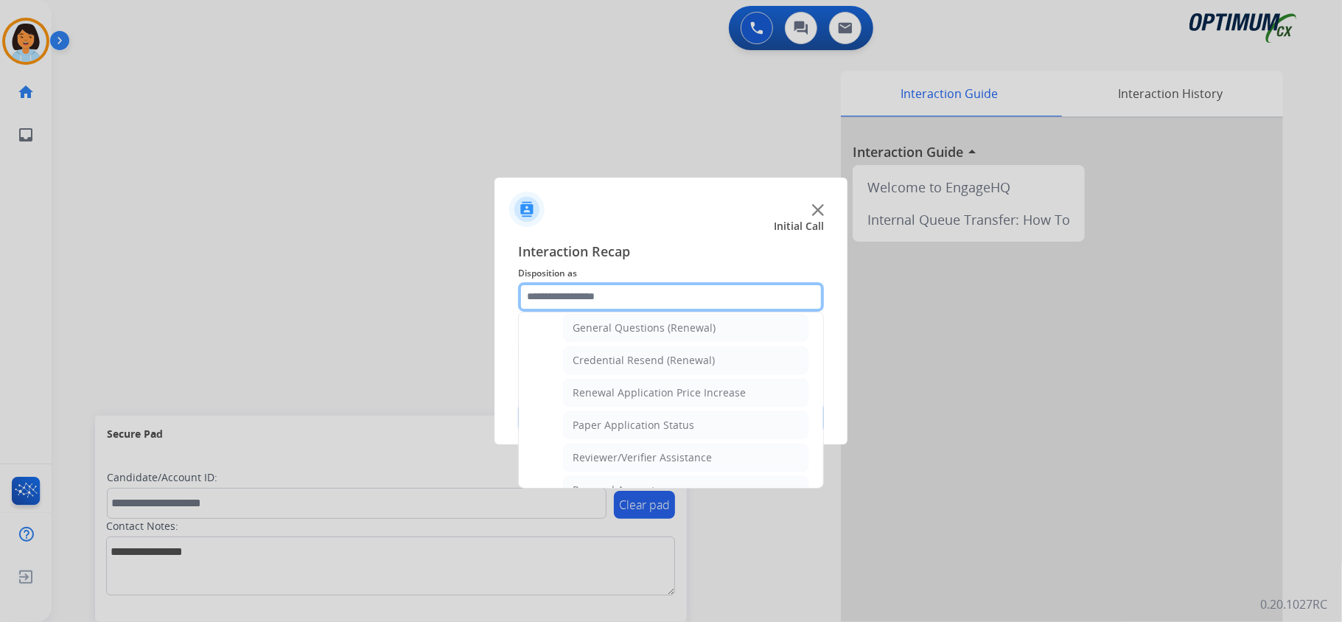
scroll to position [500, 0]
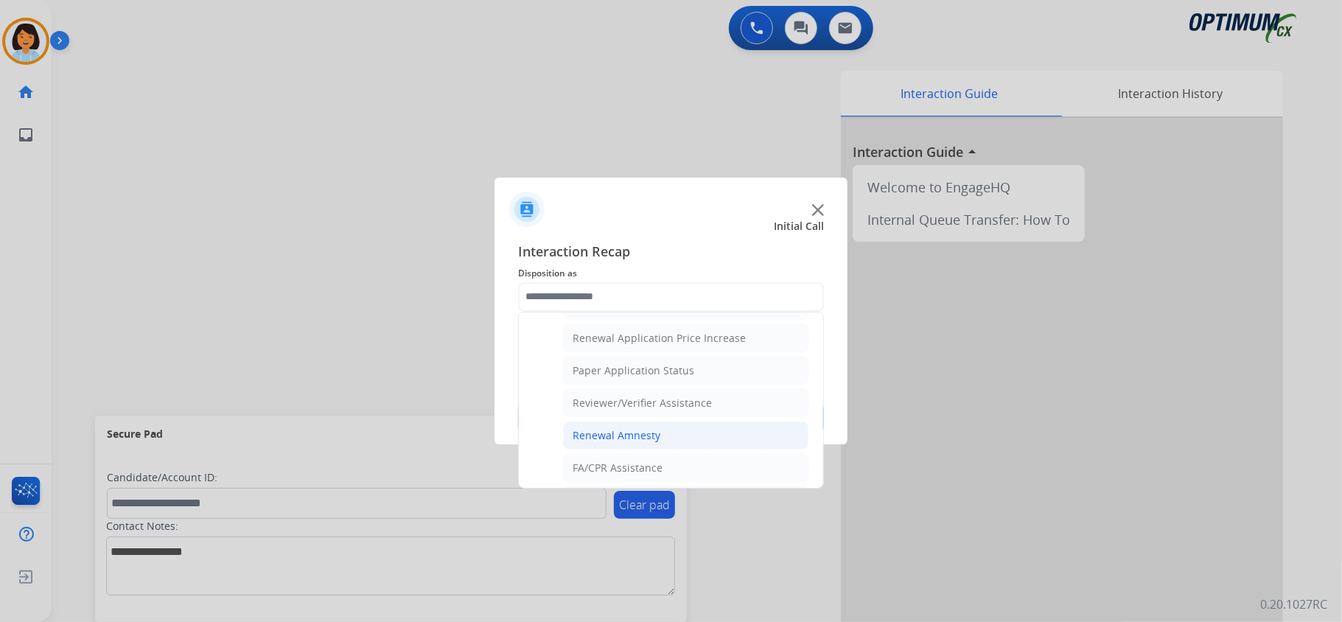
click at [645, 443] on div "Renewal Amnesty" at bounding box center [616, 435] width 88 height 15
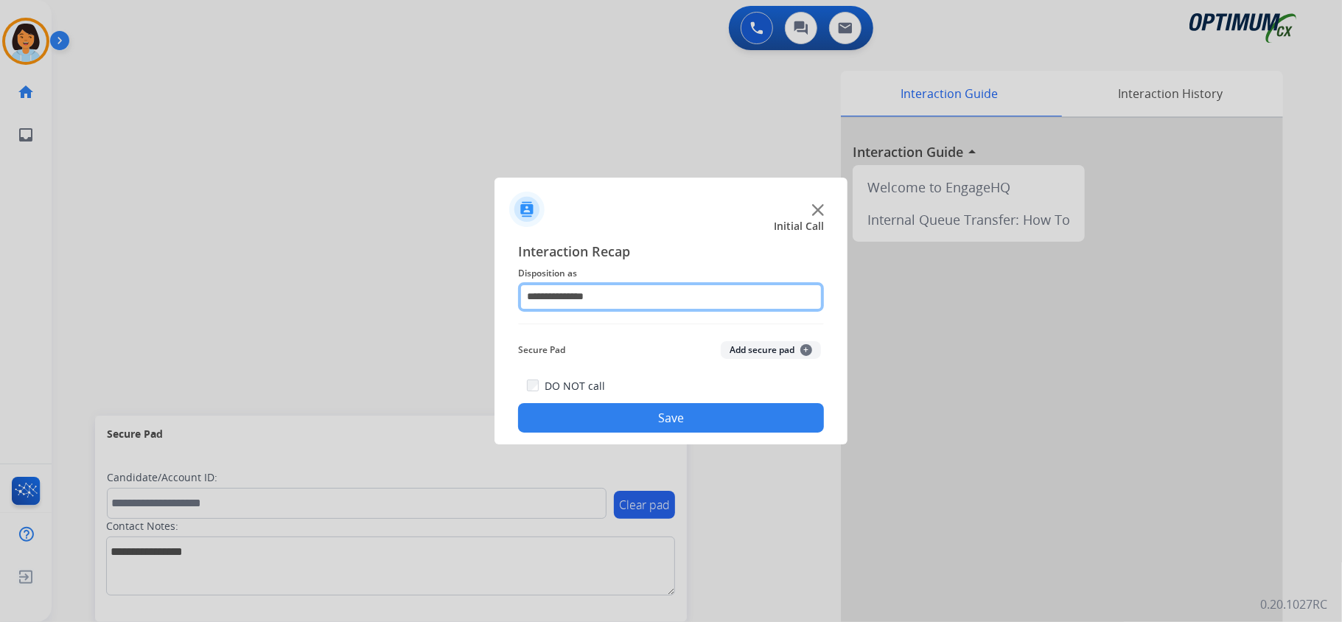
click at [706, 293] on input "**********" at bounding box center [671, 296] width 306 height 29
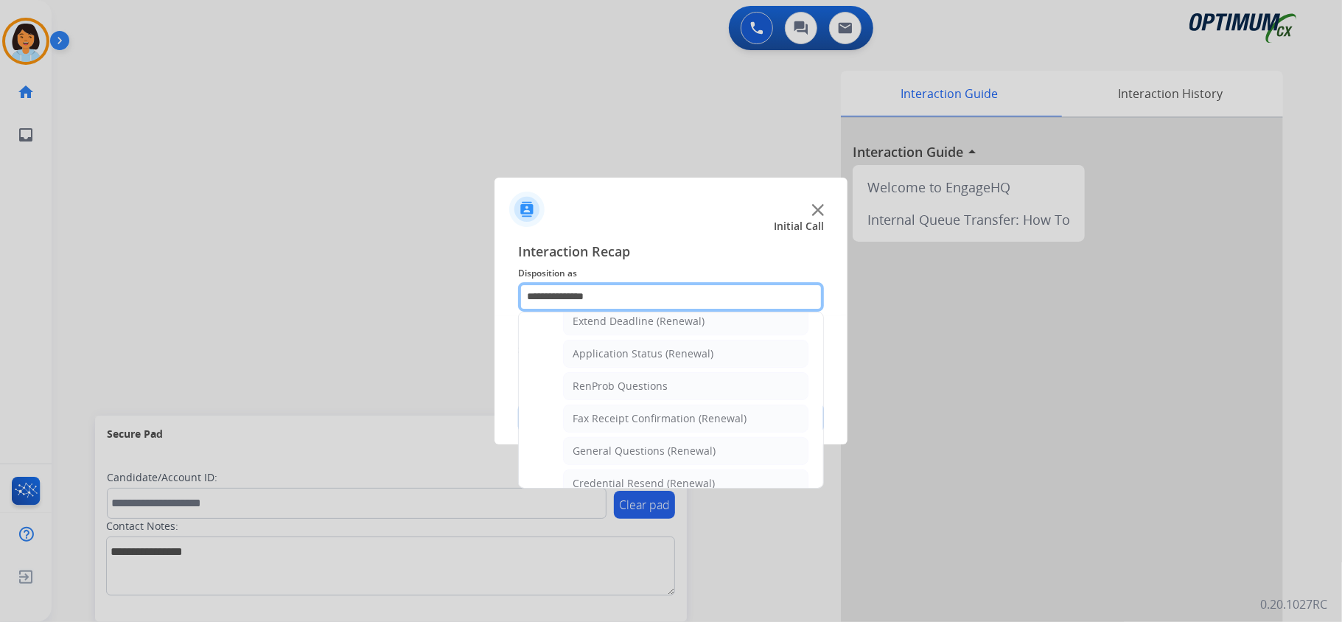
scroll to position [357, 0]
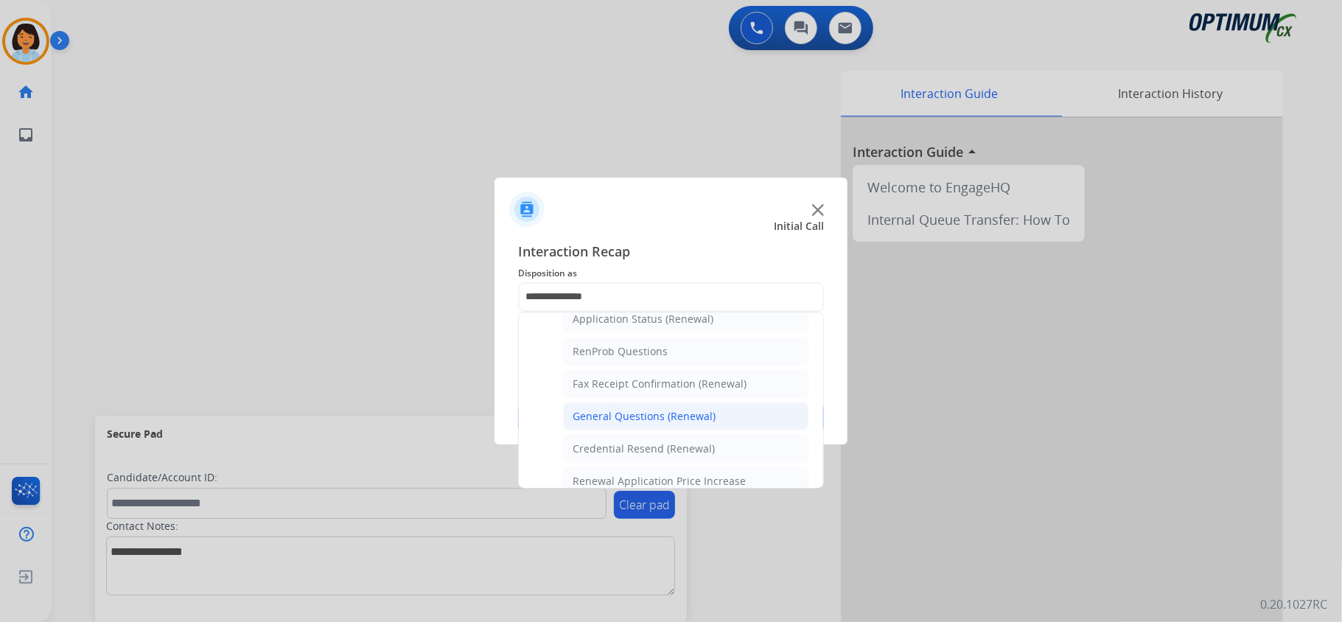
click at [691, 416] on div "General Questions (Renewal)" at bounding box center [643, 416] width 143 height 15
type input "**********"
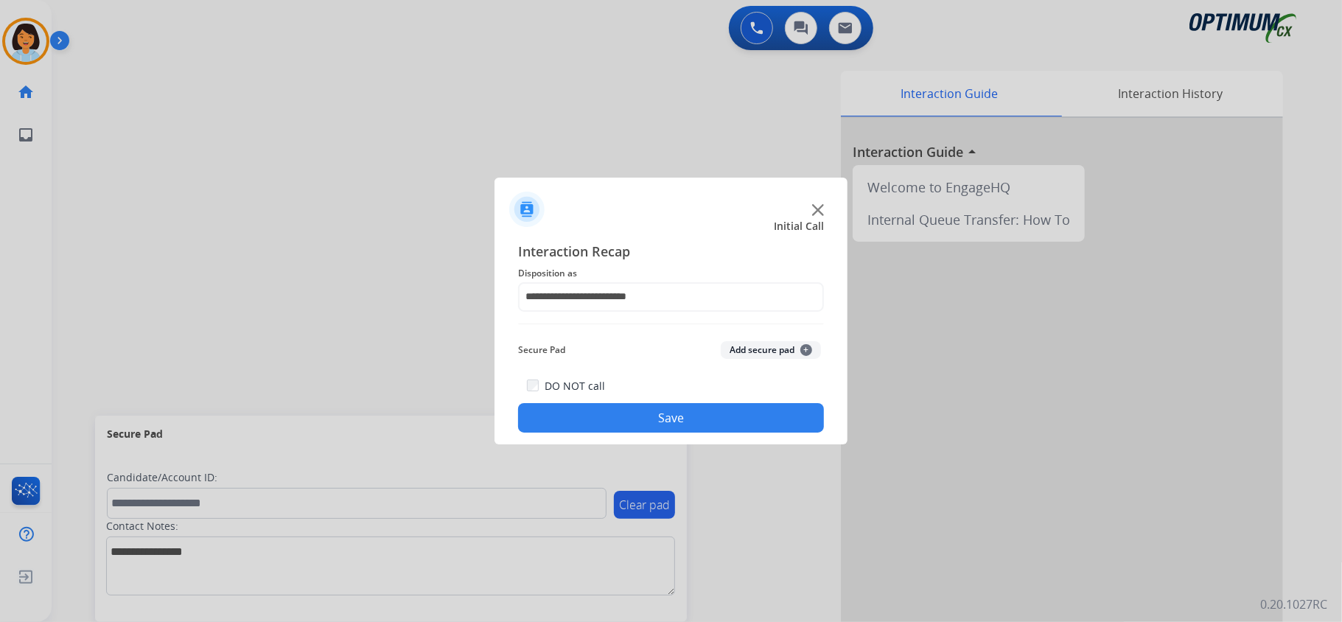
click at [620, 422] on button "Save" at bounding box center [671, 417] width 306 height 29
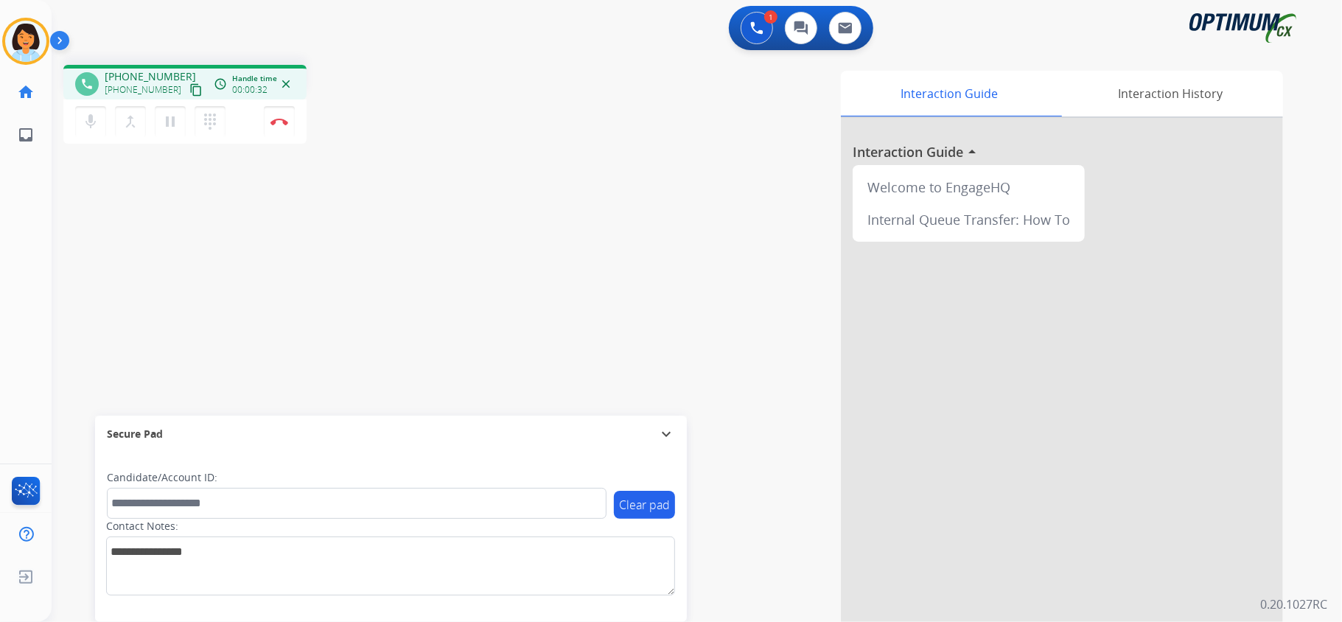
click at [189, 93] on mat-icon "content_copy" at bounding box center [195, 89] width 13 height 13
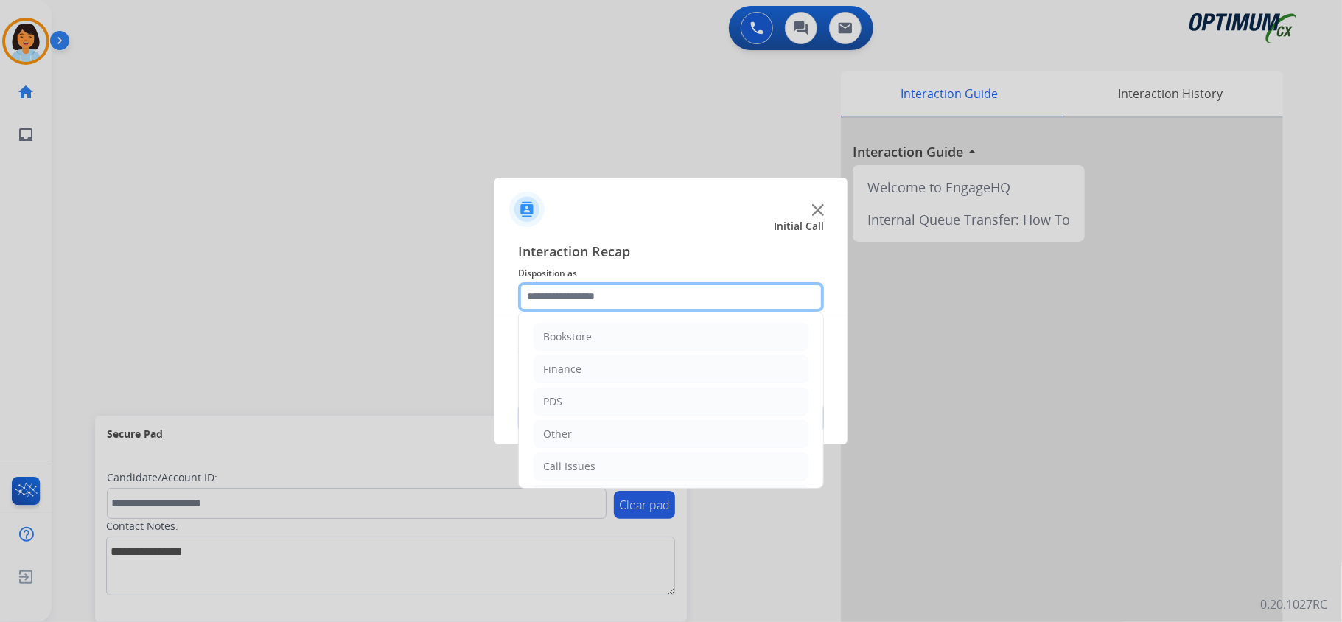
click at [632, 290] on input "text" at bounding box center [671, 296] width 306 height 29
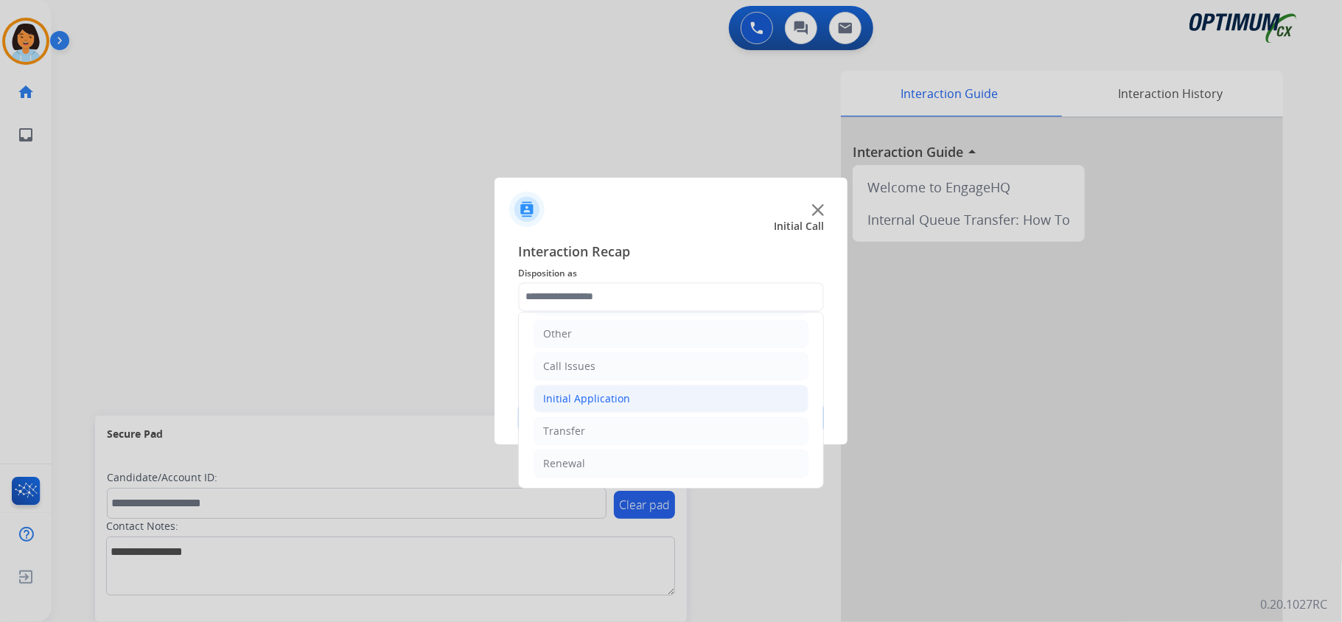
click at [648, 396] on li "Initial Application" at bounding box center [670, 399] width 275 height 28
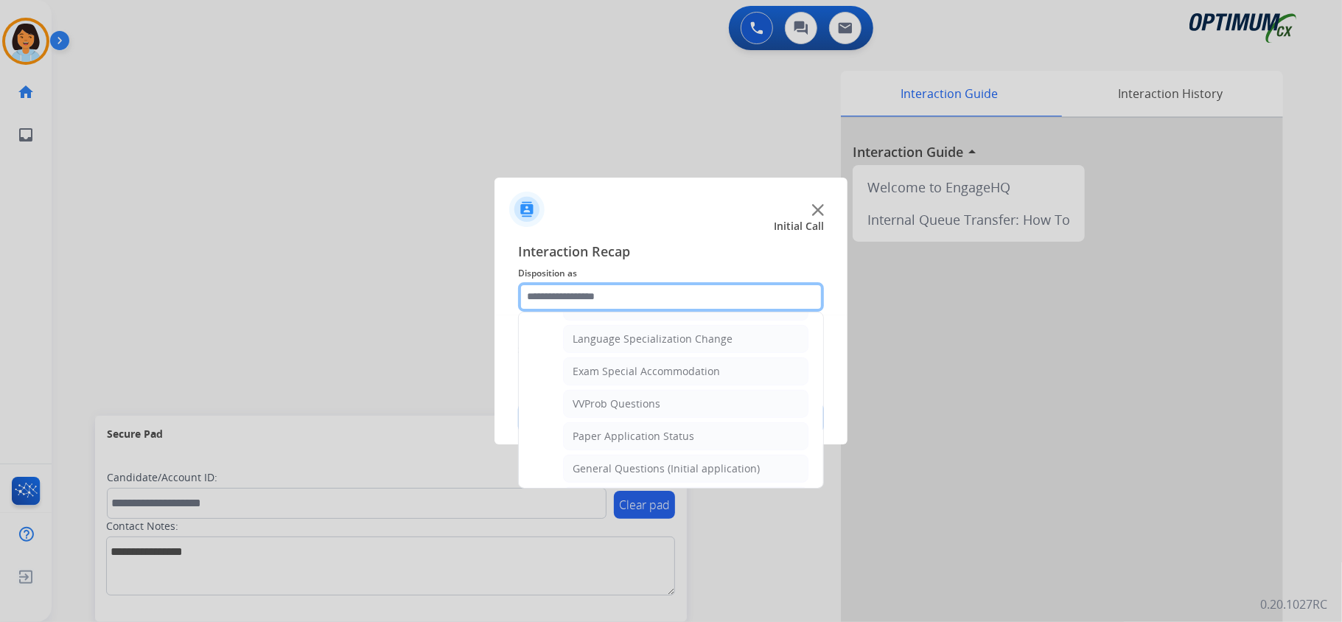
scroll to position [732, 0]
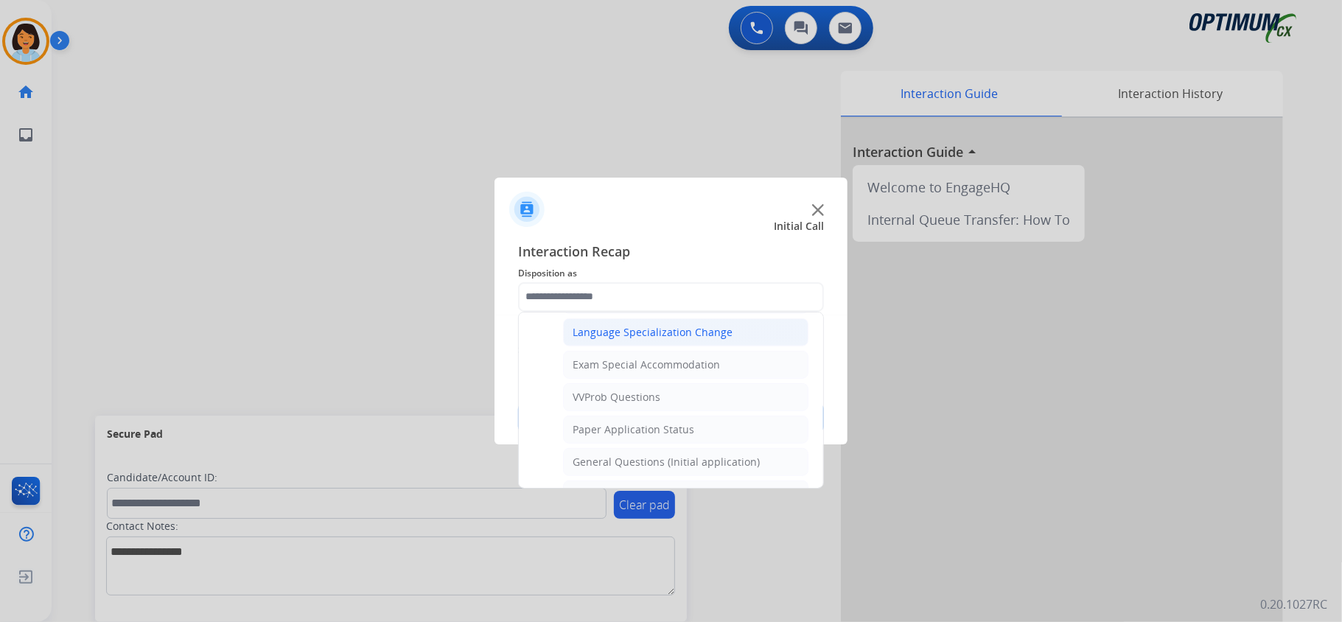
click at [715, 335] on div "Language Specialization Change" at bounding box center [652, 332] width 160 height 15
type input "**********"
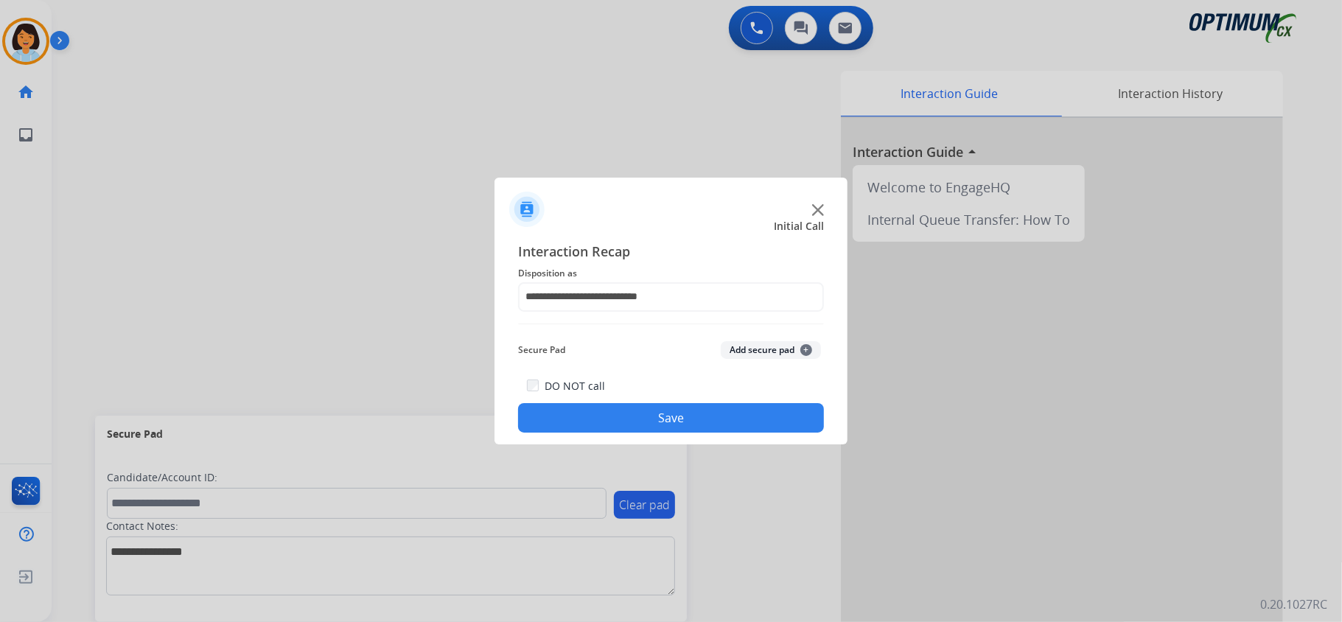
click at [698, 424] on button "Save" at bounding box center [671, 417] width 306 height 29
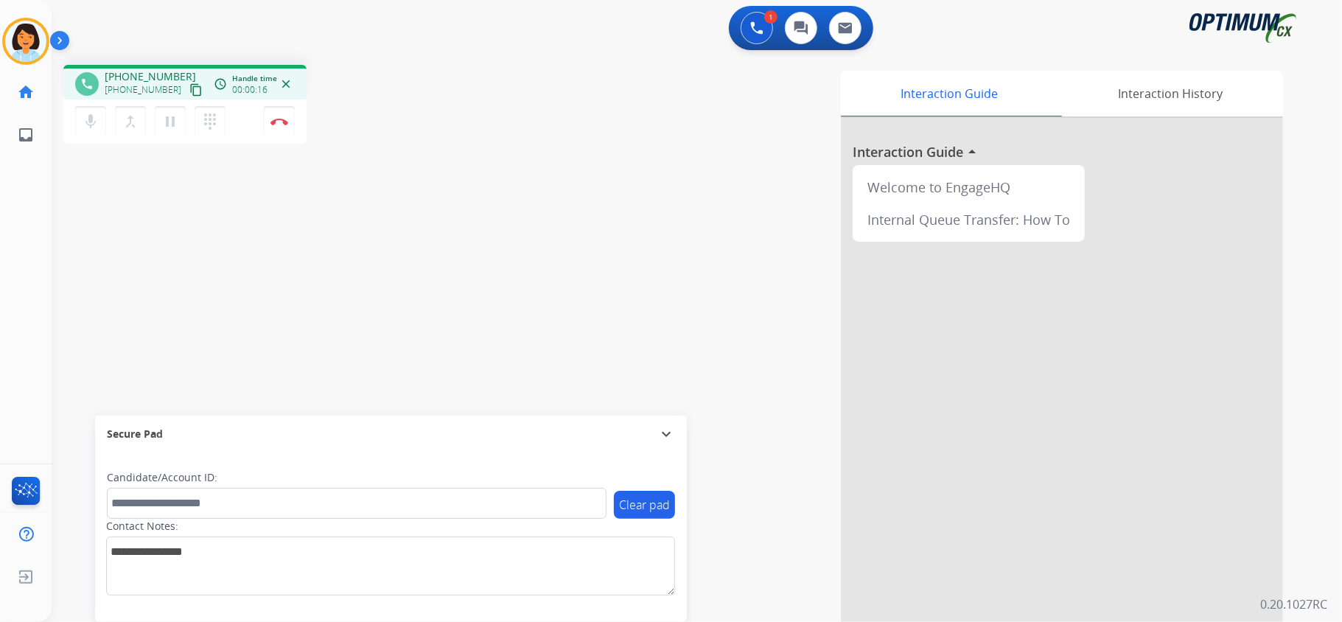
click at [189, 86] on mat-icon "content_copy" at bounding box center [195, 89] width 13 height 13
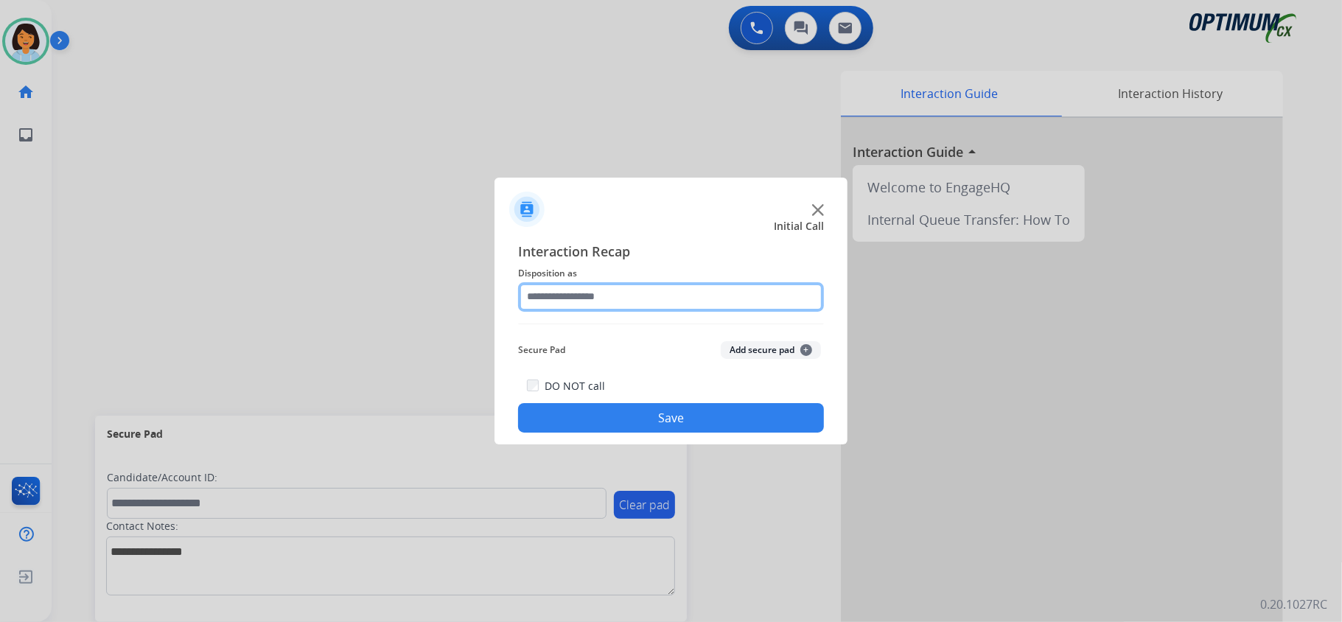
click at [675, 287] on input "text" at bounding box center [671, 296] width 306 height 29
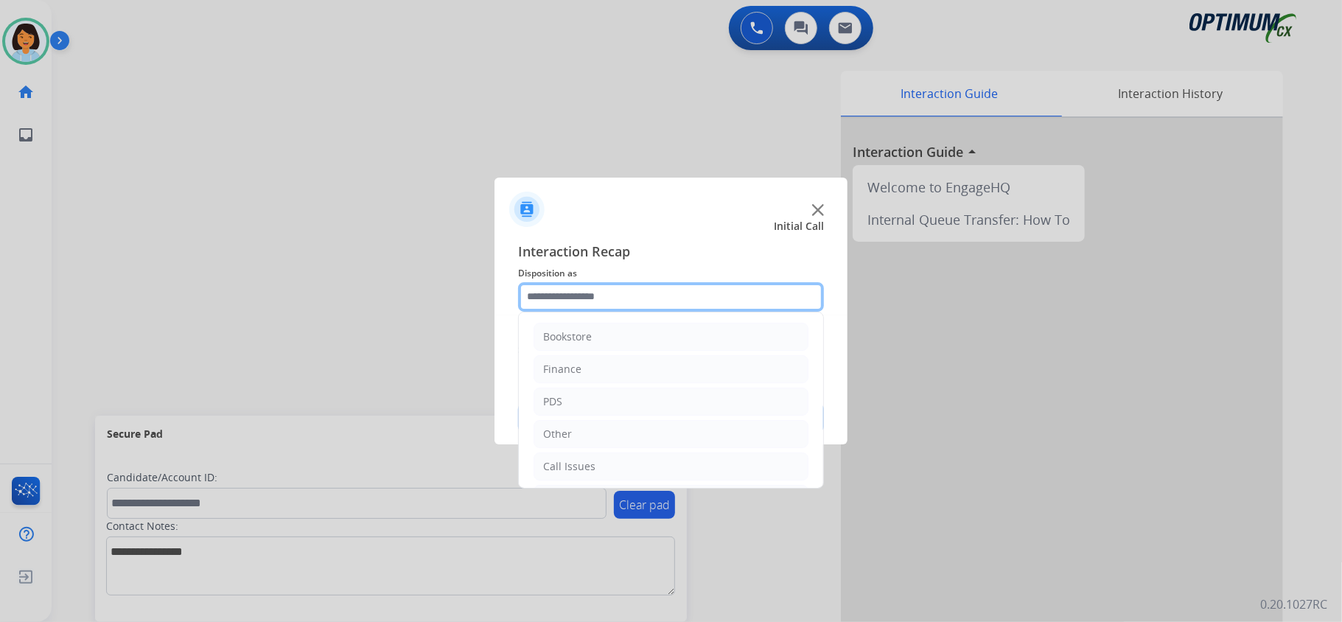
scroll to position [104, 0]
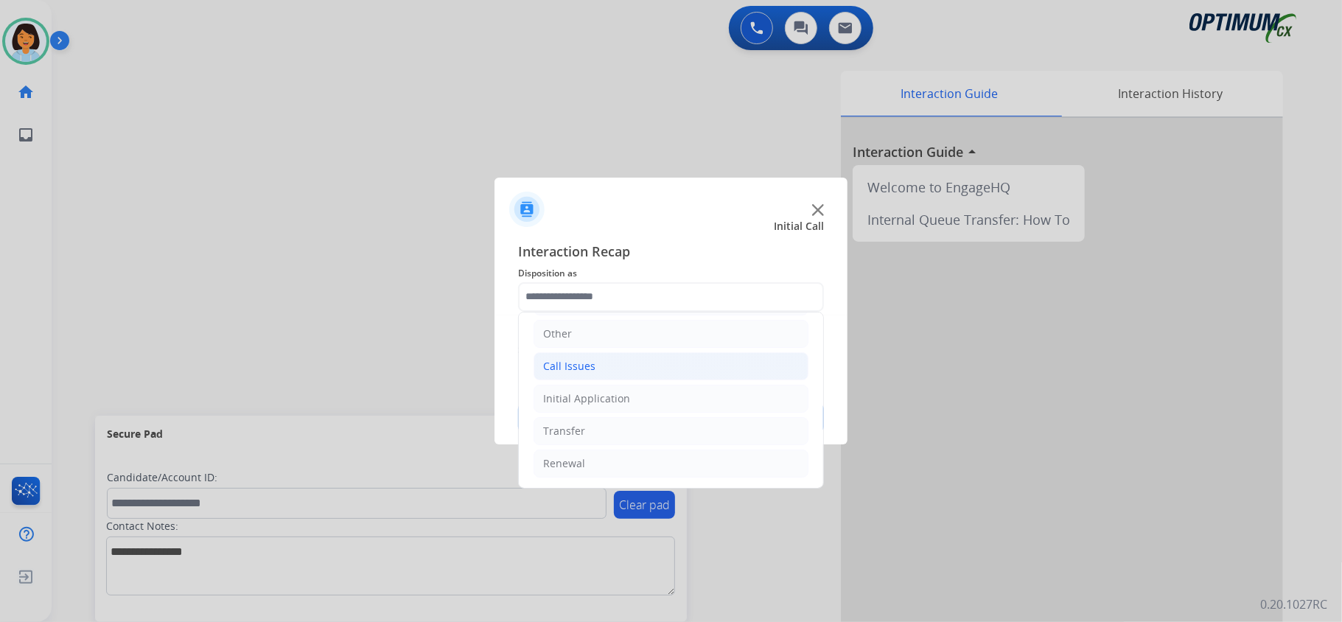
click at [617, 366] on li "Call Issues" at bounding box center [670, 366] width 275 height 28
click at [721, 460] on li "Dropped Call" at bounding box center [685, 460] width 245 height 28
type input "**********"
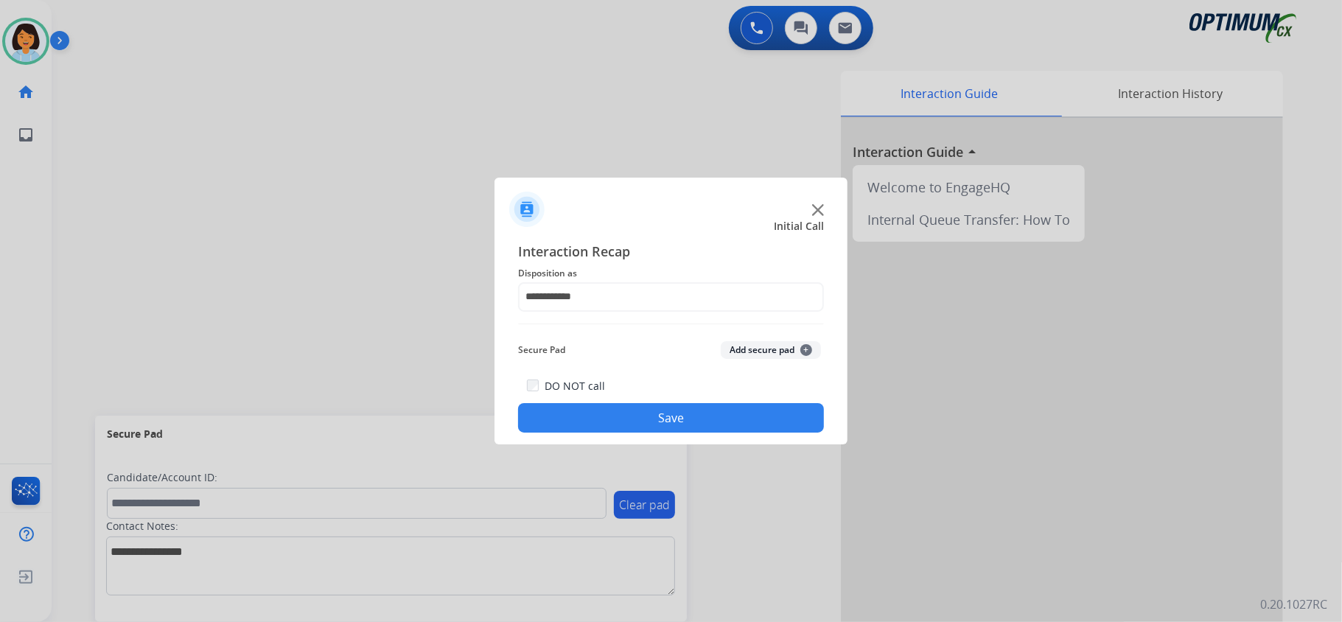
click at [676, 419] on button "Save" at bounding box center [671, 417] width 306 height 29
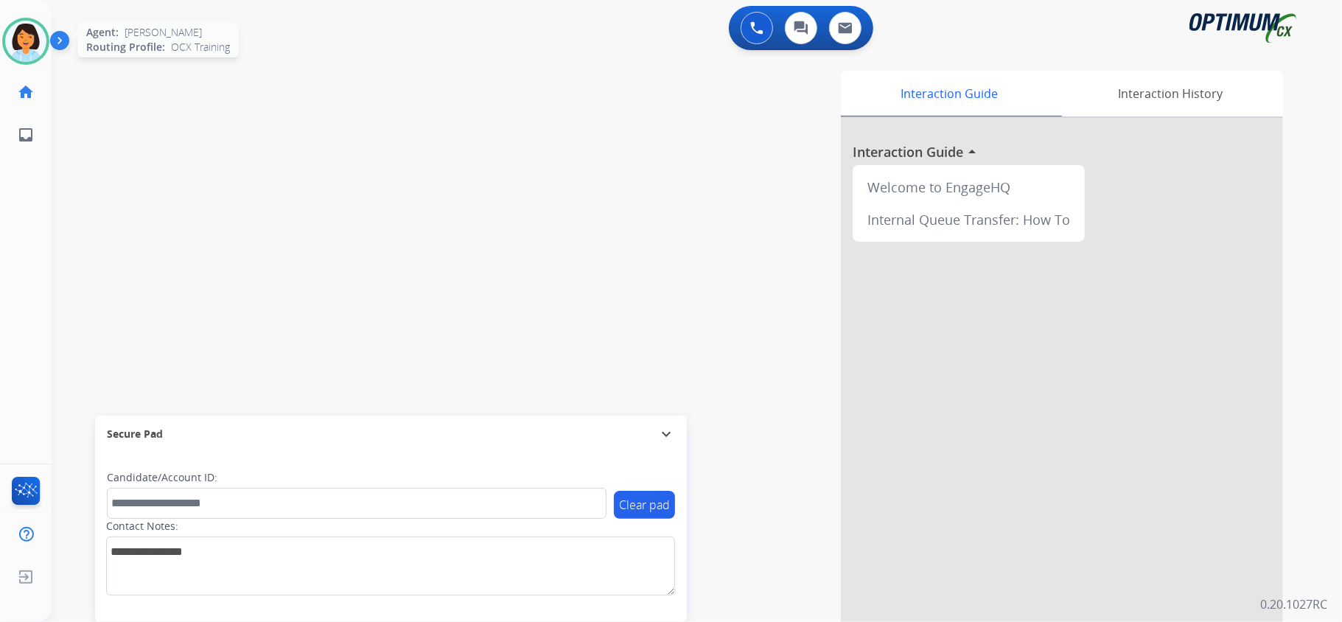
click at [22, 34] on img at bounding box center [25, 41] width 41 height 41
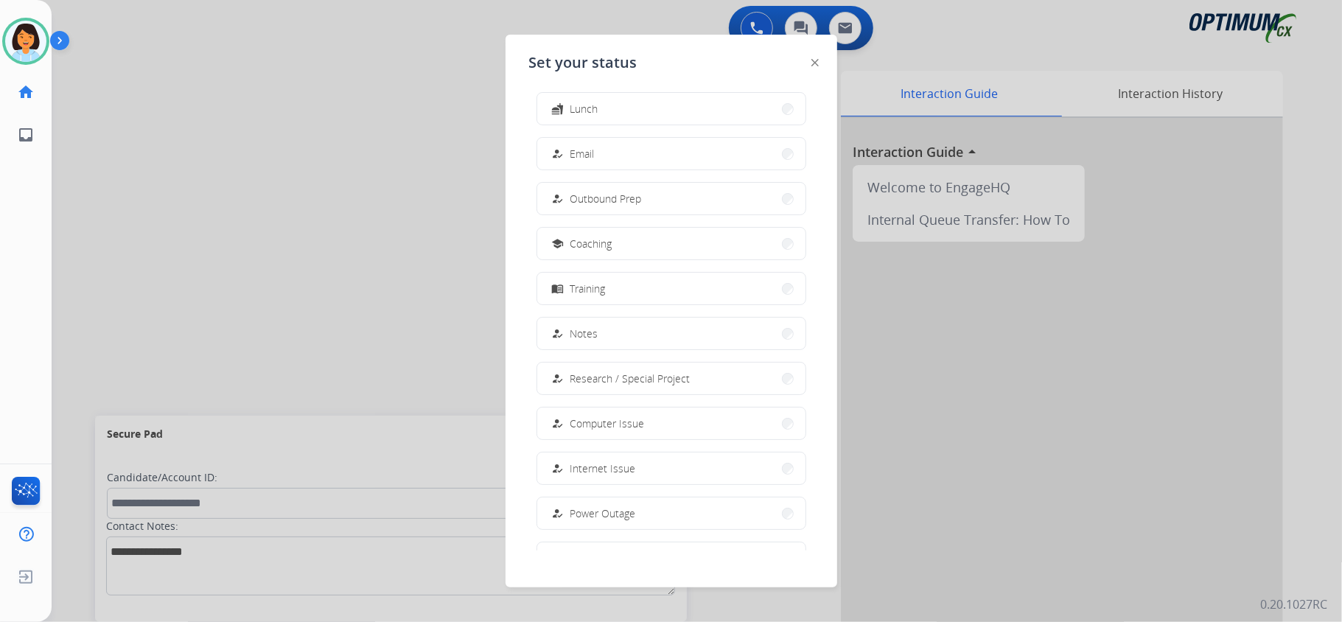
scroll to position [125, 0]
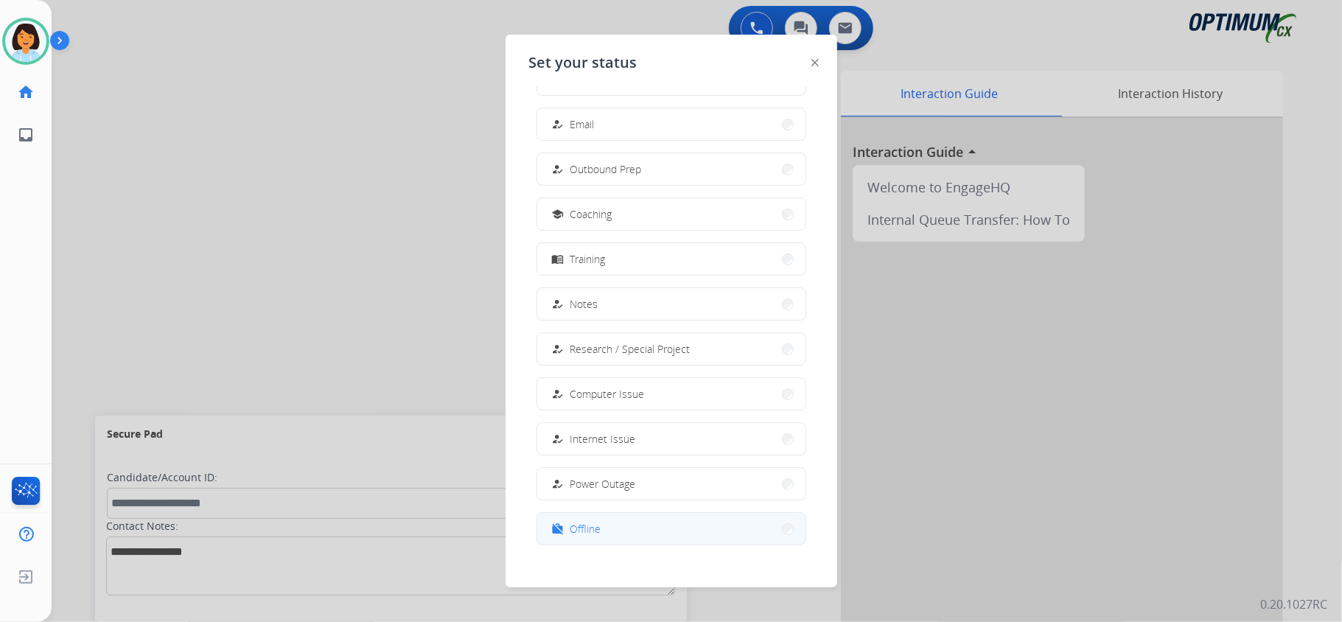
drag, startPoint x: 566, startPoint y: 519, endPoint x: 599, endPoint y: 535, distance: 36.9
click at [599, 535] on span "Offline" at bounding box center [585, 528] width 31 height 15
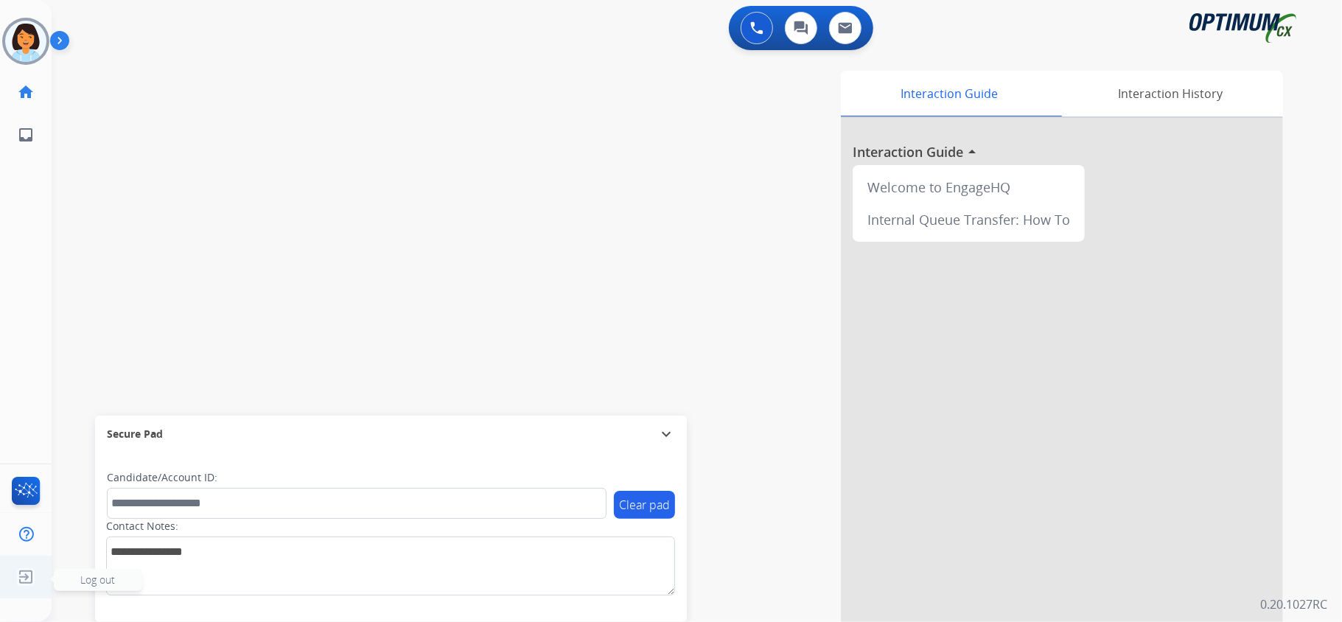
click at [25, 573] on img at bounding box center [26, 577] width 27 height 28
